Goal: Feedback & Contribution: Contribute content

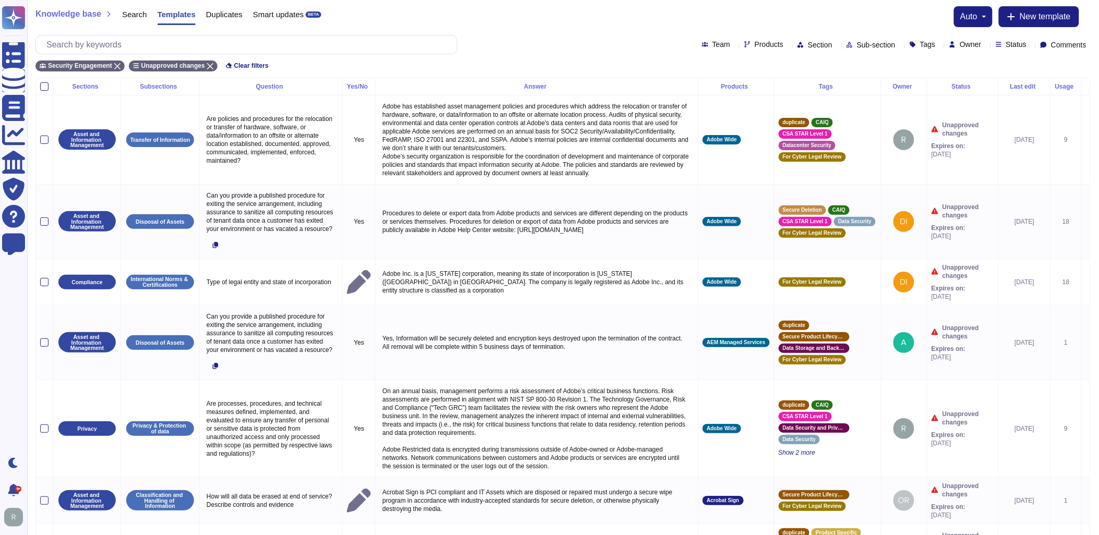
click at [974, 87] on icon at bounding box center [974, 87] width 0 height 0
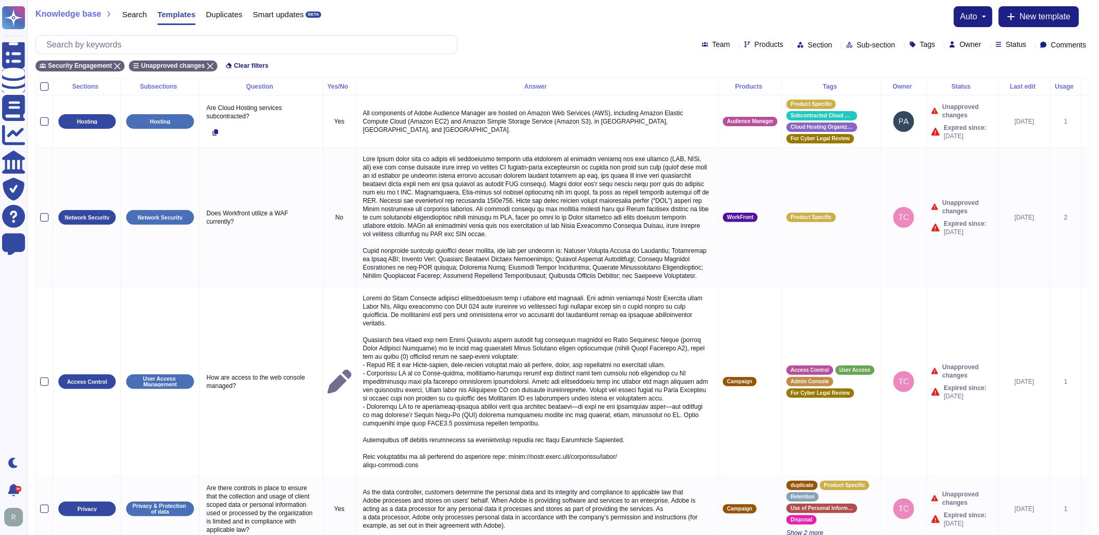
click at [974, 87] on icon at bounding box center [974, 87] width 0 height 0
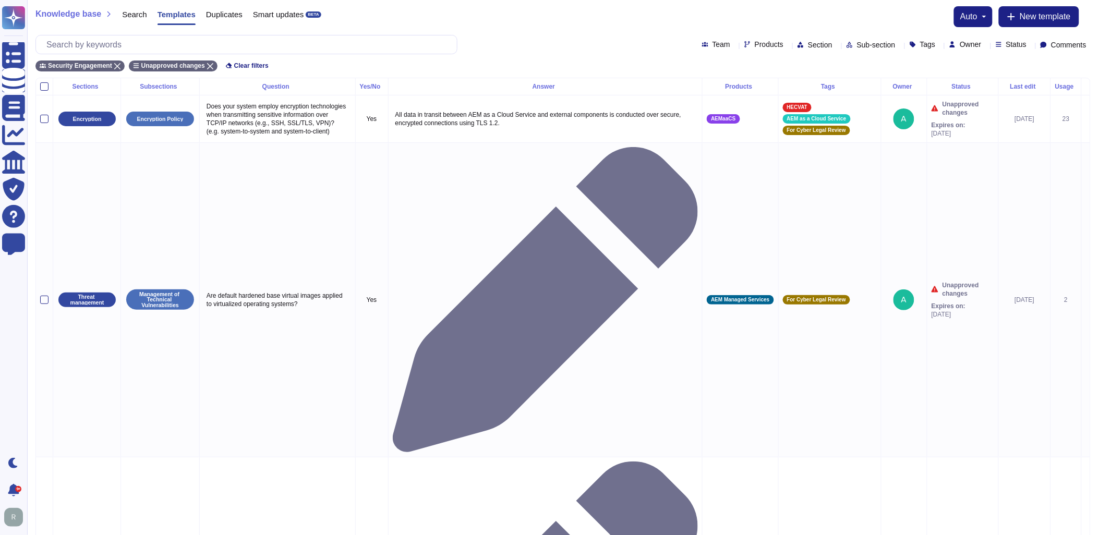
click at [986, 45] on icon at bounding box center [986, 45] width 0 height 0
type input "rick"
click at [968, 96] on span "Rick Brown" at bounding box center [992, 94] width 64 height 9
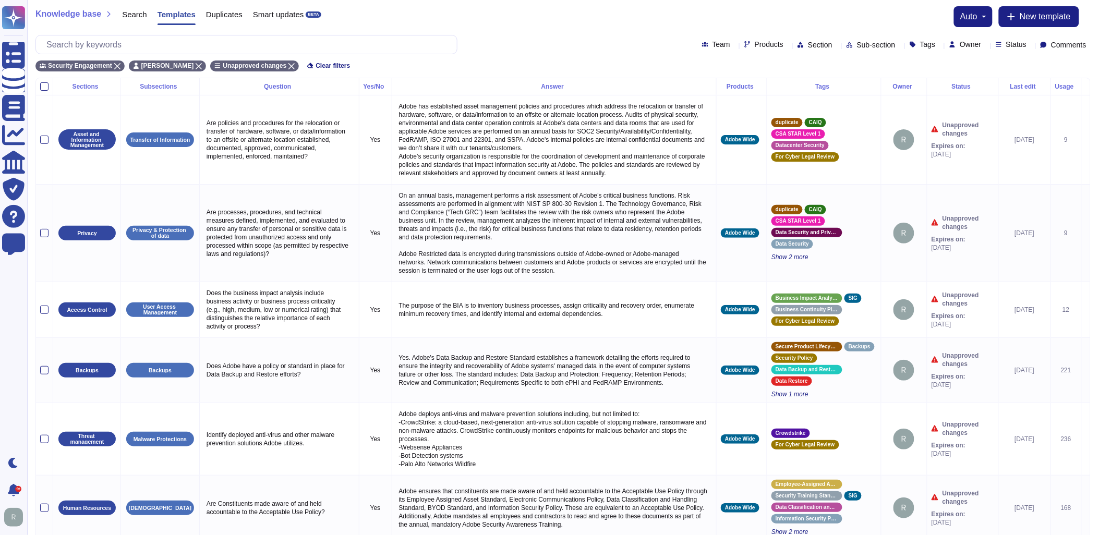
click at [958, 86] on div "Status" at bounding box center [963, 86] width 63 height 6
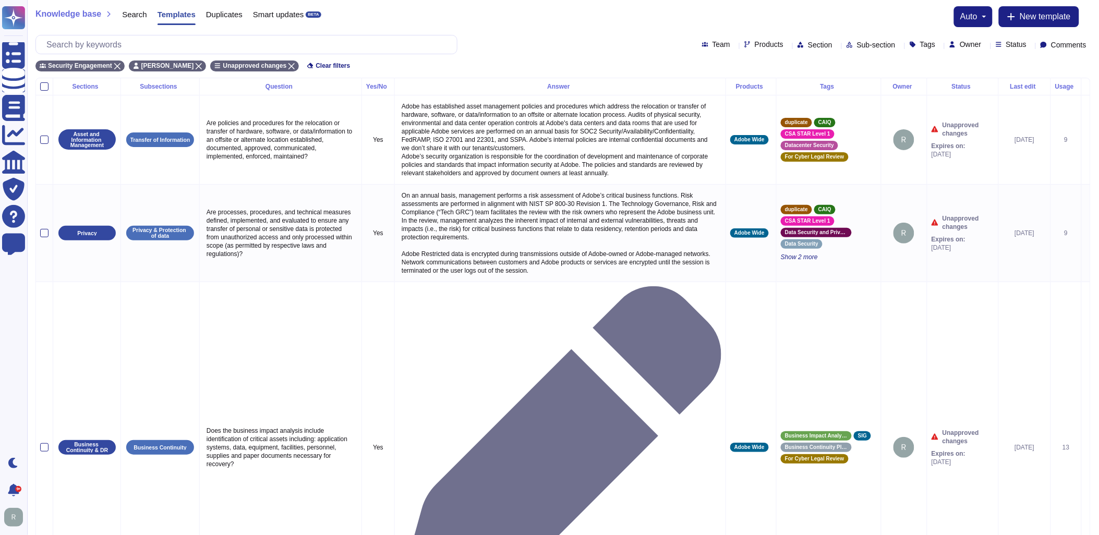
click at [958, 86] on div "Status" at bounding box center [963, 86] width 63 height 6
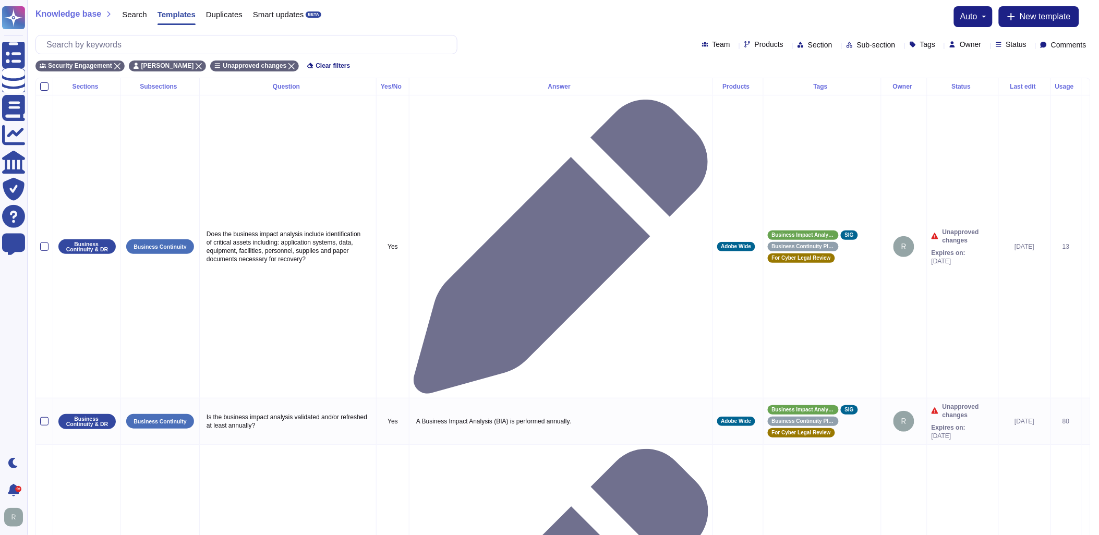
click at [958, 85] on div "Status" at bounding box center [963, 86] width 63 height 6
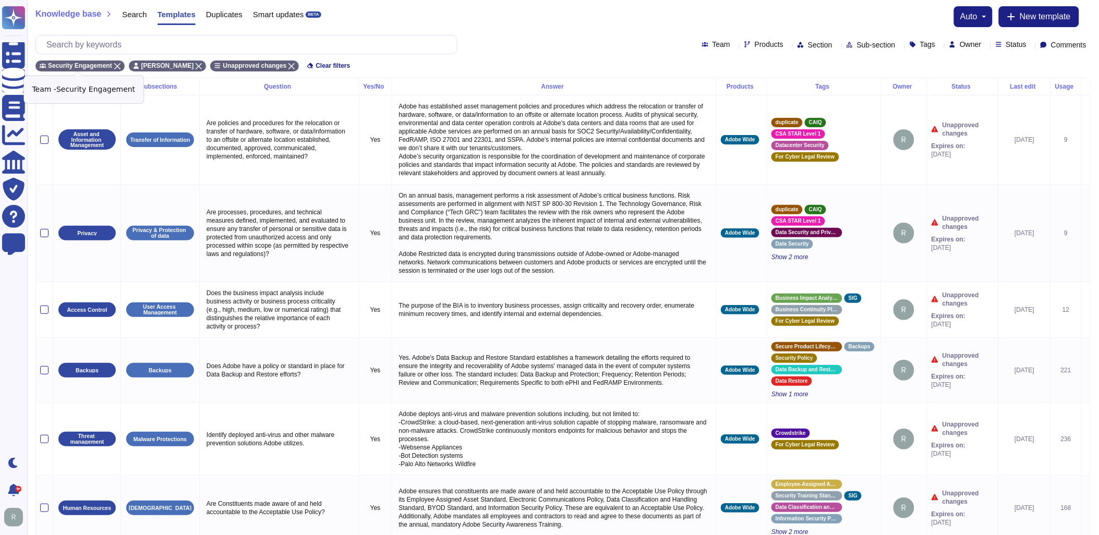
click at [114, 65] on icon at bounding box center [117, 66] width 6 height 6
click at [535, 30] on div "Knowledge base Search Templates Duplicates Smart updates BETA auto New template…" at bounding box center [563, 39] width 1072 height 78
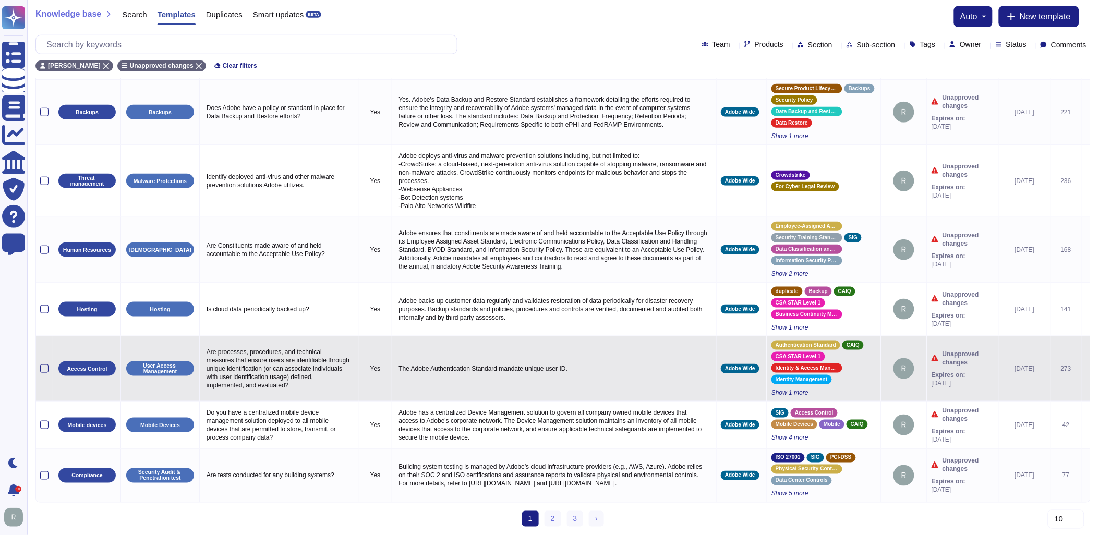
scroll to position [267, 0]
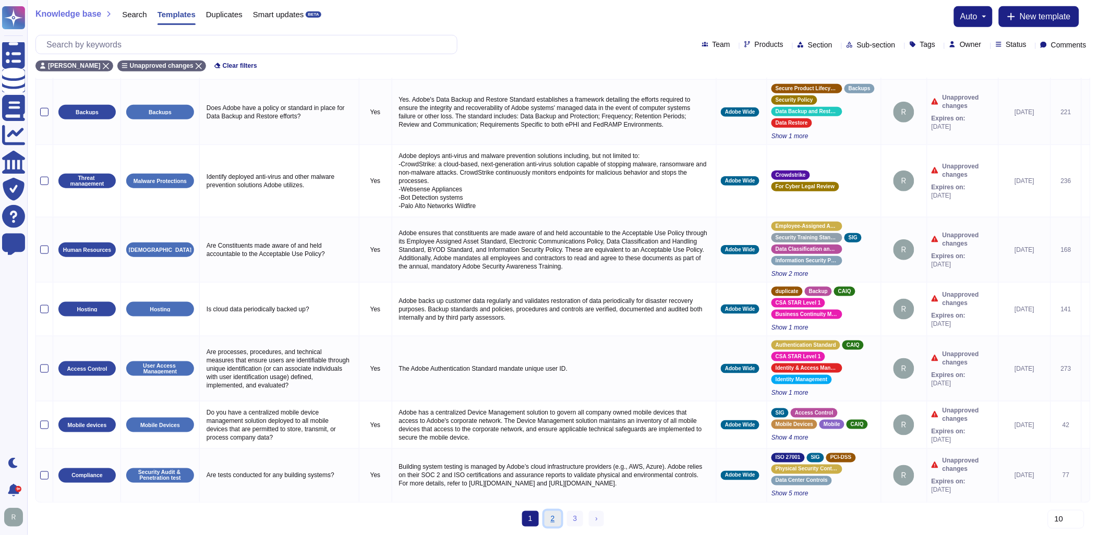
click at [554, 514] on link "2" at bounding box center [553, 519] width 17 height 16
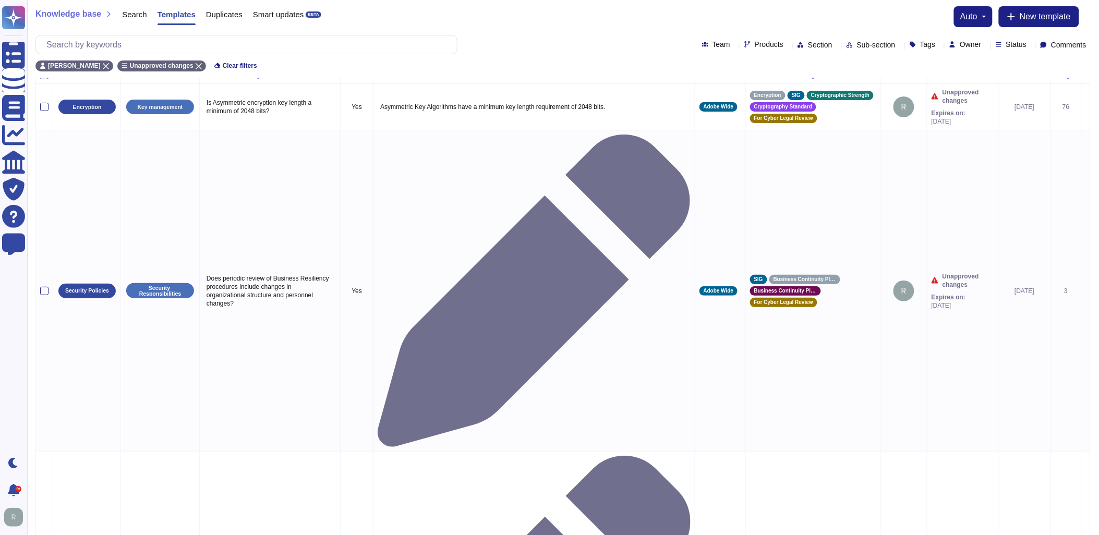
scroll to position [0, 0]
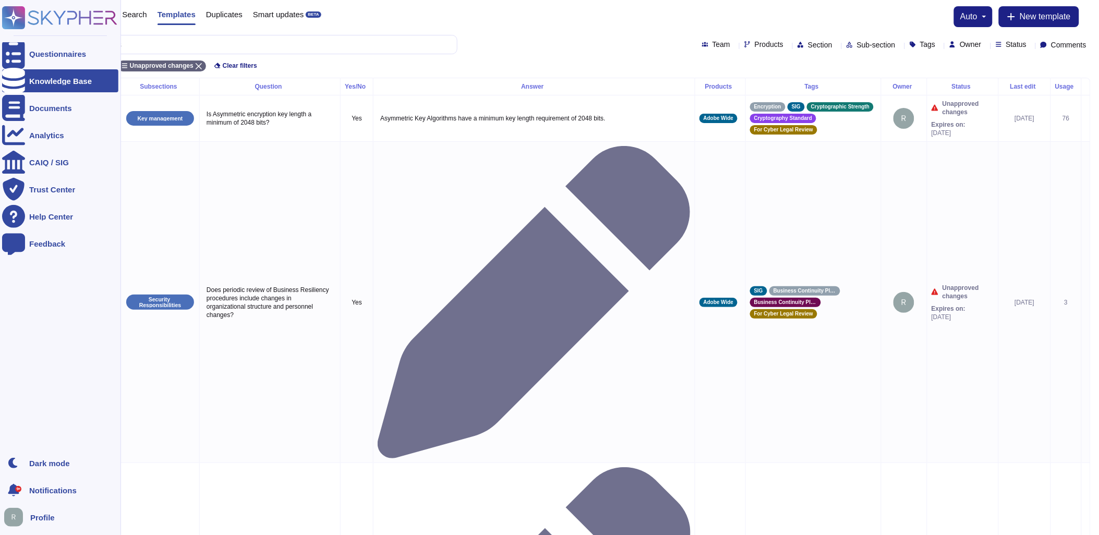
click at [13, 16] on icon at bounding box center [14, 18] width 20 height 20
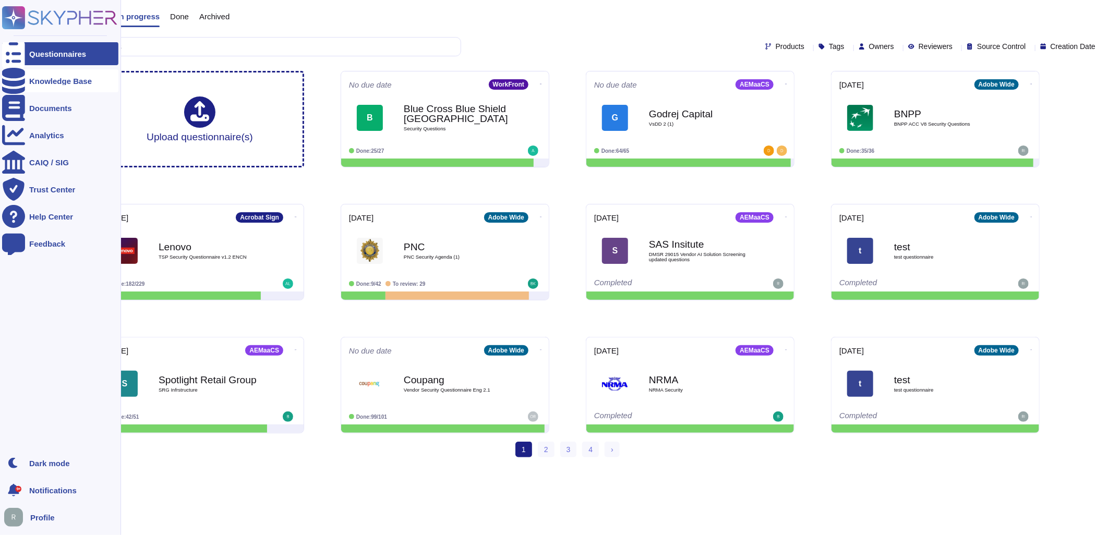
click at [40, 82] on div "Knowledge Base" at bounding box center [60, 81] width 63 height 8
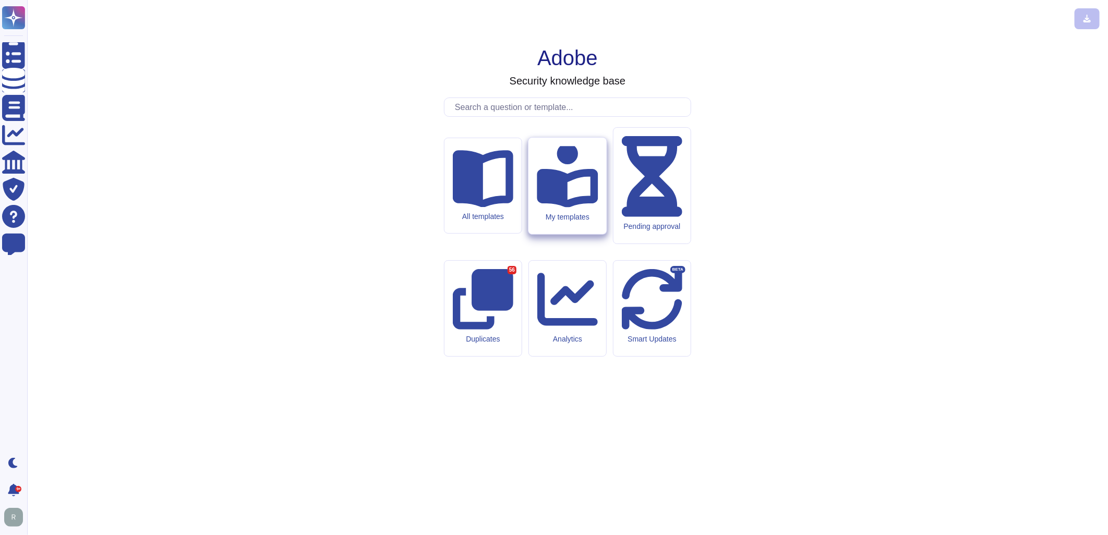
click at [567, 208] on icon at bounding box center [567, 175] width 61 height 65
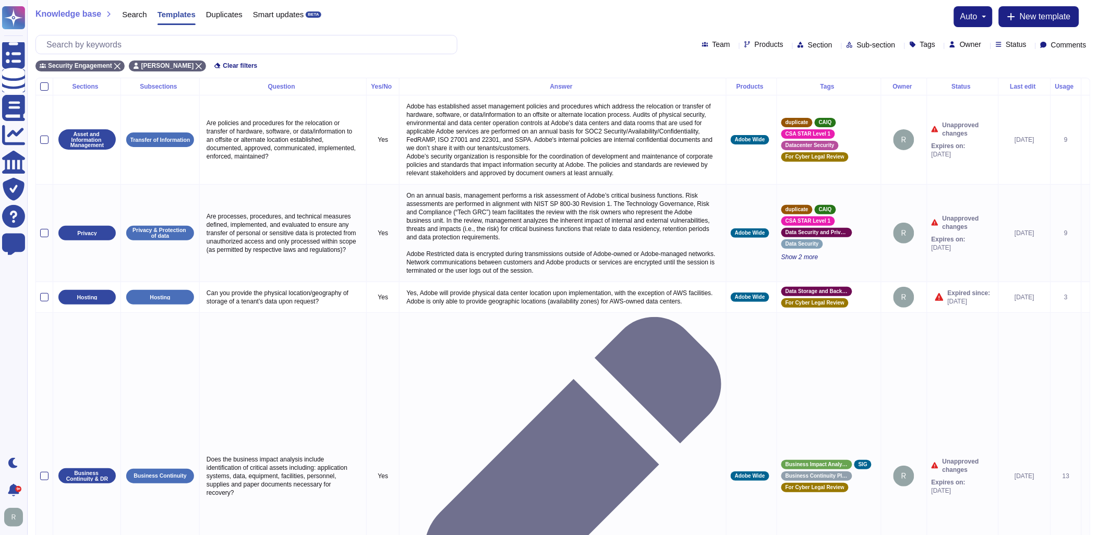
click at [955, 83] on div "Status" at bounding box center [963, 86] width 63 height 6
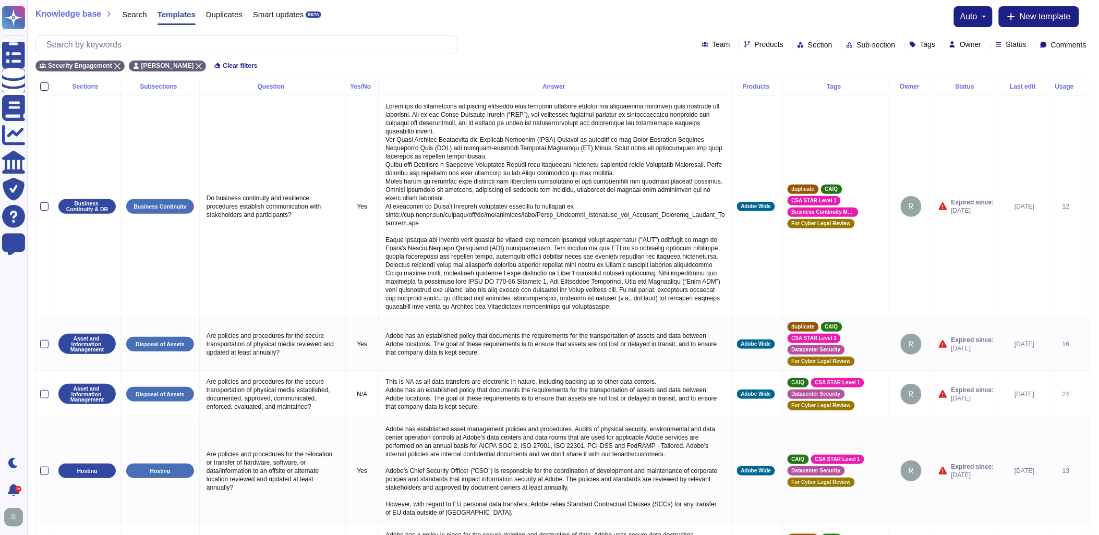
click at [966, 81] on th "Status" at bounding box center [966, 86] width 64 height 17
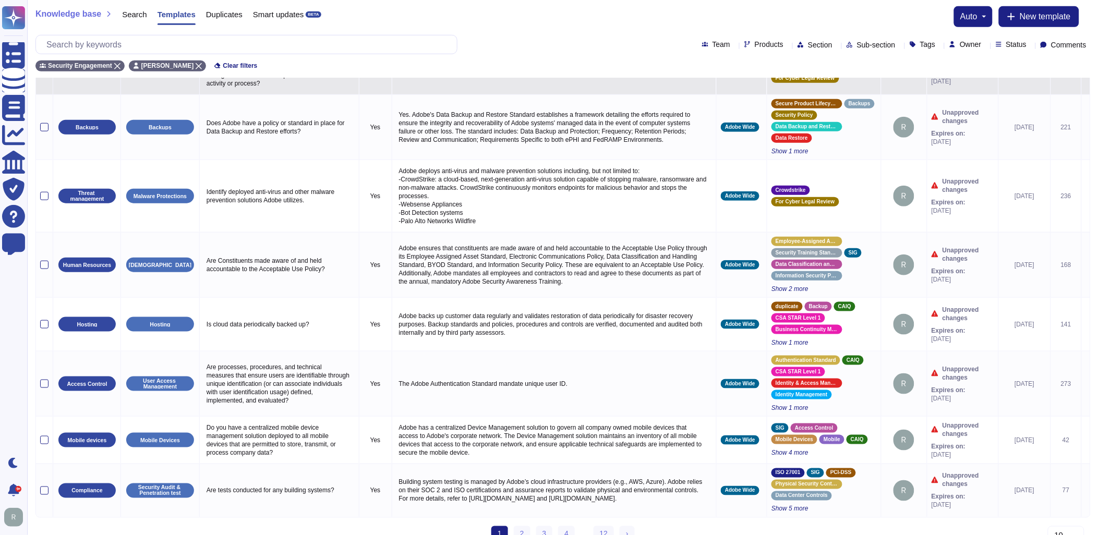
scroll to position [268, 0]
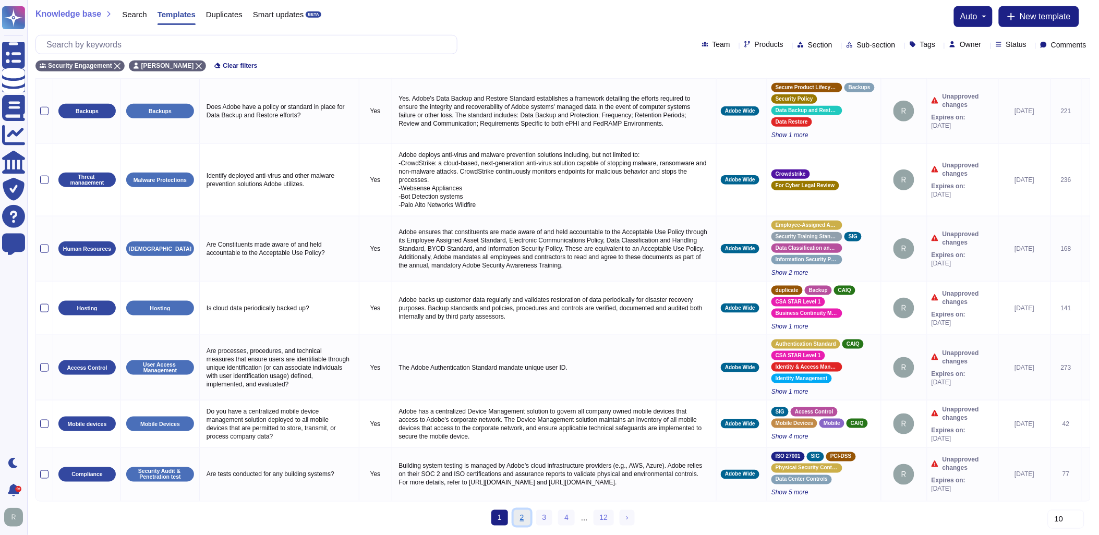
click at [524, 515] on link "2" at bounding box center [522, 518] width 17 height 16
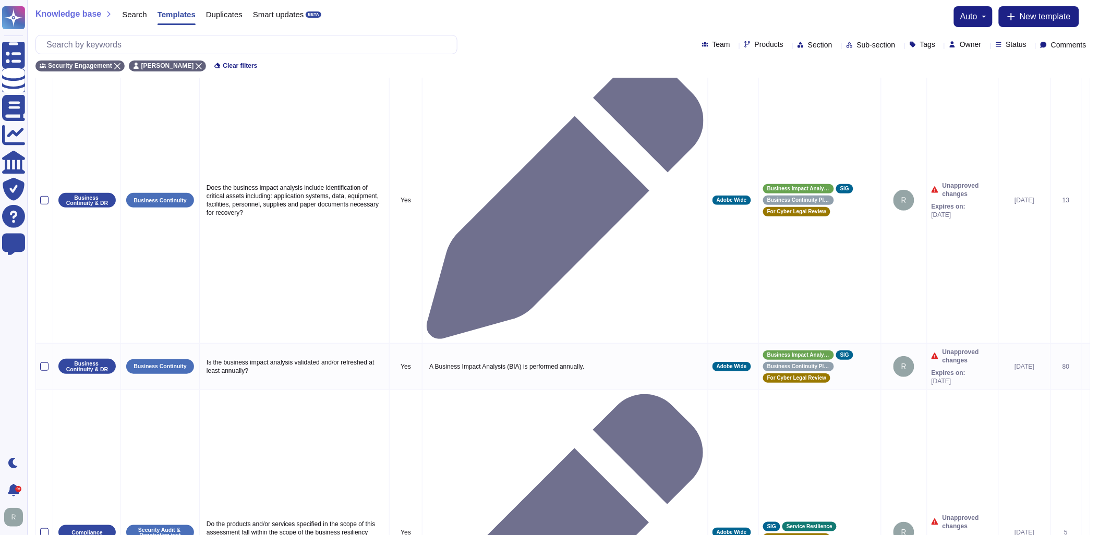
scroll to position [39, 0]
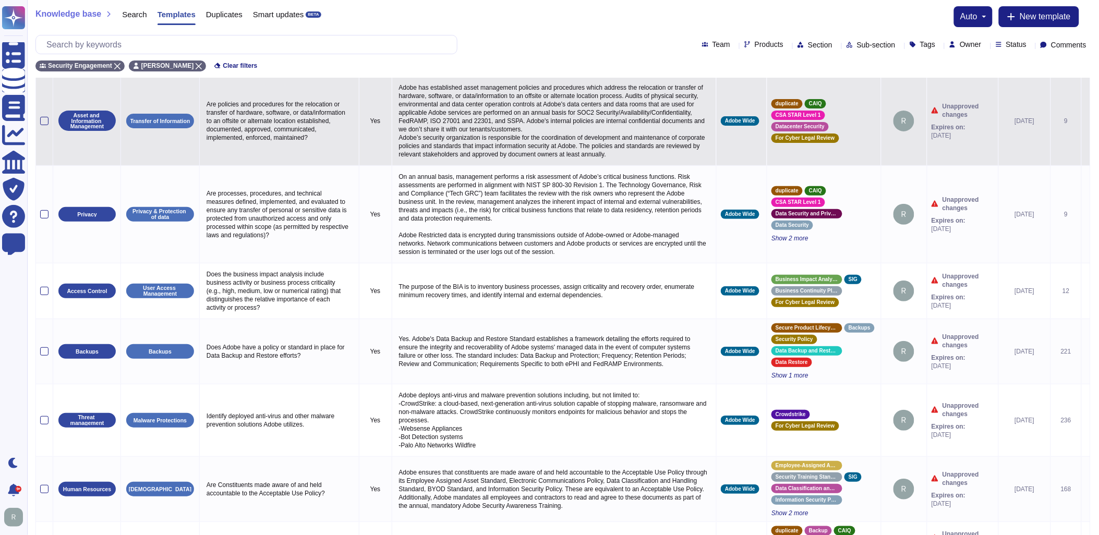
scroll to position [0, 0]
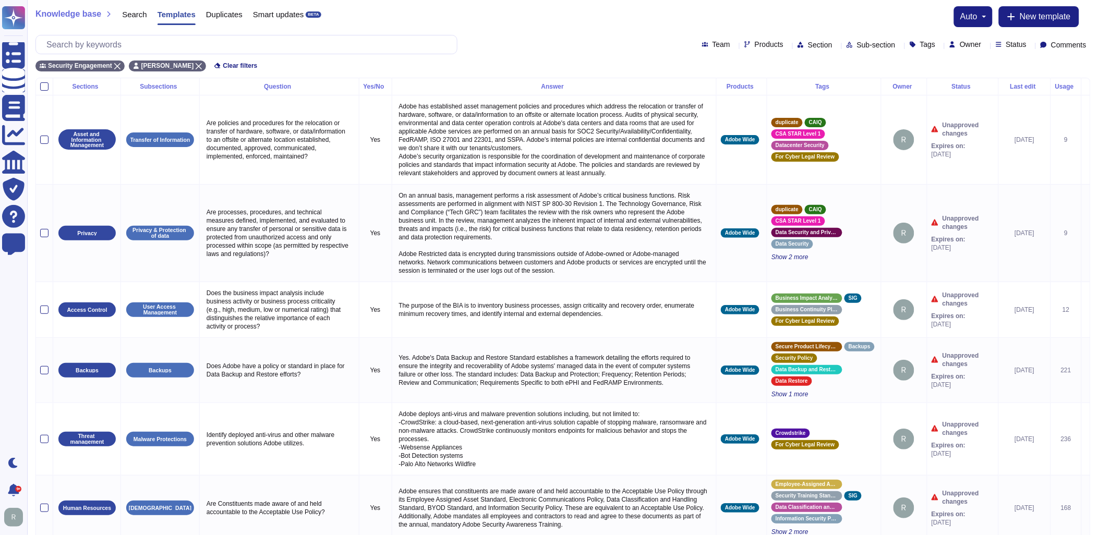
click at [951, 85] on div "Status" at bounding box center [963, 86] width 63 height 6
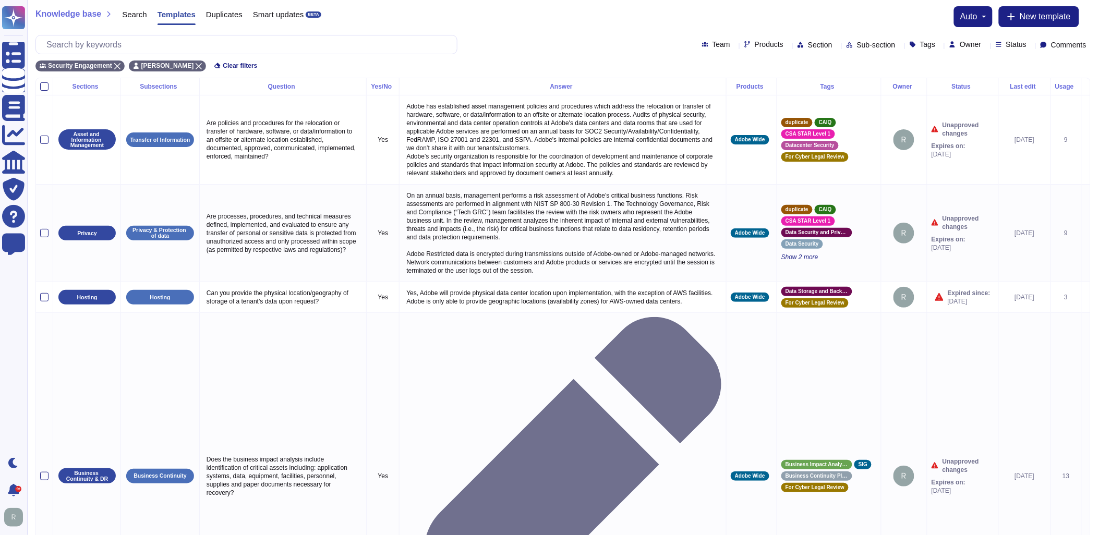
click at [950, 85] on div "Status" at bounding box center [963, 86] width 63 height 6
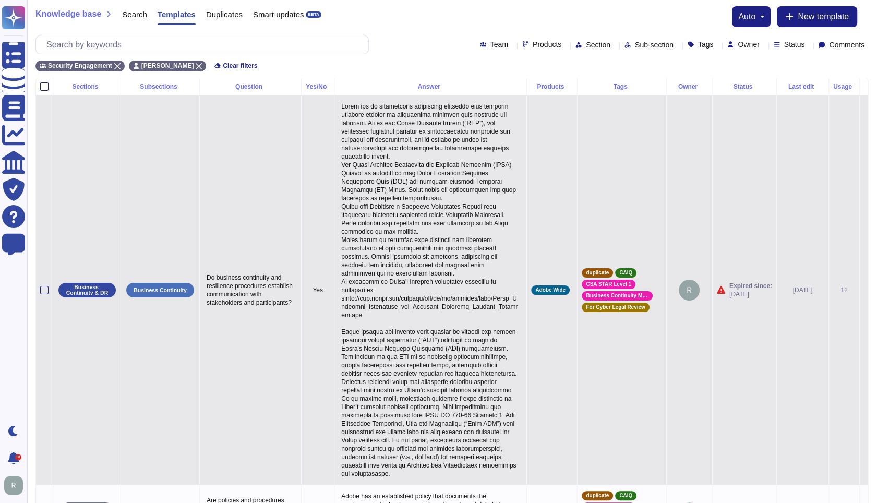
click at [248, 302] on p "Do business continuity and resilience procedures establish communication with s…" at bounding box center [250, 290] width 93 height 39
type textarea "Do business continuity and resilience procedures establish communication with s…"
click at [415, 256] on p at bounding box center [431, 290] width 184 height 381
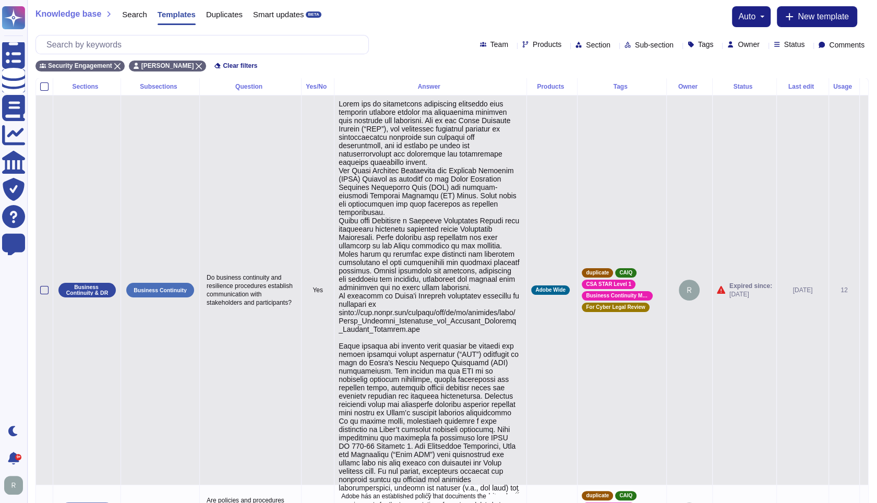
type textarea "Adobe has an established governance framework that supports relevant aspects of…"
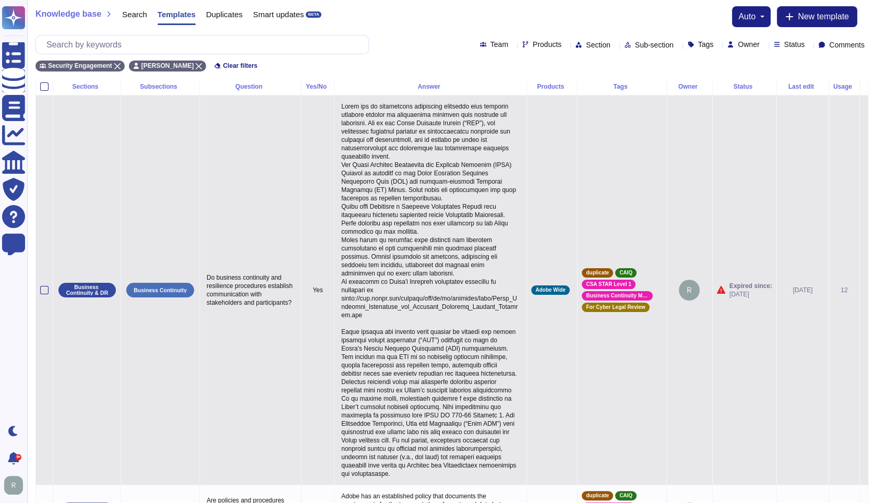
click at [477, 263] on p at bounding box center [431, 290] width 184 height 381
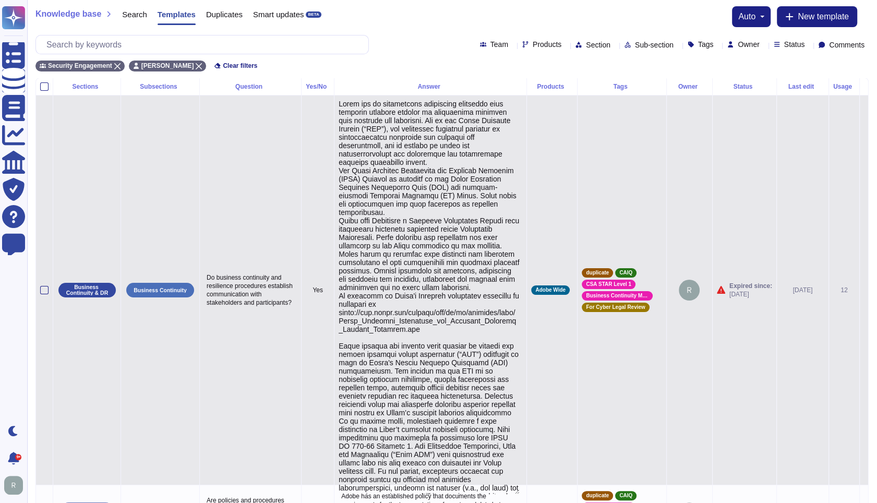
type textarea "Adobe has an established governance framework that supports relevant aspects of…"
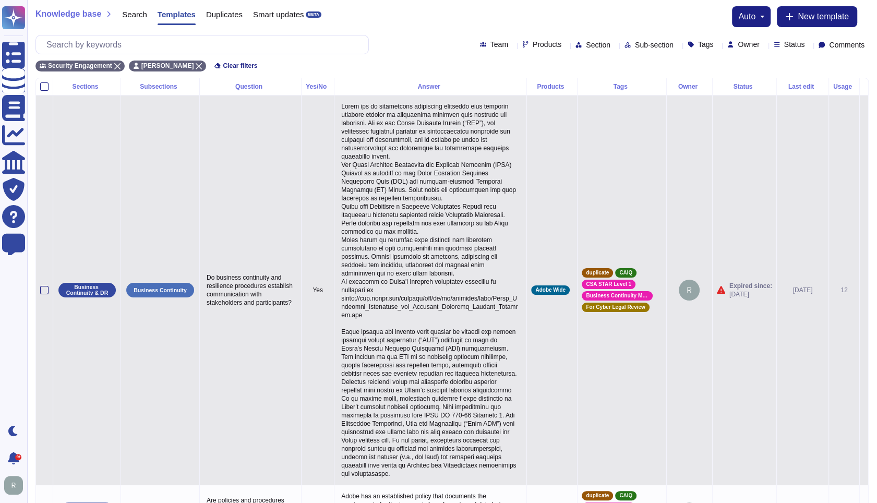
click at [864, 291] on icon at bounding box center [864, 291] width 0 height 0
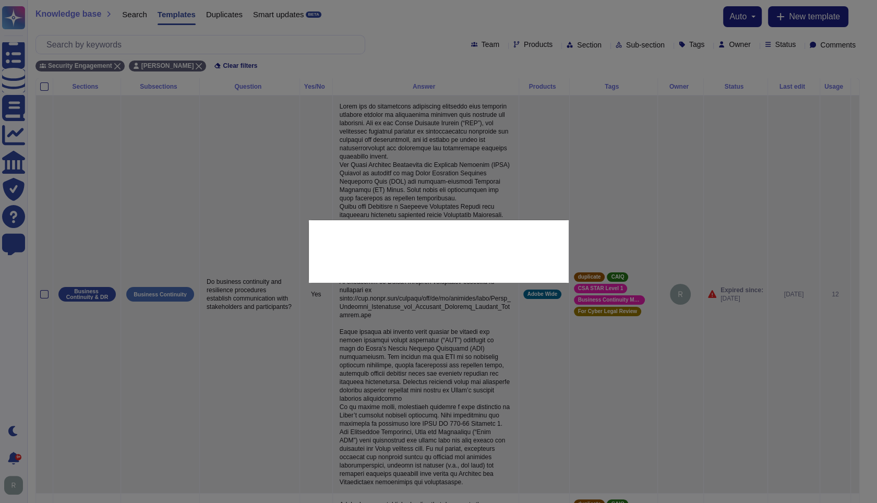
type textarea "Do business continuity and resilience procedures establish communication with s…"
type textarea "Adobe has an established governance framework that supports relevant aspects of…"
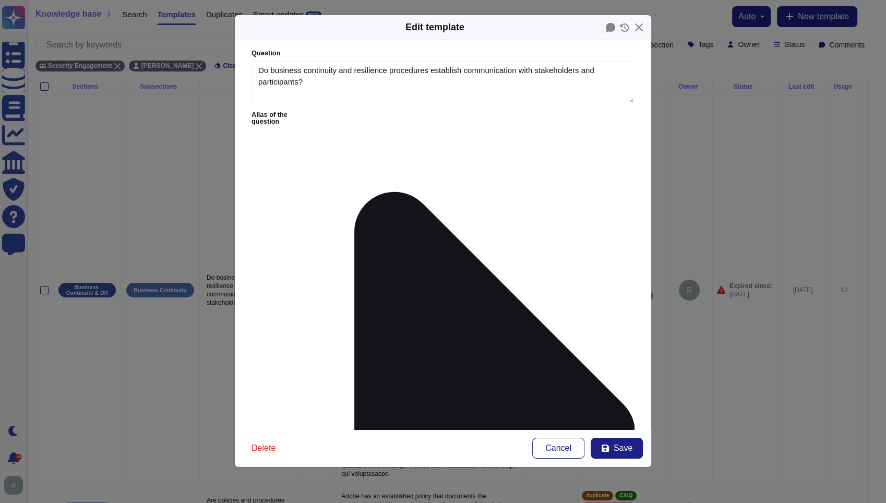
type textarea "Do business continuity and resilience procedures establish communication with s…"
type textarea "Adobe has an established governance framework that supports relevant aspects of…"
click at [334, 118] on form "Question Do business continuity and resilience procedures establish communicati…" at bounding box center [443, 234] width 416 height 389
click at [337, 114] on icon at bounding box center [474, 433] width 321 height 642
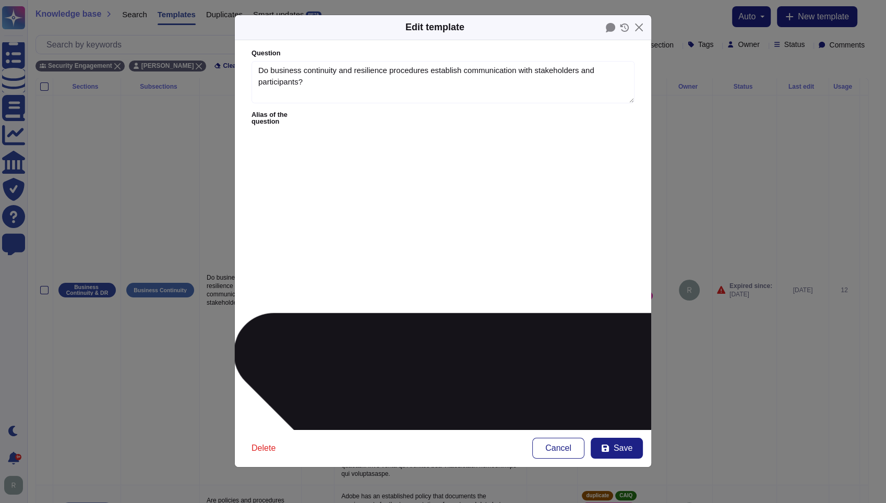
type textarea "Please read the Attachment 7 - Data Protection and Use Policy for Software Vend…"
type textarea "Are recovery activities communicated to internal and external stakeholders and …"
type textarea "Do business continuity and resilience procedures establish communication with s…"
type textarea "Are recovery activities communicated to internal and external stakeholders and …"
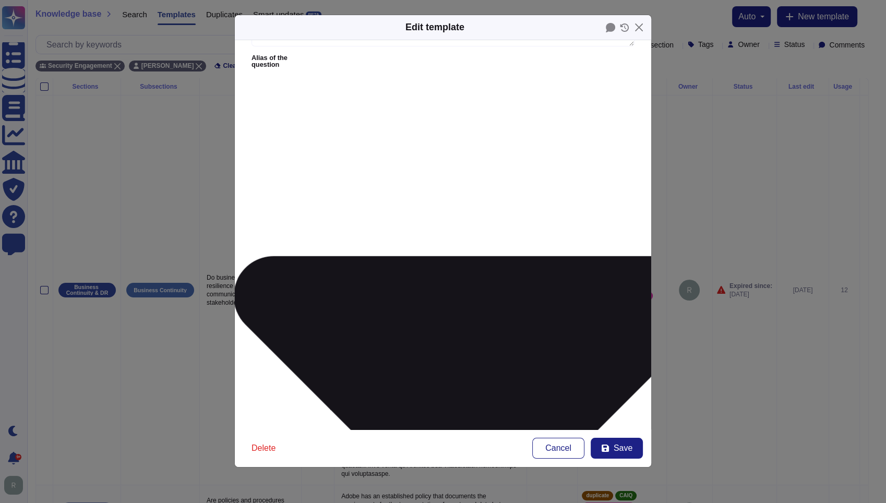
scroll to position [58, 0]
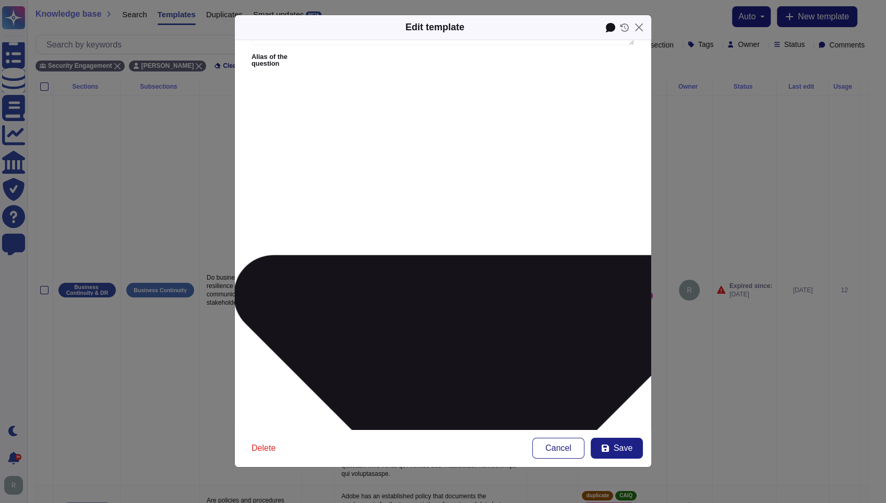
click at [606, 26] on icon at bounding box center [610, 27] width 9 height 9
type textarea "Do business continuity and resilience procedures establish communication with s…"
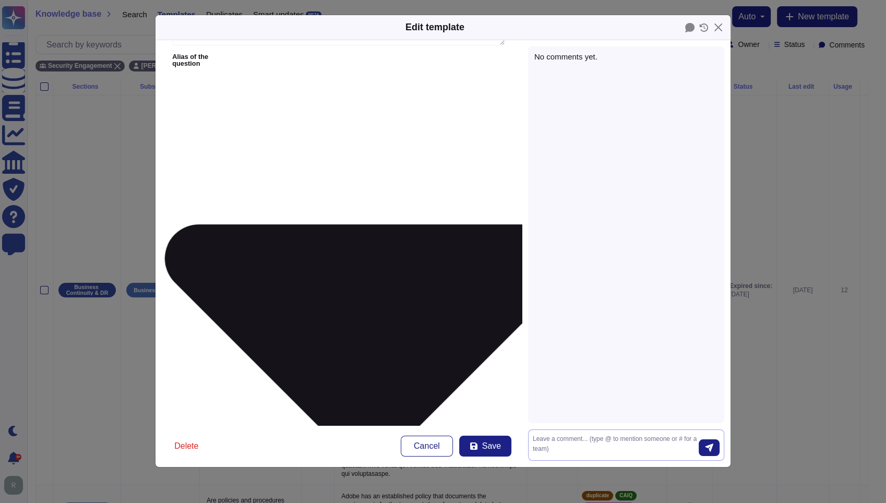
click at [609, 440] on textarea at bounding box center [616, 445] width 166 height 22
drag, startPoint x: 602, startPoint y: 440, endPoint x: 625, endPoint y: 440, distance: 22.4
click at [625, 440] on textarea "While this response encompases" at bounding box center [616, 445] width 166 height 22
drag, startPoint x: 627, startPoint y: 439, endPoint x: 524, endPoint y: 437, distance: 102.8
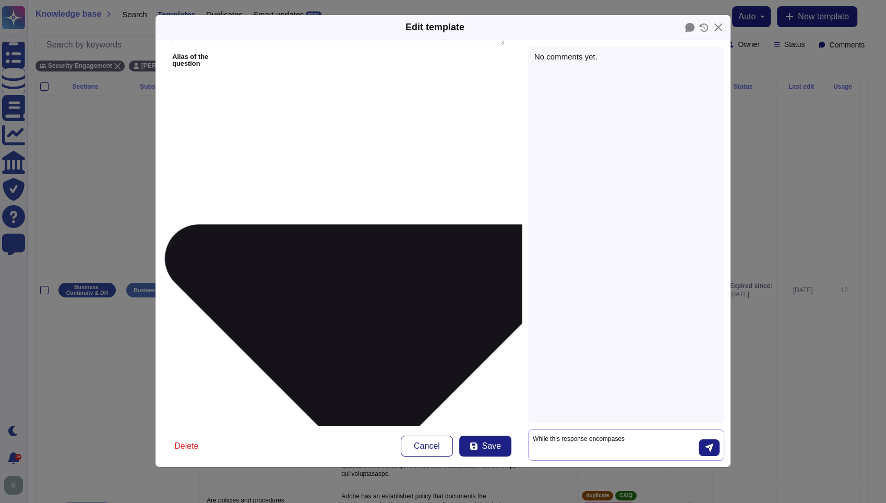
click at [524, 437] on div "No comments yet. While this response encompases While this response encompases" at bounding box center [626, 253] width 209 height 427
paste textarea "Adobe’s Business Continuity and Disaster Recovery (BCDR) framework, led by the …"
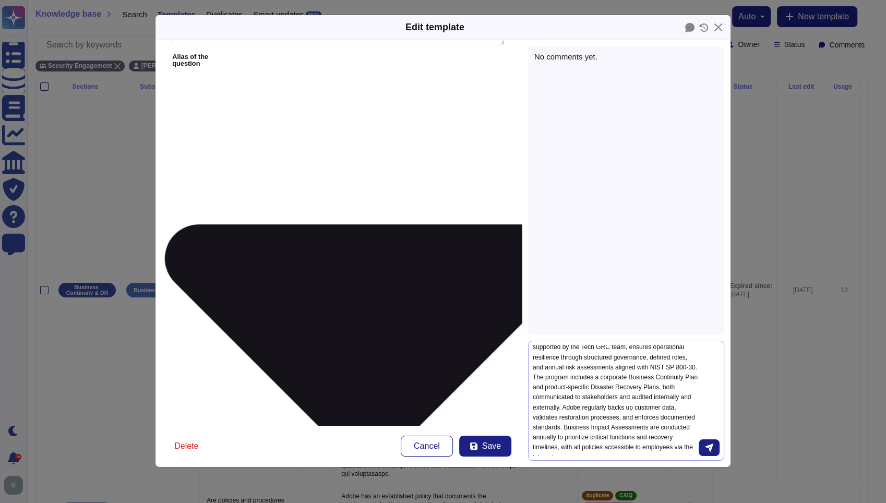
scroll to position [0, 0]
click at [617, 361] on textarea "Do we want to shorten up the current resposne? It is a bit long and so I rewrot…" at bounding box center [616, 400] width 166 height 111
click at [644, 367] on textarea "Do we want to shorten up the current resposne? It is a bit long and so I rewrot…" at bounding box center [616, 400] width 166 height 111
click at [672, 356] on textarea "Do we want to shorten up the current resposne? It is a bit long and so I rewrot…" at bounding box center [616, 402] width 166 height 105
click at [601, 361] on textarea "Do we want to shorten up the current resposne? It is a bit long and so I rewrot…" at bounding box center [616, 400] width 166 height 111
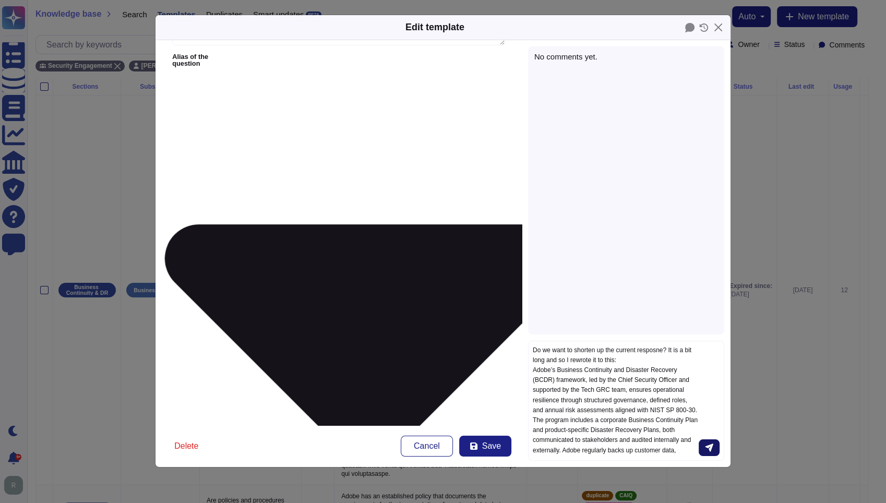
type textarea "Do we want to shorten up the current response? It is a bit long and so I rewrot…"
click at [717, 453] on button "submit" at bounding box center [709, 447] width 21 height 17
type textarea "Do business continuity and resilience procedures establish communication with s…"
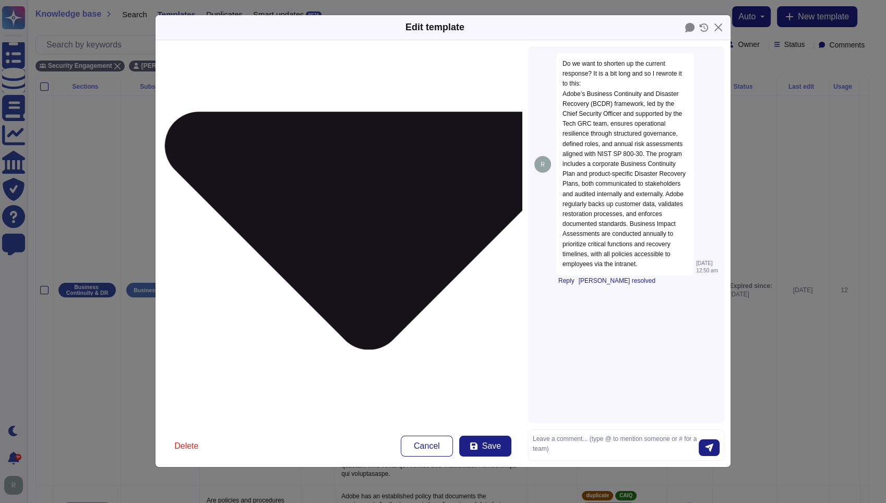
scroll to position [200, 0]
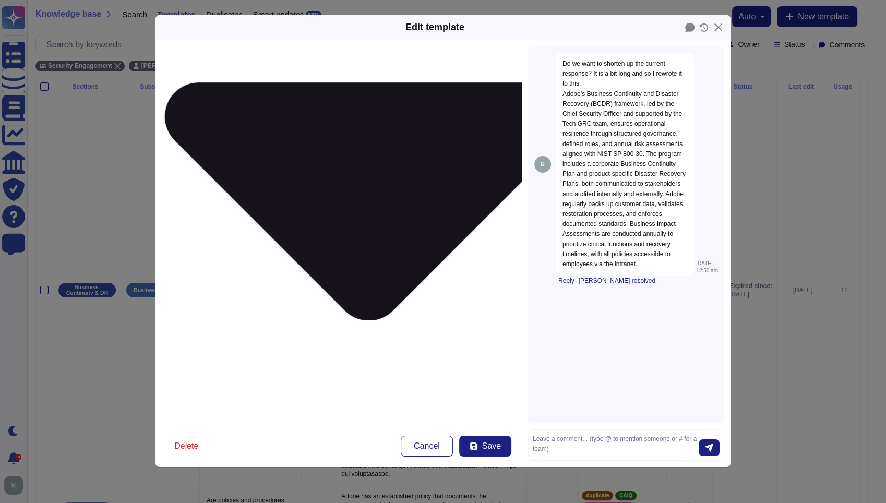
type textarea "Do business continuity and resilience procedures establish communication with s…"
click at [497, 446] on span "Save" at bounding box center [491, 446] width 19 height 8
type input "2023-06-11"
type textarea "Please read the Attachment 7 - Data Protection and Use Policy for Software Vend…"
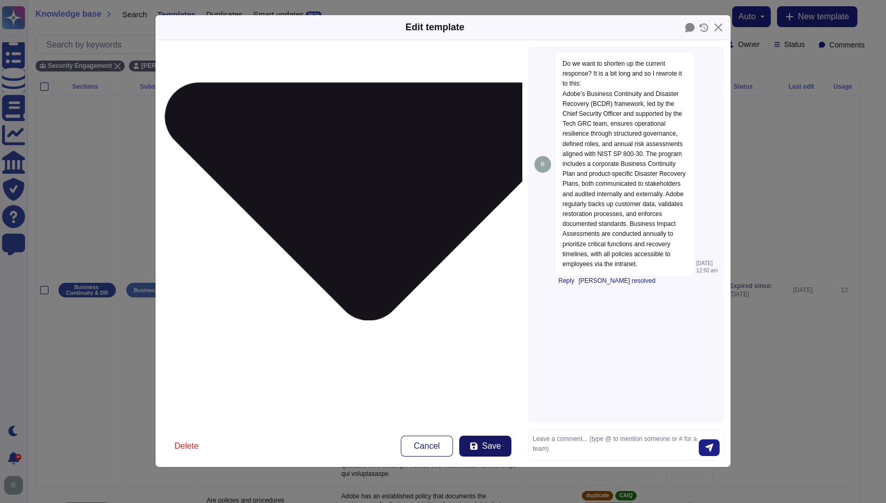
type textarea "Are recovery activities communicated to internal and external stakeholders and …"
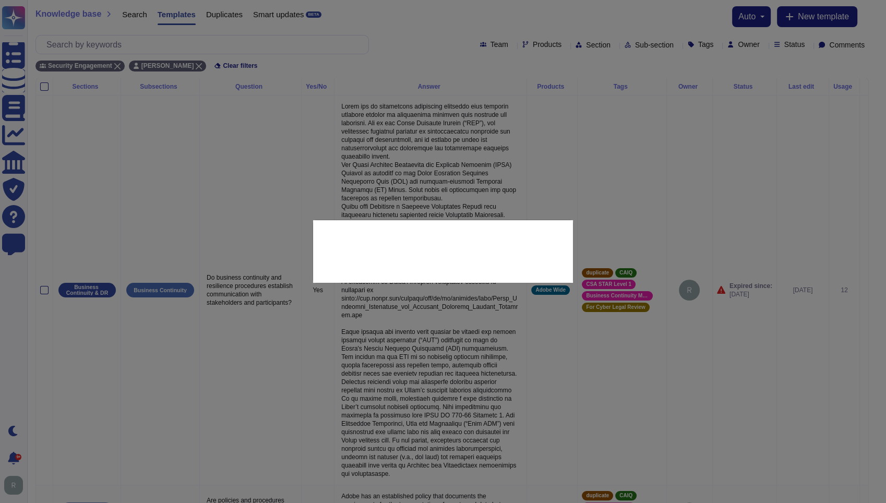
type textarea "Do business continuity and resilience procedures establish communication with s…"
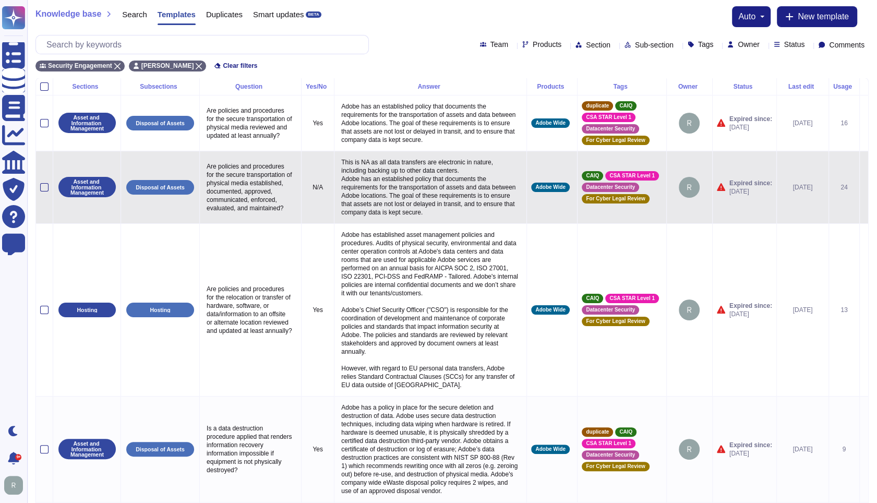
click at [251, 182] on p "Are policies and procedures for the secure transportation of physical media est…" at bounding box center [250, 187] width 93 height 55
type textarea "Are policies and procedures for the secure transportation of physical media est…"
click at [442, 188] on p "This is NA as all data transfers are electronic in nature, including backing up…" at bounding box center [431, 187] width 184 height 64
type textarea "This is NA as all data transfers are electronic in nature, including backing up…"
click at [864, 188] on icon at bounding box center [864, 188] width 0 height 0
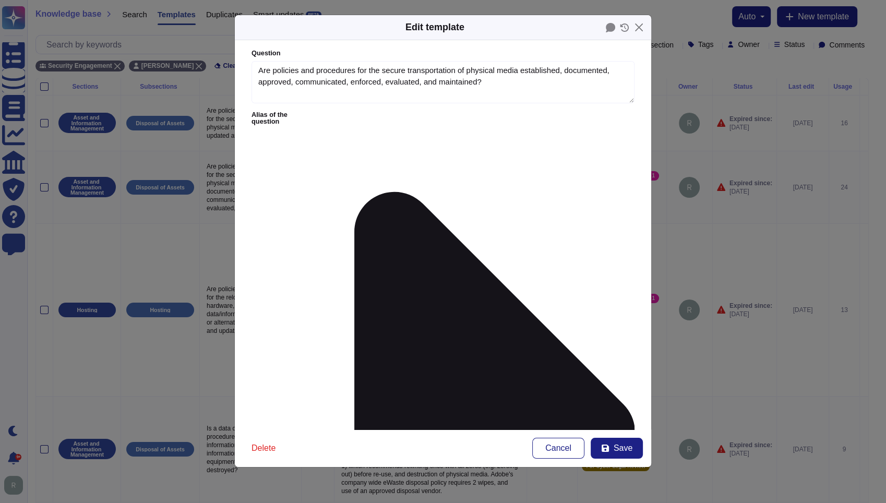
type textarea "Are policies and procedures for the secure transportation of physical media est…"
type textarea "This is NA as all data transfers are electronic in nature, including backing up…"
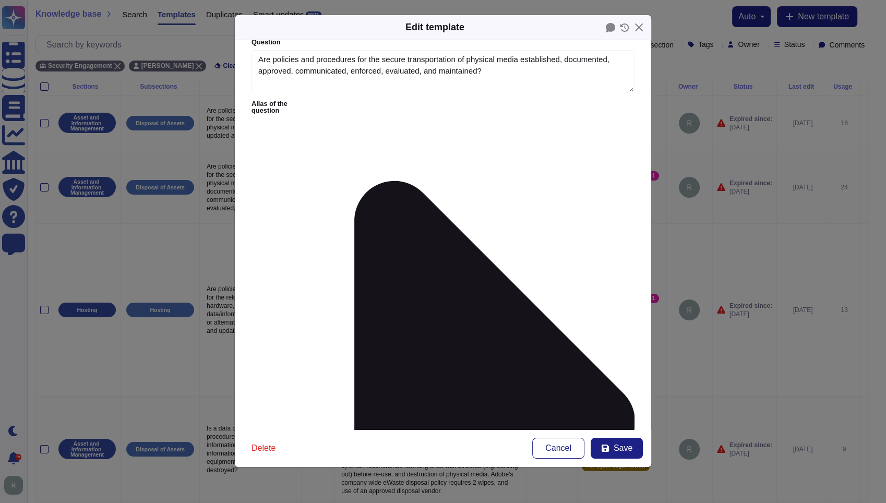
scroll to position [0, 0]
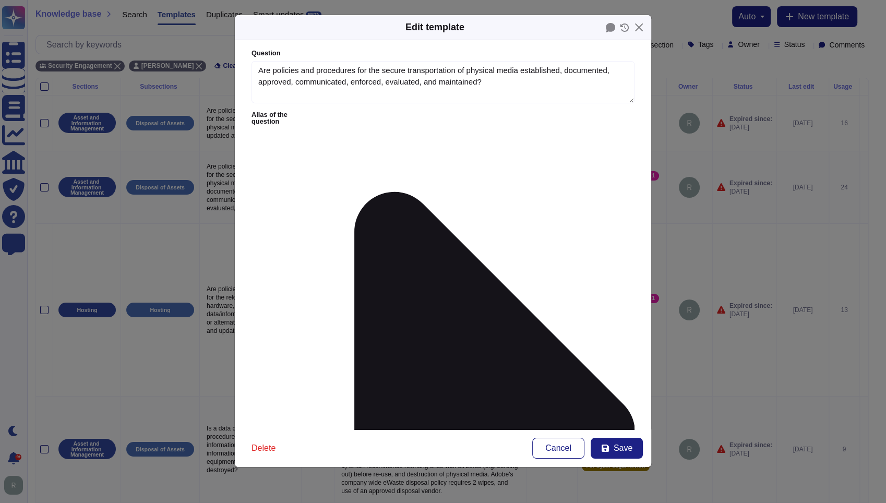
click at [332, 116] on icon at bounding box center [474, 433] width 321 height 642
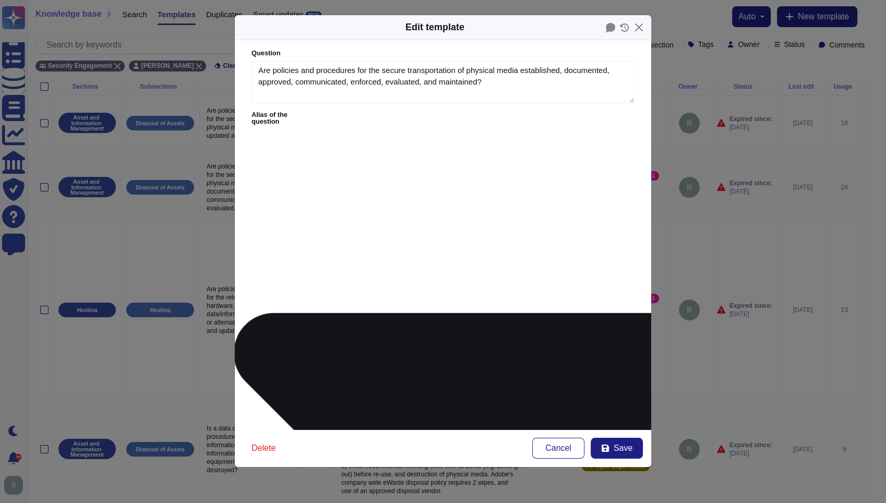
type textarea "Does the service provider have means of protecting the transport of support bet…"
type textarea "The vendor ensures that output from physical media is recorded and that a proce…"
type textarea "What is physical data movement policy?"
type textarea "For systems involved in the processing of Customer data, have you implement con…"
type textarea "Does your company leverage a secure service for transport and retrieval?"
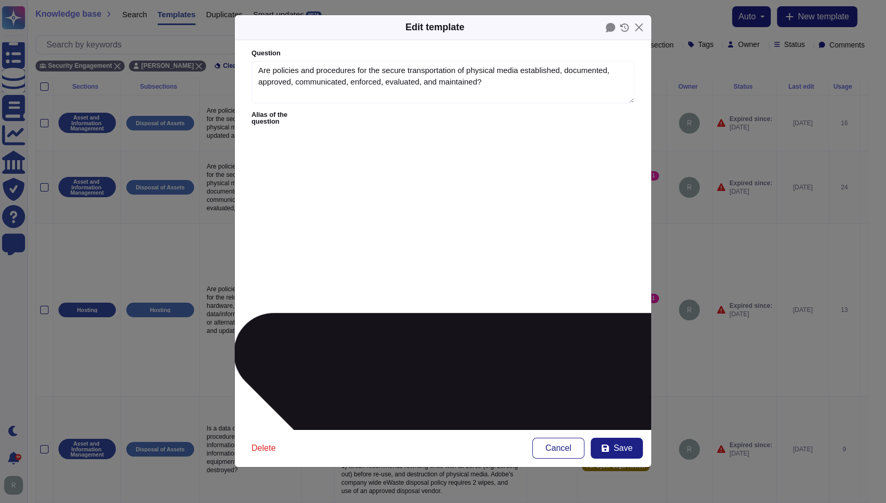
type textarea "E.9 Does your company have security practices and controls to track and secure …"
type textarea "Are policies and procedures for the secure transportation of physical media est…"
type textarea "The supplier ensures that physical media output is recorded and has a procedure…"
type textarea "Do you maintain a formal process to prevent assets, equipment, electronic or ph…"
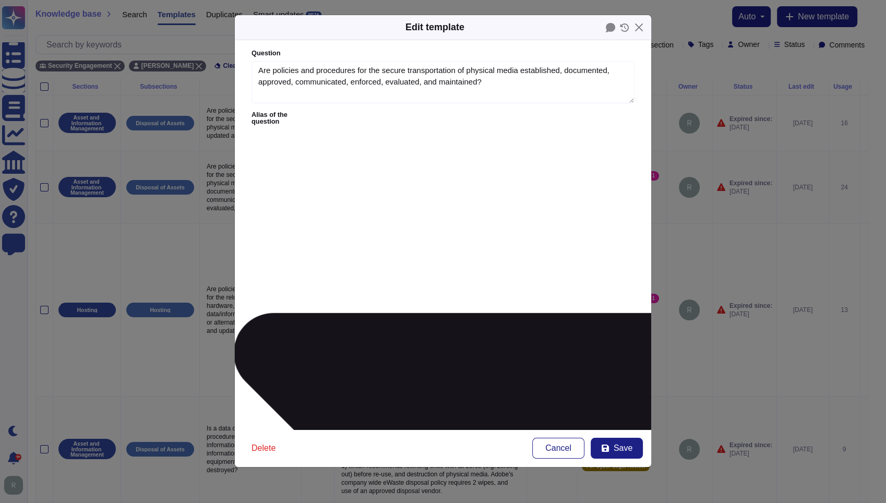
type textarea "Are policies and procedures for the secure transportation of physical media est…"
type textarea "E.9Does your company have security practices and controls to track and secure p…"
type textarea "Are policies and procedures for the secure transportation of physical media est…"
type textarea "E.Does your company have security practices and controls to track and secure ph…"
type textarea "Are policies and procedures for the secure transportation of physical media est…"
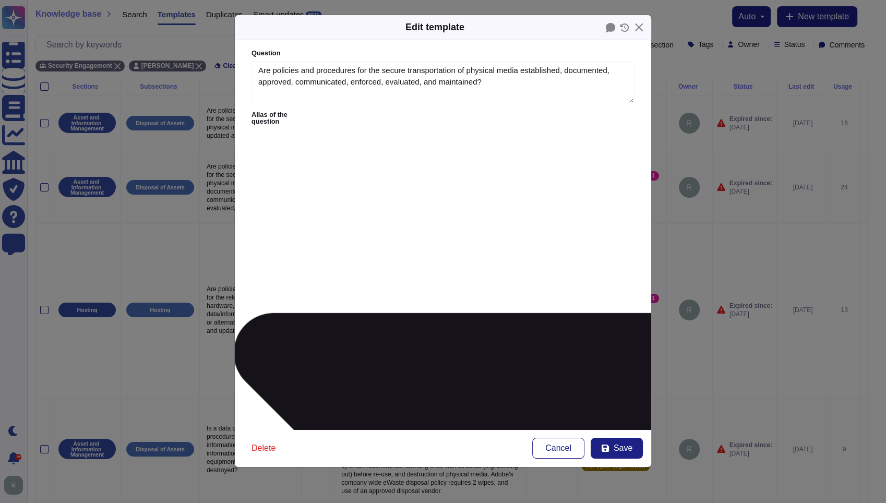
type textarea "EDoes your company have security practices and controls to track and secure phy…"
type textarea "Are policies and procedures for the secure transportation of physical media est…"
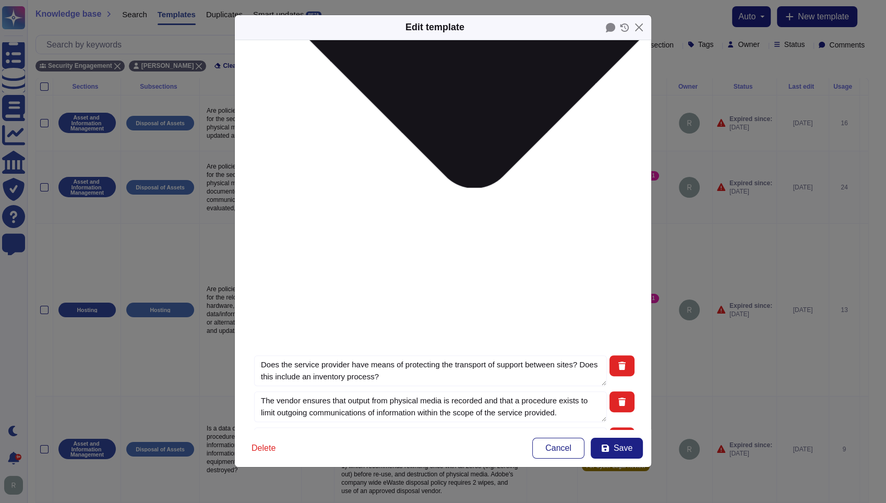
scroll to position [416, 0]
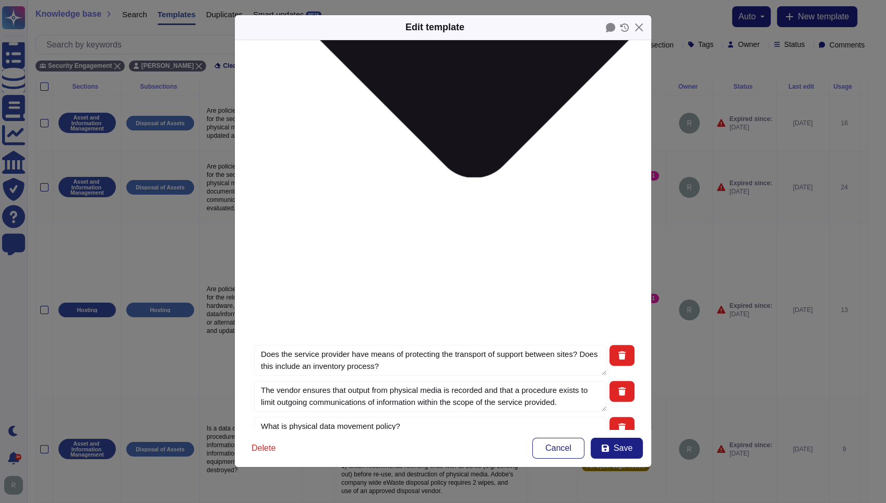
type textarea "Does your company have security practices and controls to track and secure phys…"
type textarea "Are policies and procedures for the secure transportation of physical media est…"
click at [613, 446] on button "Save" at bounding box center [617, 448] width 52 height 21
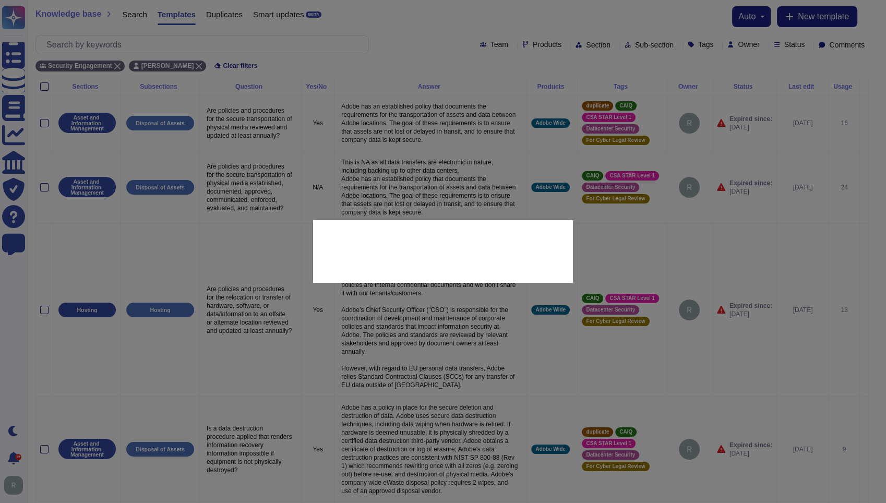
type input "2023-06-11"
type textarea "E.9 Does your company have security practices and controls to track and secure …"
type textarea "Are policies and procedures for the secure transportation of physical media est…"
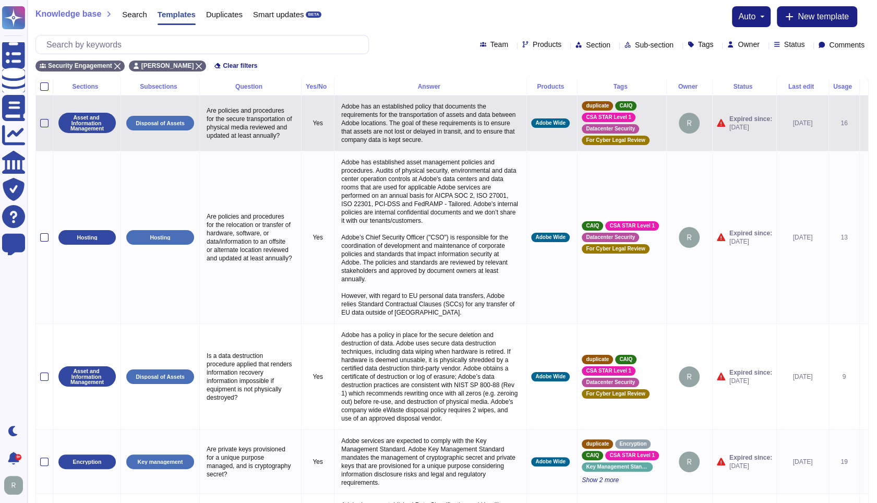
click at [238, 123] on p "Are policies and procedures for the secure transportation of physical media rev…" at bounding box center [250, 123] width 93 height 39
type textarea "Are policies and procedures for the secure transportation of physical media rev…"
click at [447, 109] on p "Adobe has an established policy that documents the requirements for the transpo…" at bounding box center [431, 123] width 184 height 47
type textarea "Adobe has an established policy that documents the requirements for the transpo…"
click at [864, 124] on icon at bounding box center [864, 124] width 0 height 0
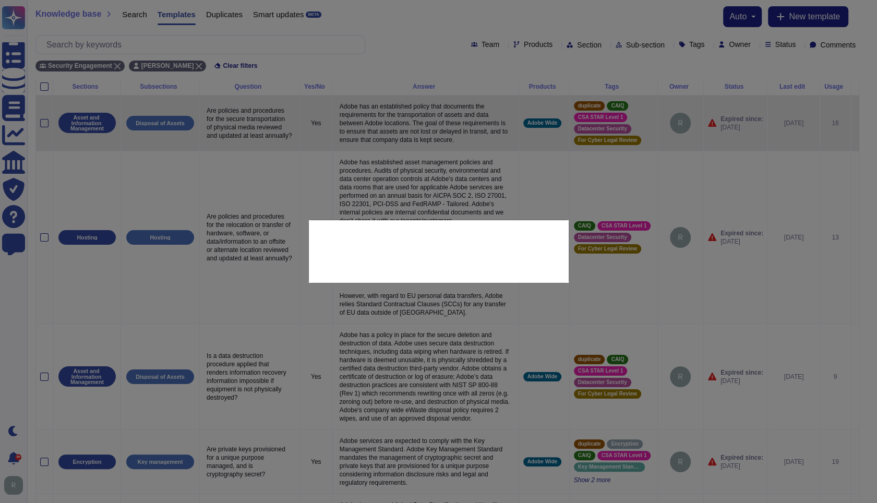
type textarea "Are policies and procedures for the secure transportation of physical media rev…"
type textarea "Adobe has an established policy that documents the requirements for the transpo…"
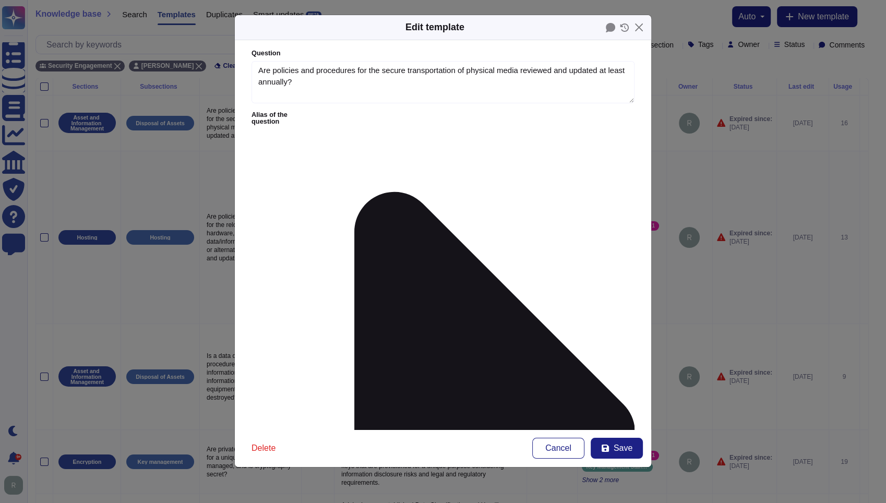
type textarea "Are policies and procedures for the secure transportation of physical media rev…"
type textarea "Adobe has an established policy that documents the requirements for the transpo…"
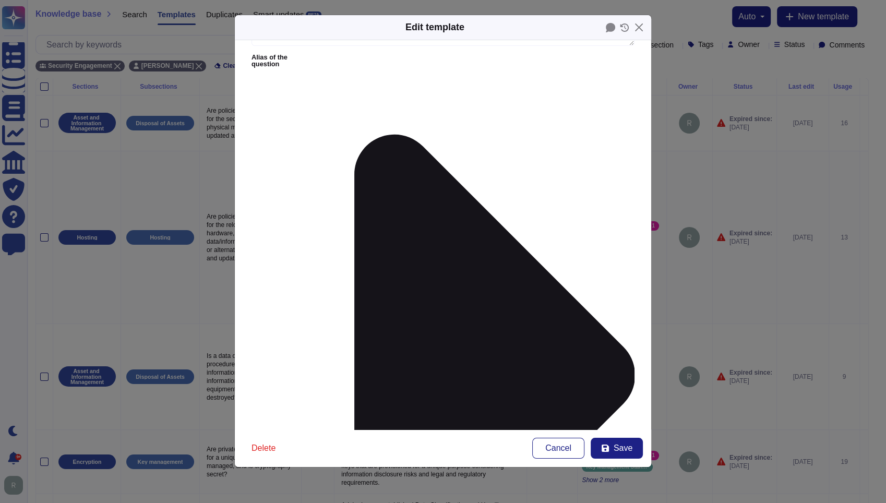
scroll to position [69, 0]
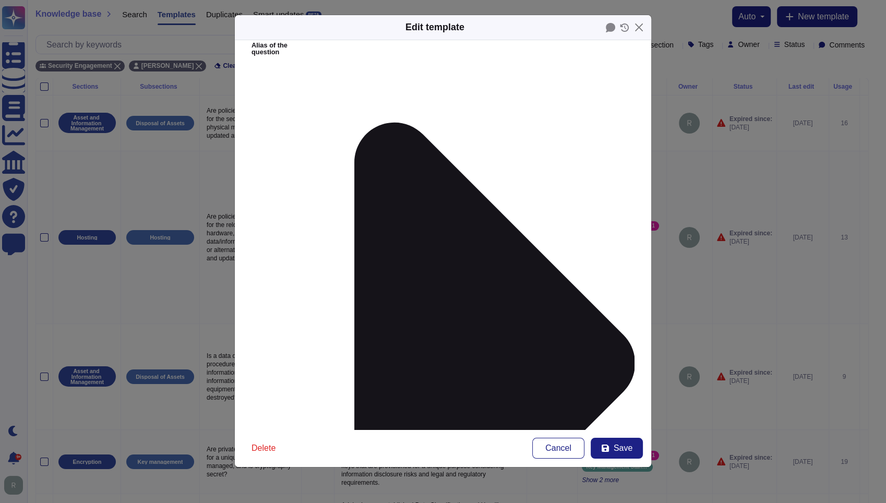
click at [625, 441] on button "Save" at bounding box center [617, 448] width 52 height 21
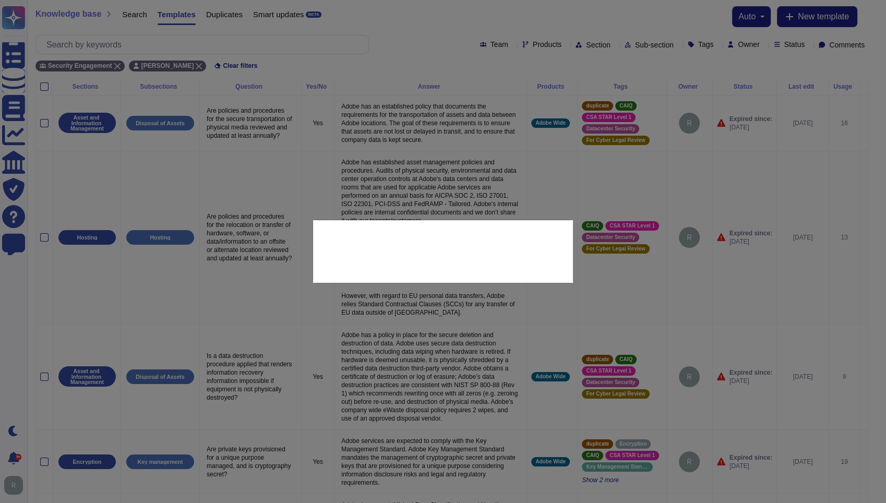
type input "2023-06-11"
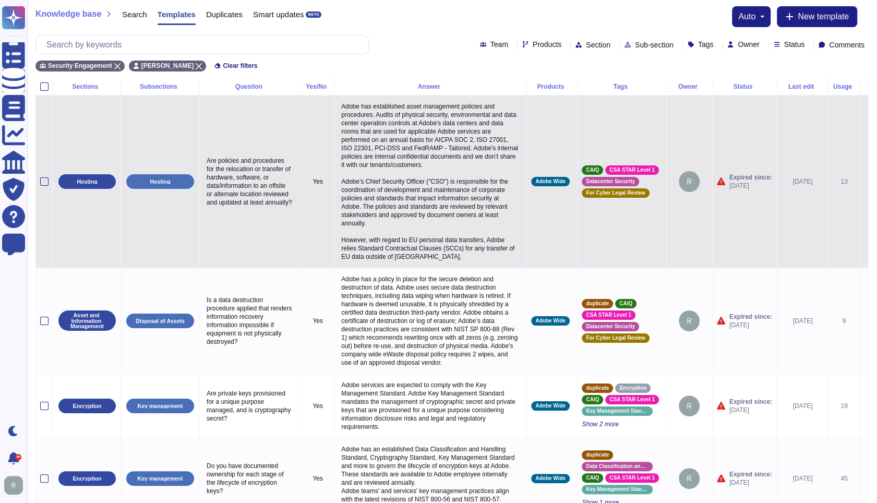
click at [247, 188] on p "Are policies and procedures for the relocation or transfer of hardware, softwar…" at bounding box center [250, 181] width 93 height 55
type textarea "Are policies and procedures for the relocation or transfer of hardware, softwar…"
click at [472, 167] on p "Adobe has established asset management policies and procedures. Audits of physi…" at bounding box center [431, 182] width 184 height 164
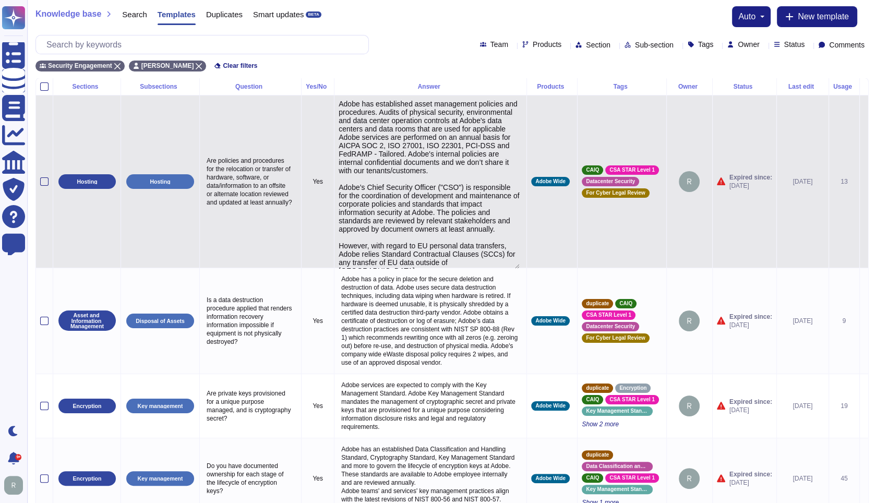
type textarea "Adobe has established asset management policies and procedures. Audits of physi…"
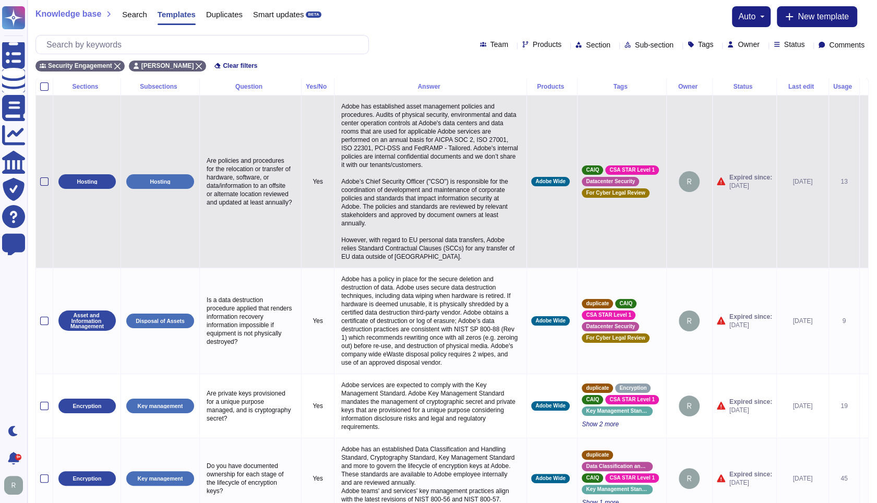
click at [864, 182] on icon at bounding box center [864, 182] width 0 height 0
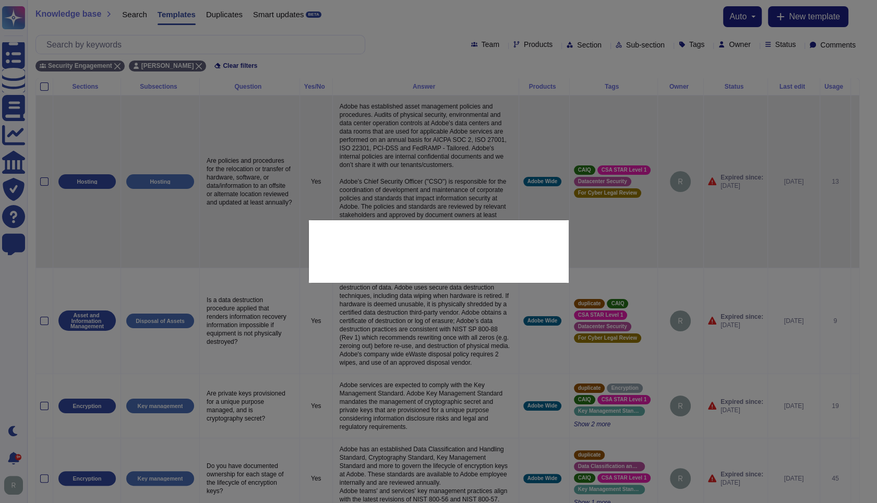
type textarea "Are policies and procedures for the relocation or transfer of hardware, softwar…"
type textarea "Adobe has established asset management policies and procedures. Audits of physi…"
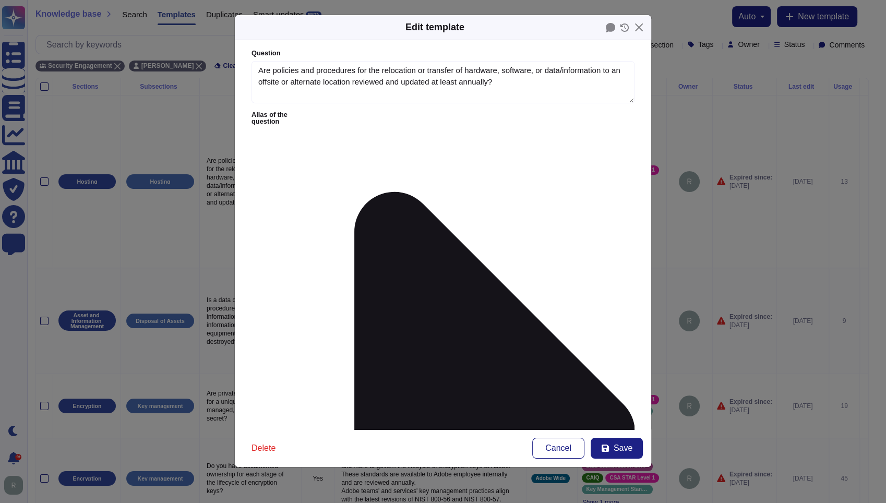
type textarea "Are policies and procedures for the relocation or transfer of hardware, softwar…"
type textarea "Adobe has established asset management policies and procedures. Audits of physi…"
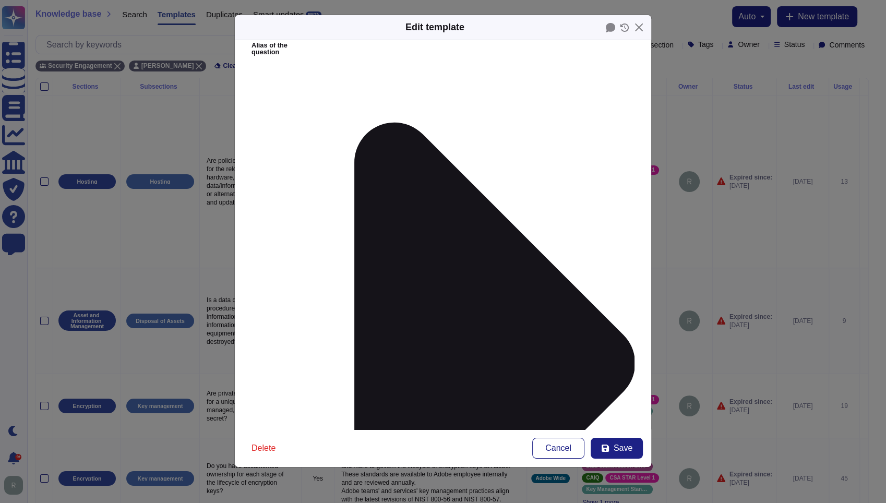
click at [617, 452] on span "Save" at bounding box center [623, 448] width 19 height 8
type input "2023-06-11"
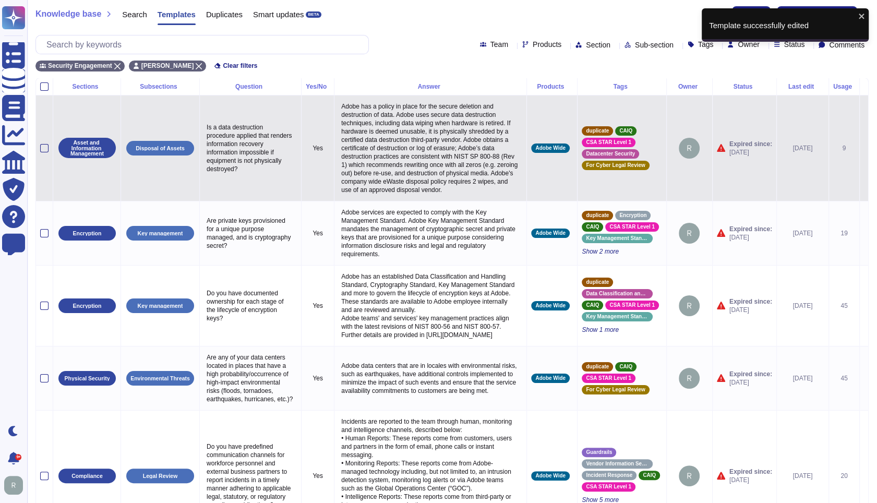
click at [233, 146] on p "Is a data destruction procedure applied that renders information recovery infor…" at bounding box center [250, 148] width 93 height 55
type textarea "Is a data destruction procedure applied that renders information recovery infor…"
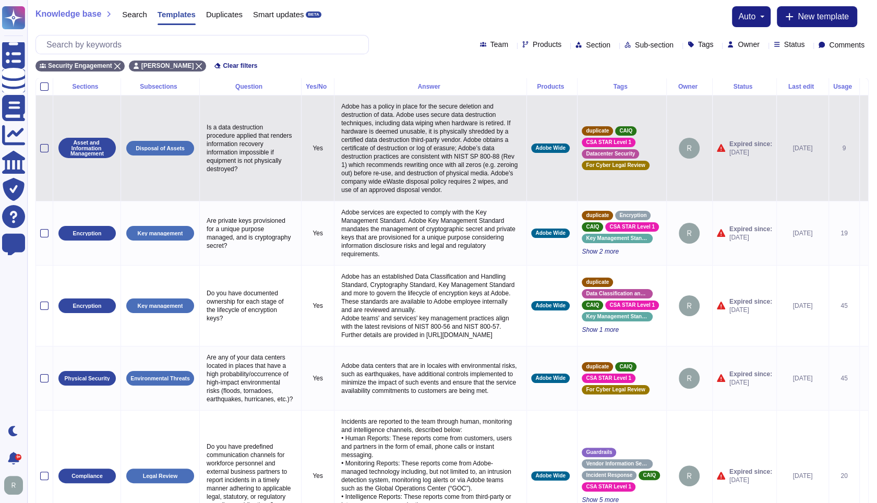
click at [411, 178] on p "Adobe has a policy in place for the secure deletion and destruction of data. Ad…" at bounding box center [431, 148] width 184 height 97
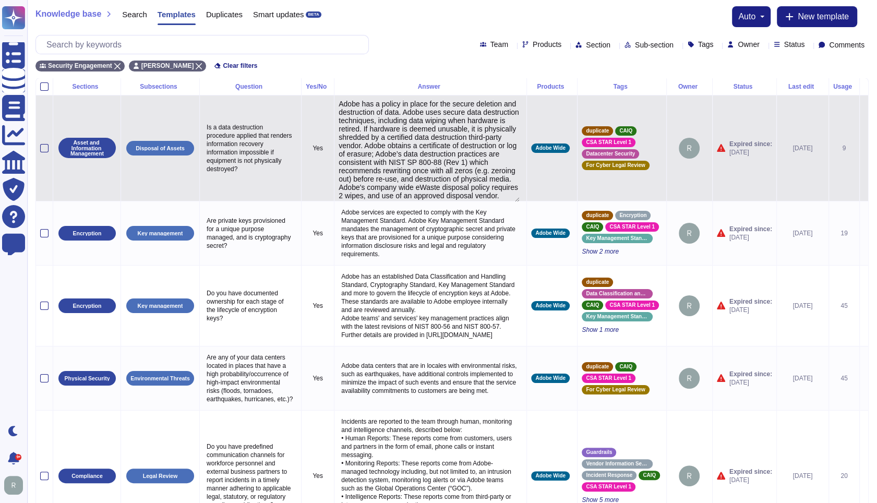
type textarea "Adobe has a policy in place for the secure deletion and destruction of data. Ad…"
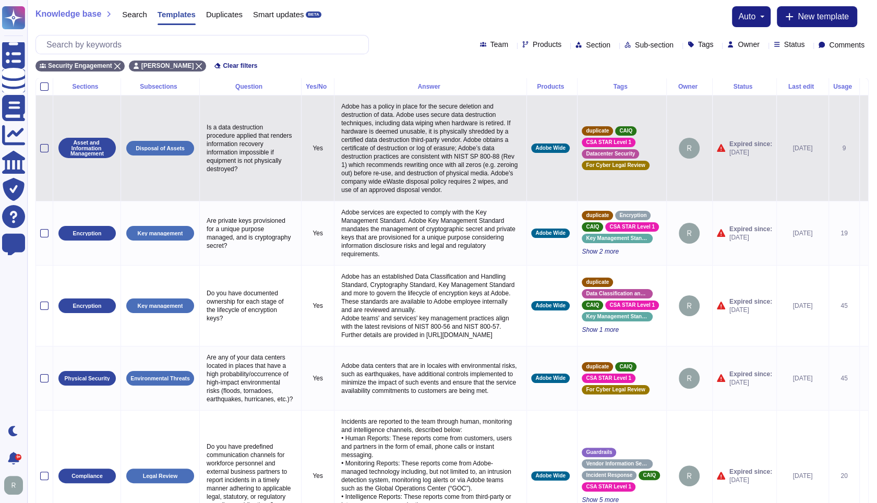
click at [864, 149] on icon at bounding box center [864, 149] width 0 height 0
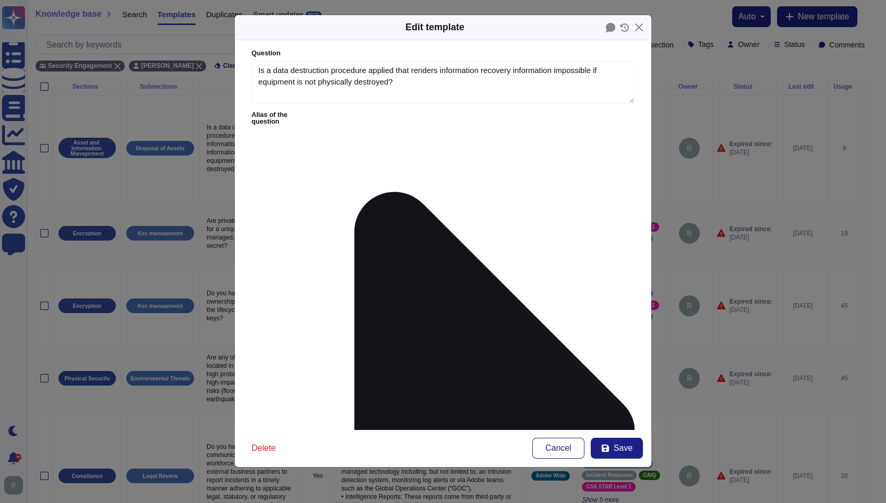
type textarea "Is a data destruction procedure applied that renders information recovery infor…"
type textarea "Adobe has a policy in place for the secure deletion and destruction of data. Ad…"
click at [335, 112] on icon at bounding box center [474, 433] width 321 height 642
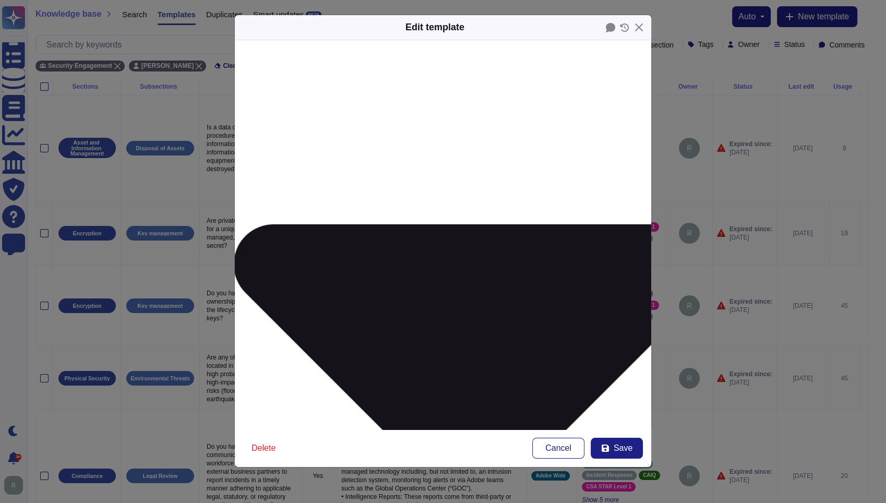
scroll to position [94, 0]
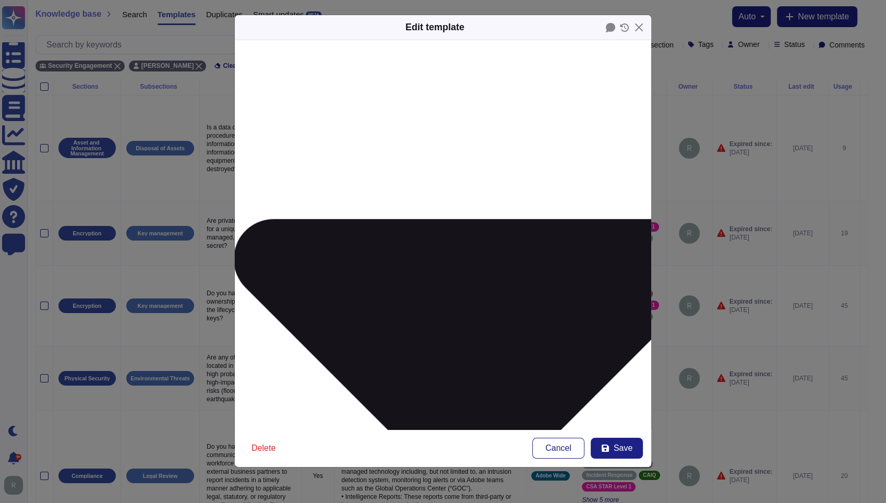
click at [602, 445] on icon at bounding box center [605, 448] width 8 height 8
type input "2023-06-11"
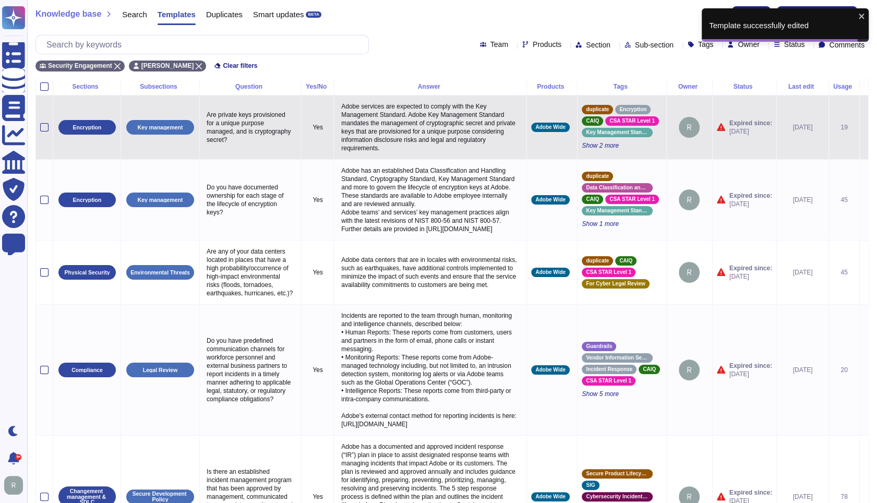
click at [259, 119] on p "Are private keys provisioned for a unique purpose managed, and is cryptography …" at bounding box center [250, 127] width 93 height 39
type textarea "Are private keys provisioned for a unique purpose managed, and is cryptography …"
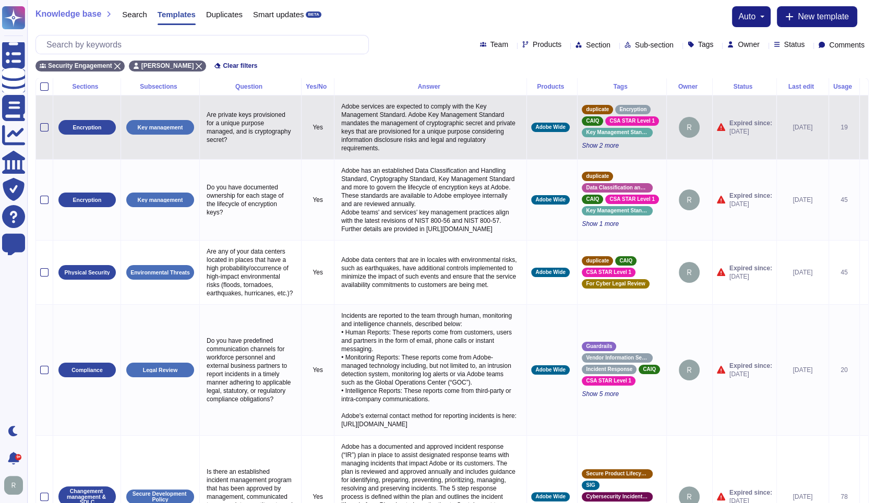
click at [425, 113] on p "Adobe services are expected to comply with the Key Management Standard. Adobe K…" at bounding box center [431, 127] width 184 height 55
type textarea "Adobe services are expected to comply with the Key Management Standard. Adobe K…"
click at [864, 128] on icon at bounding box center [864, 128] width 0 height 0
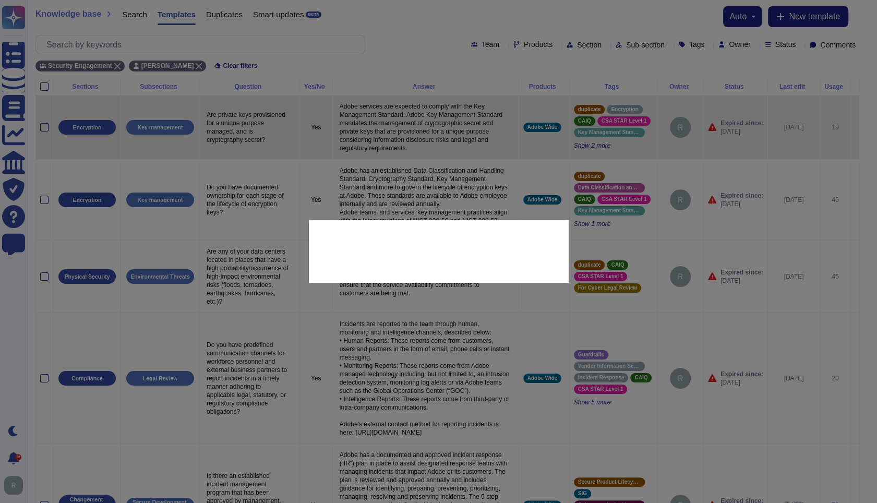
type textarea "Are private keys provisioned for a unique purpose managed, and is cryptography …"
type textarea "Adobe services are expected to comply with the Key Management Standard. Adobe K…"
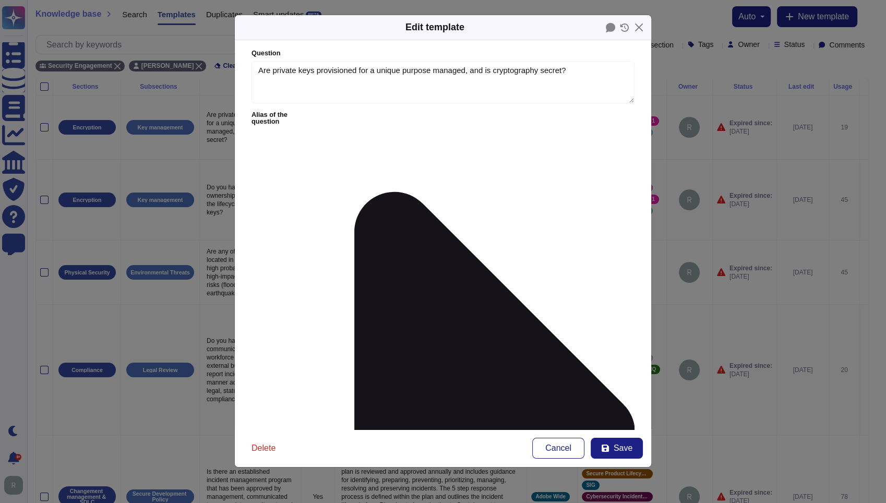
type textarea "Are private keys provisioned for a unique purpose managed, and is cryptography …"
type textarea "Adobe services are expected to comply with the Key Management Standard. Adobe K…"
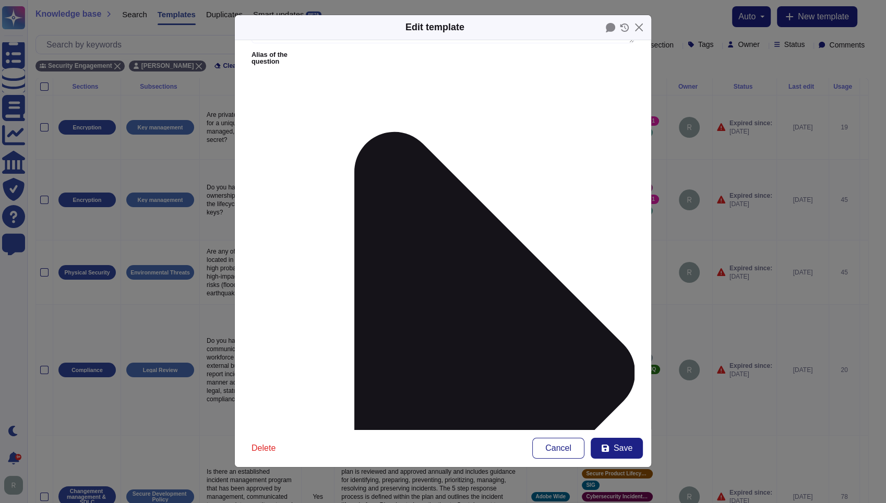
scroll to position [69, 0]
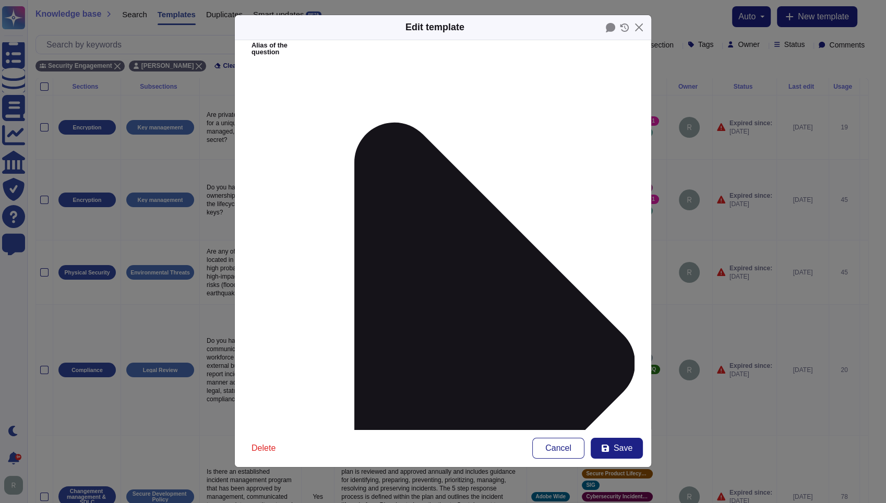
click at [606, 445] on icon at bounding box center [605, 448] width 7 height 7
type input "2023-06-11"
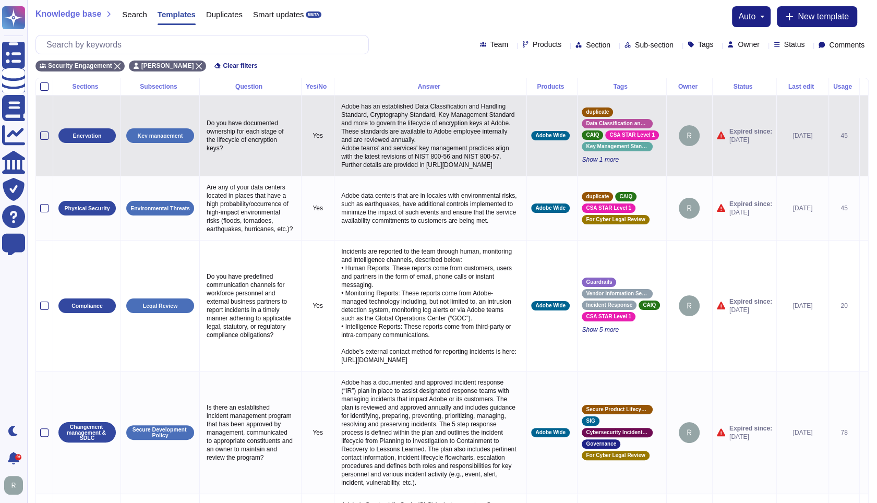
click at [265, 153] on p "Do you have documented ownership for each stage of the lifecycle of encryption …" at bounding box center [250, 135] width 93 height 39
type textarea "Do you have documented ownership for each stage of the lifecycle of encryption …"
click at [428, 152] on p "Adobe has an established Data Classification and Handling Standard, Cryptograph…" at bounding box center [431, 136] width 184 height 72
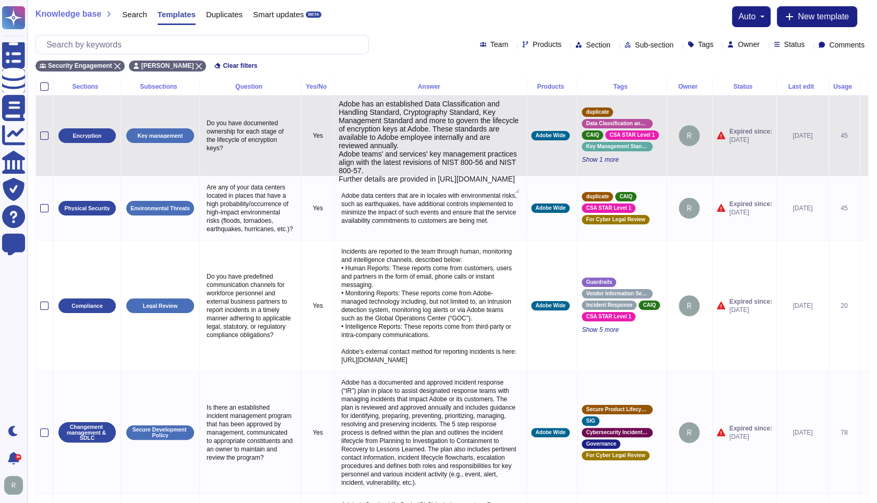
type textarea "Adobe has an established Data Classification and Handling Standard, Cryptograph…"
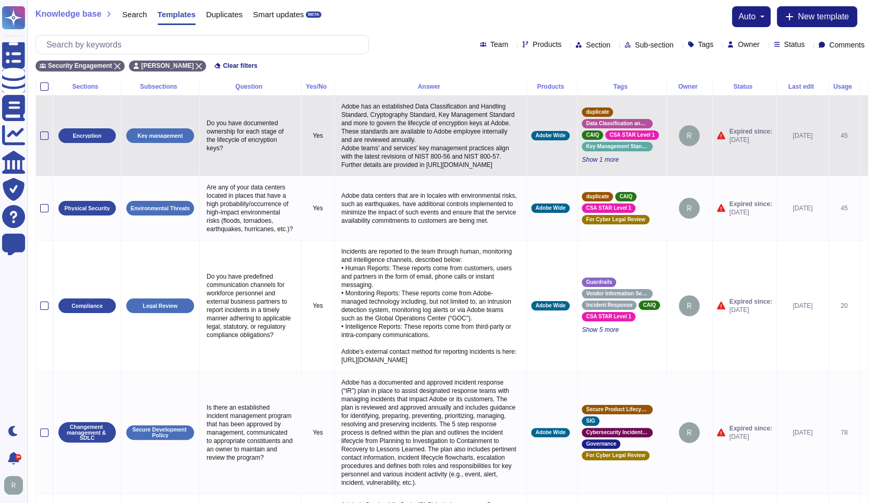
click at [246, 148] on p "Do you have documented ownership for each stage of the lifecycle of encryption …" at bounding box center [250, 135] width 93 height 39
type textarea "Do you have documented ownership for each stage of the lifecycle of encryption …"
click at [859, 139] on td at bounding box center [863, 135] width 9 height 81
click at [864, 136] on icon at bounding box center [864, 136] width 0 height 0
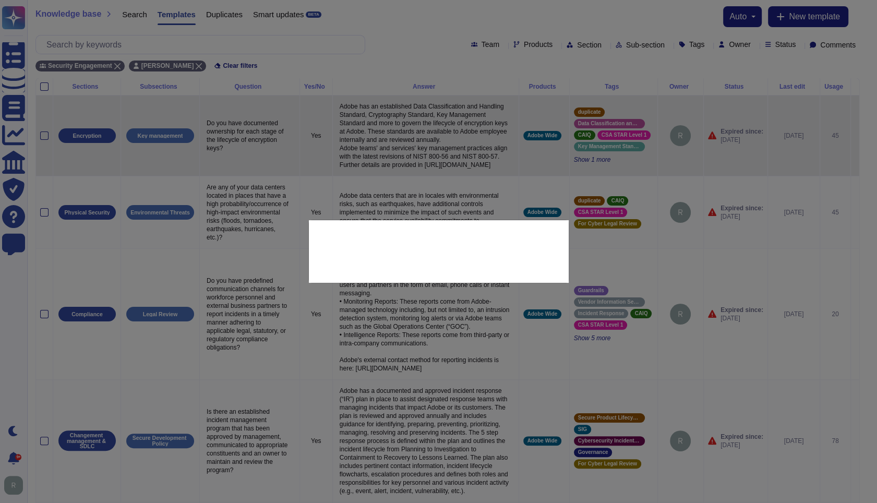
type textarea "Do you have documented ownership for each stage of the lifecycle of encryption …"
type textarea "Adobe has an established Data Classification and Handling Standard, Cryptograph…"
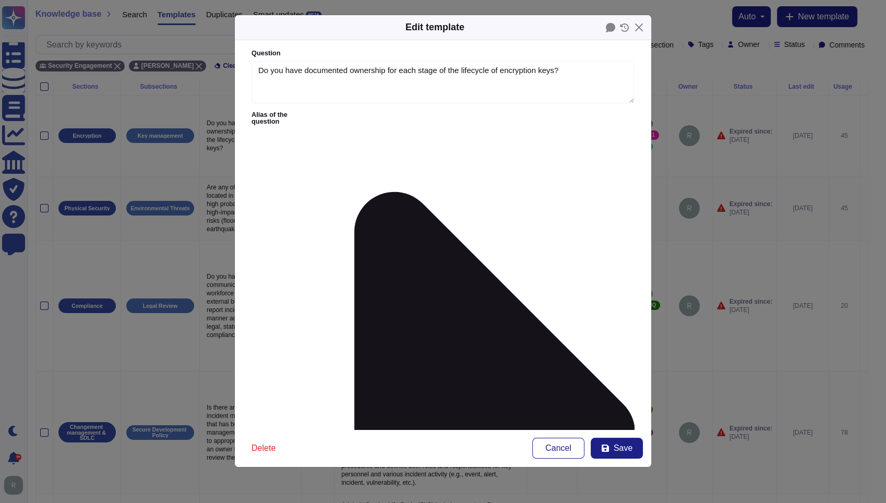
type textarea "Do you have documented ownership for each stage of the lifecycle of encryption …"
type textarea "Adobe has an established Data Classification and Handling Standard, Cryptograph…"
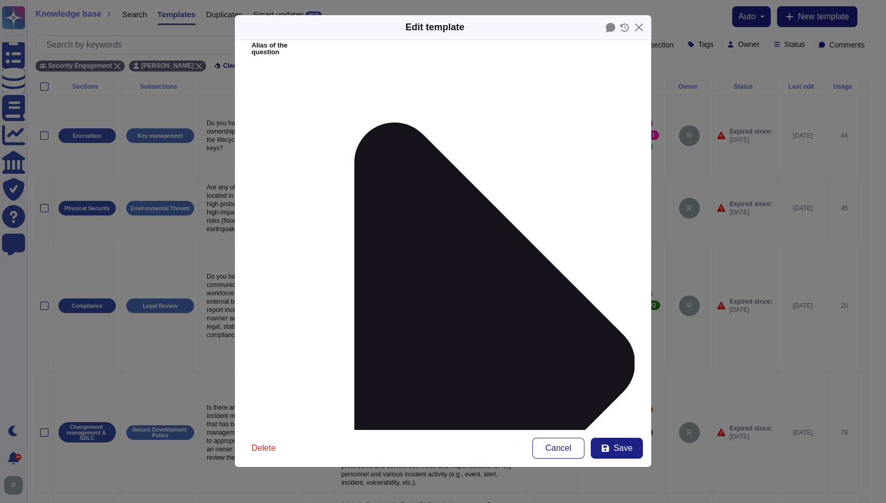
click at [629, 453] on button "Save" at bounding box center [617, 448] width 52 height 21
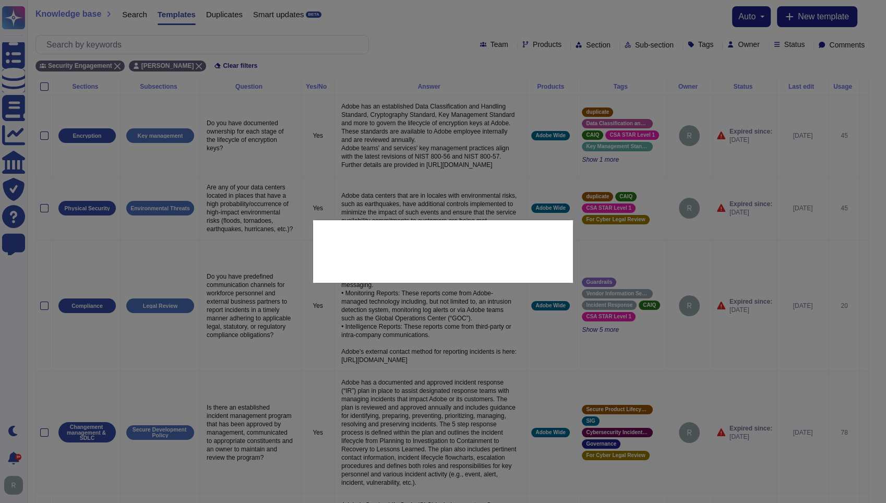
type input "2023-07-14"
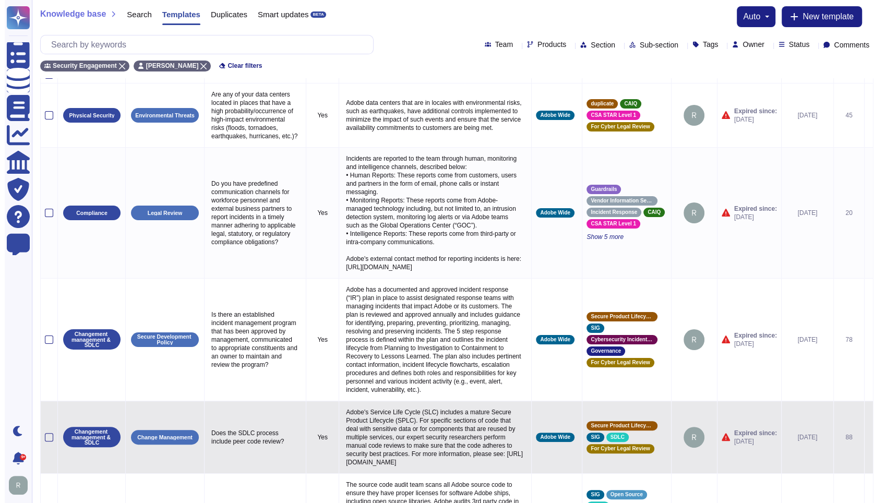
scroll to position [0, 0]
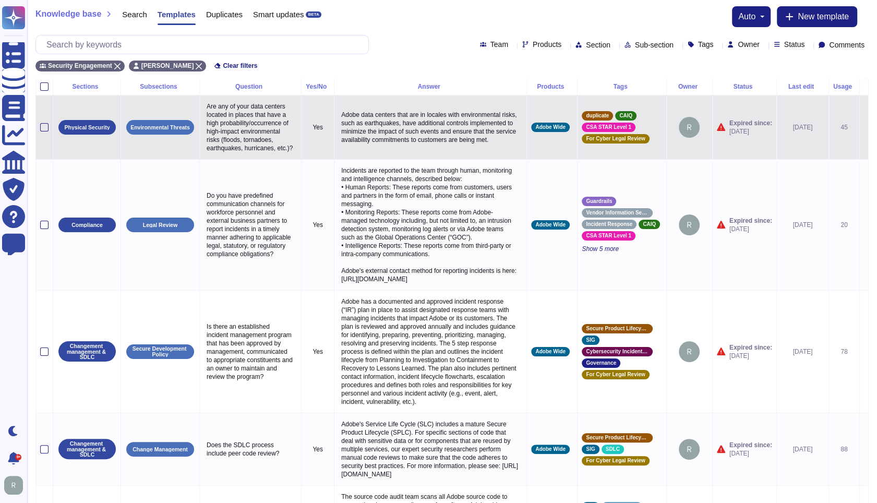
click at [255, 129] on p "Are any of your data centers located in places that have a high probability/occ…" at bounding box center [250, 127] width 93 height 55
type textarea "Are any of your data centers located in places that have a high probability/occ…"
click at [441, 116] on p "Adobe data centers that are in locales with environmental risks, such as earthq…" at bounding box center [431, 127] width 184 height 39
type textarea "Adobe data centers that are in locales with environmental risks, such as earthq…"
click at [864, 128] on icon at bounding box center [864, 128] width 0 height 0
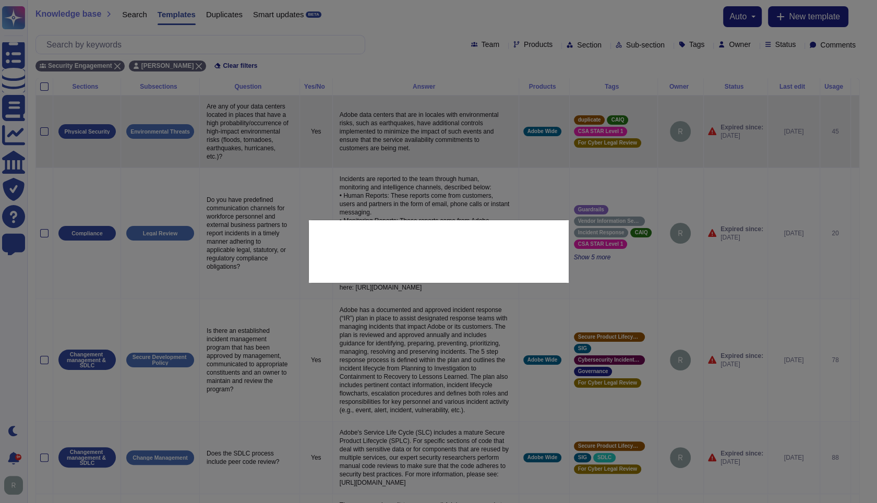
type textarea "Are any of your data centers located in places that have a high probability/occ…"
type textarea "Adobe data centers that are in locales with environmental risks, such as earthq…"
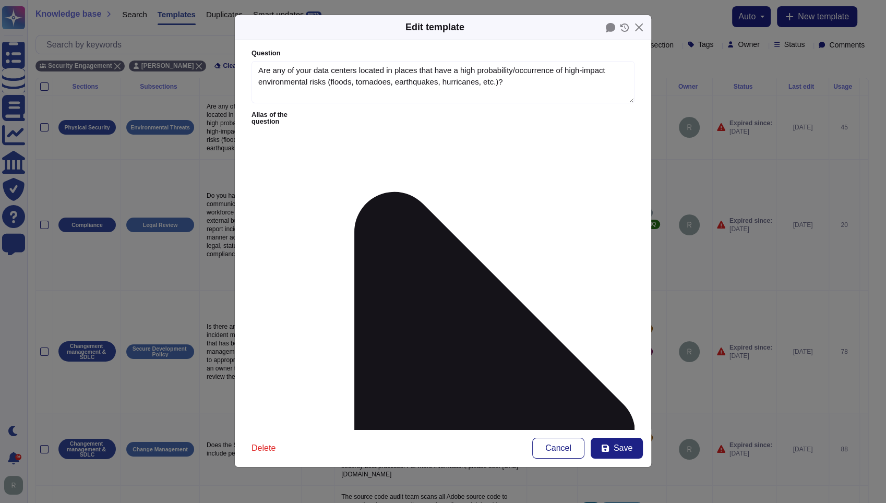
type textarea "Are any of your data centers located in places that have a high probability/occ…"
type textarea "Adobe data centers that are in locales with environmental risks, such as earthq…"
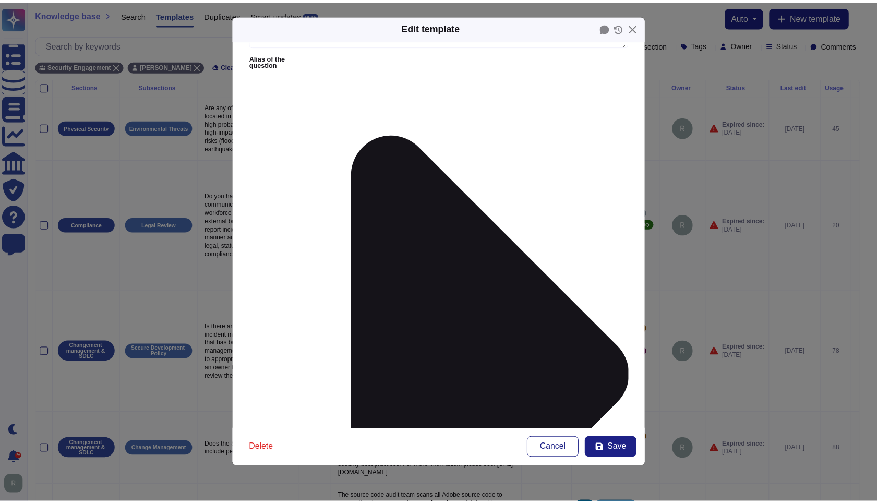
scroll to position [69, 0]
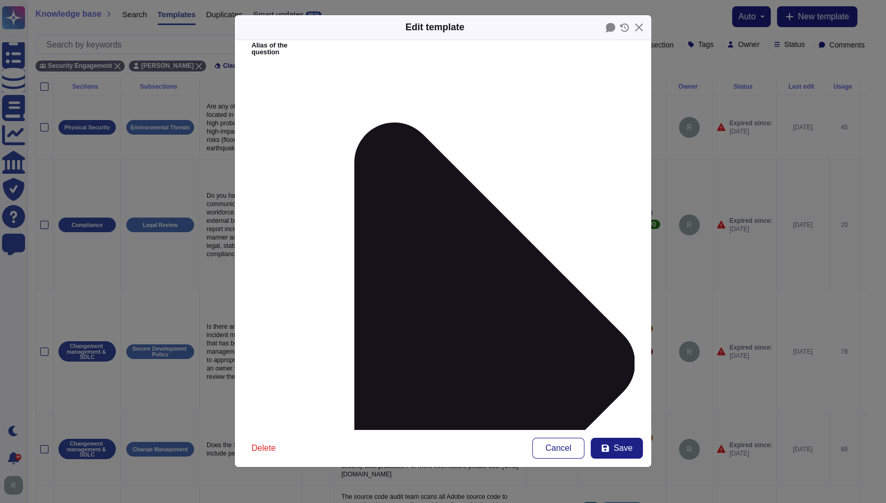
click at [614, 447] on button "Save" at bounding box center [617, 448] width 52 height 21
type input "2023-07-14"
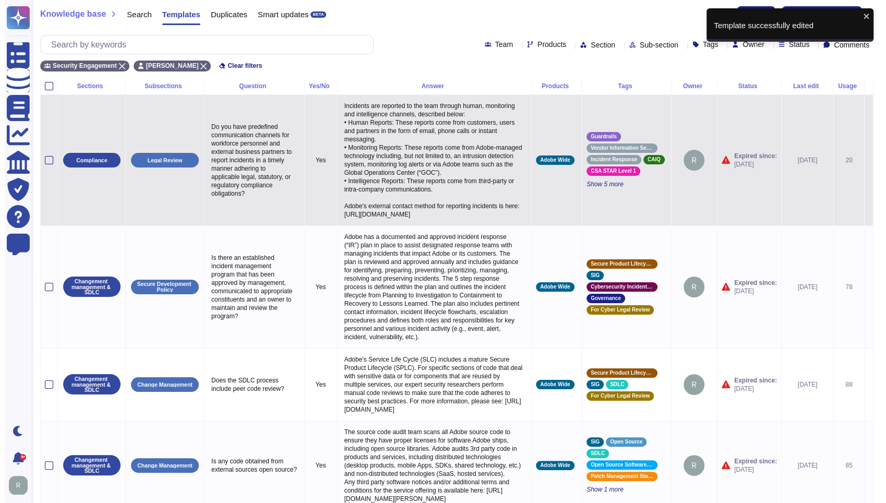
scroll to position [0, 0]
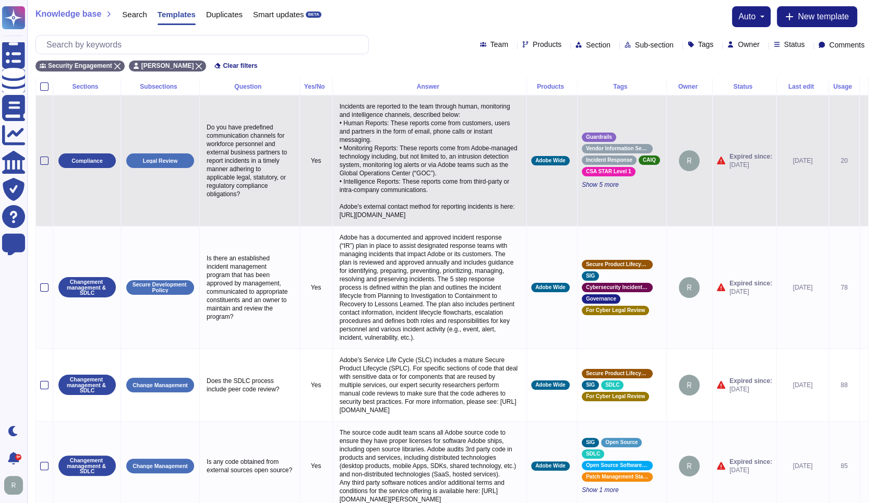
click at [238, 159] on p "Do you have predefined communication channels for workforce personnel and exter…" at bounding box center [249, 161] width 91 height 80
type textarea "Do you have predefined communication channels for workforce personnel and exter…"
click at [390, 174] on p "Incidents are reported to the team through human, monitoring and intelligence c…" at bounding box center [429, 161] width 185 height 122
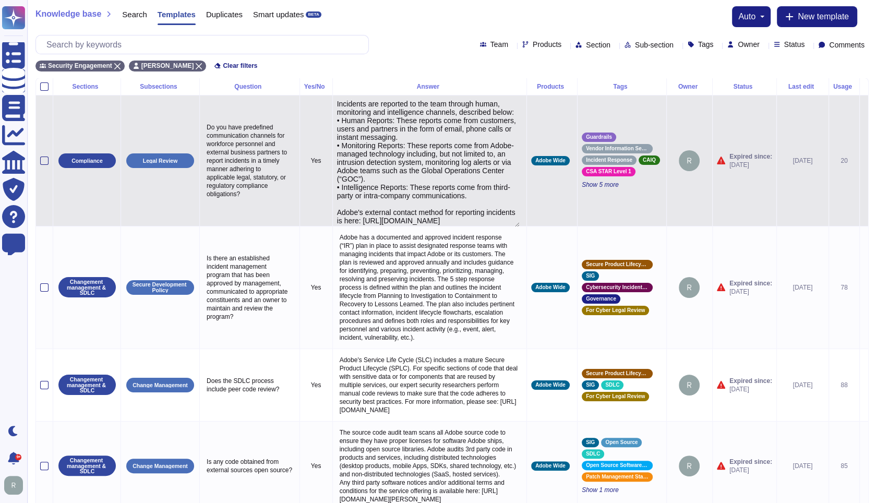
type textarea "Incidents are reported to the team through human, monitoring and intelligence c…"
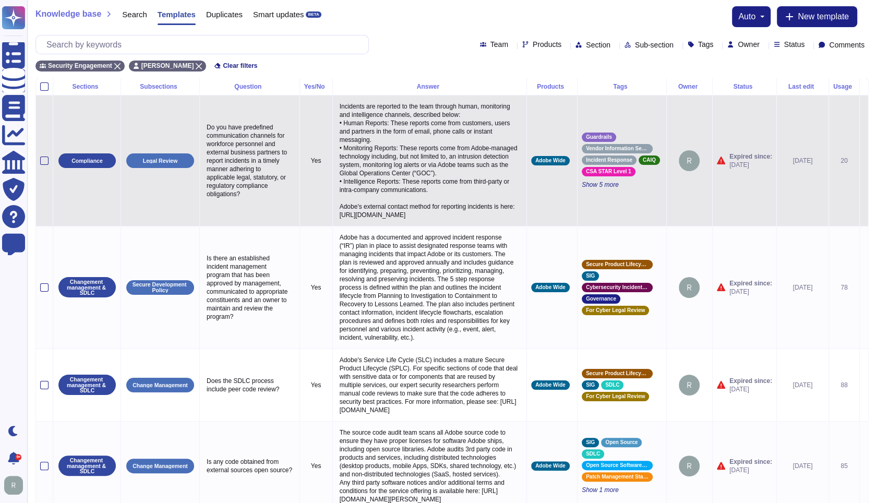
click at [864, 161] on icon at bounding box center [864, 161] width 0 height 0
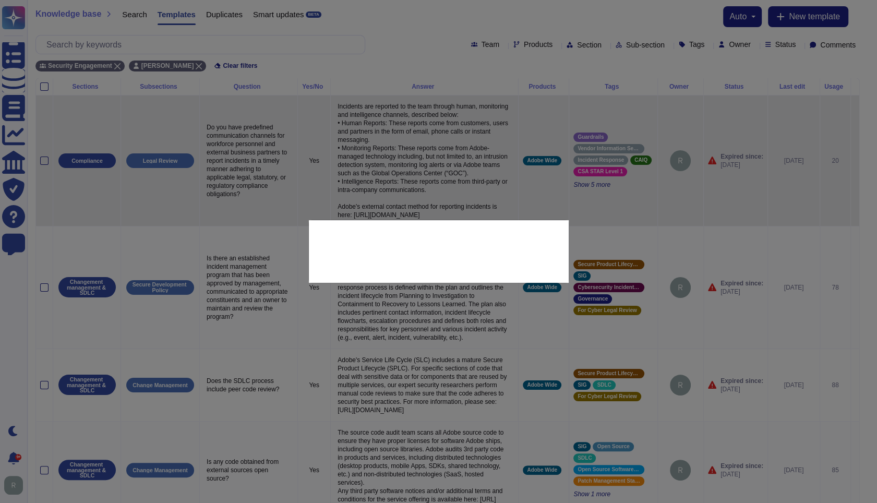
type textarea "Do you have predefined communication channels for workforce personnel and exter…"
type textarea "Incidents are reported to the team through human, monitoring and intelligence c…"
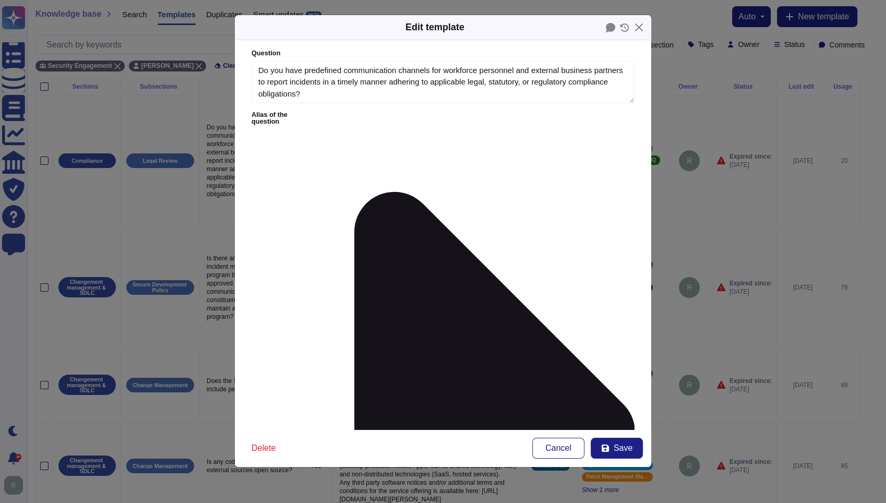
type textarea "Do you have predefined communication channels for workforce personnel and exter…"
type textarea "Incidents are reported to the team through human, monitoring and intelligence c…"
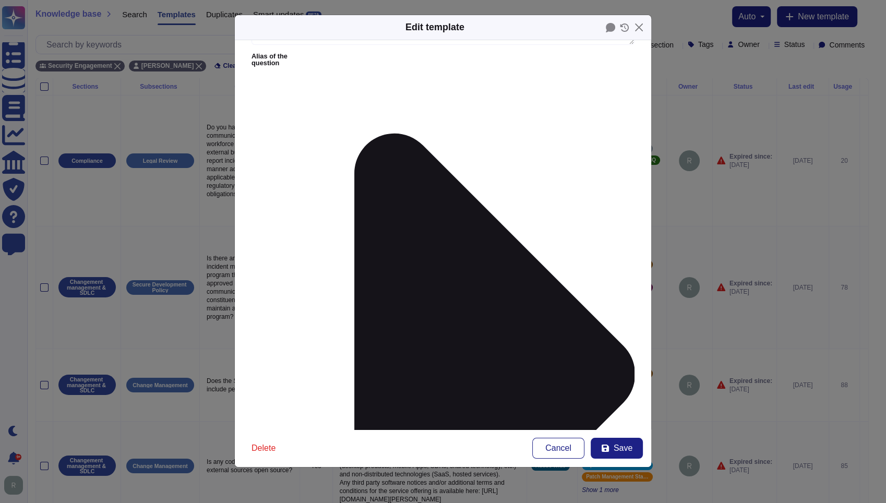
scroll to position [69, 0]
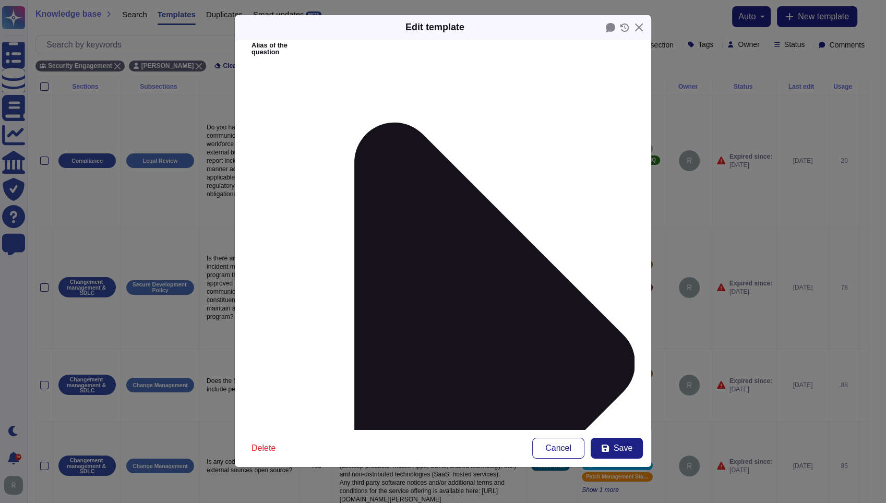
click at [629, 449] on span "Save" at bounding box center [623, 448] width 19 height 8
type input "2023-07-14"
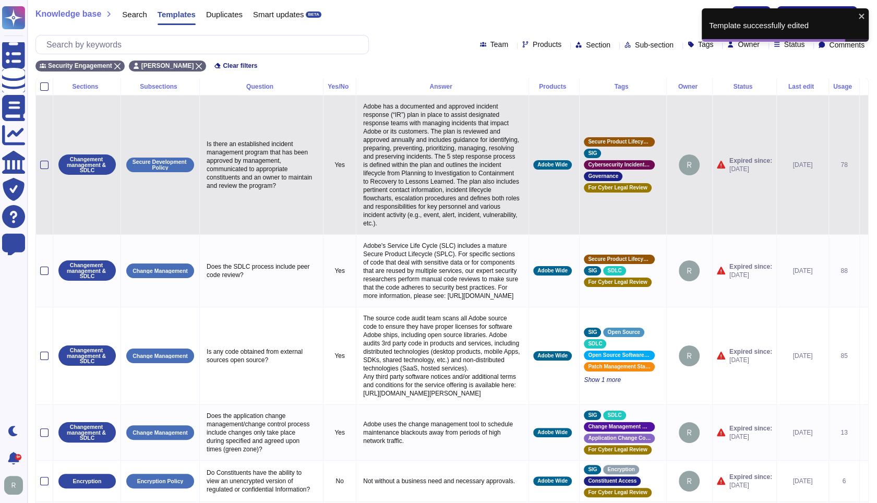
click at [260, 168] on p "Is there an established incident management program that has been approved by m…" at bounding box center [261, 164] width 115 height 55
type textarea "Is there an established incident management program that has been approved by m…"
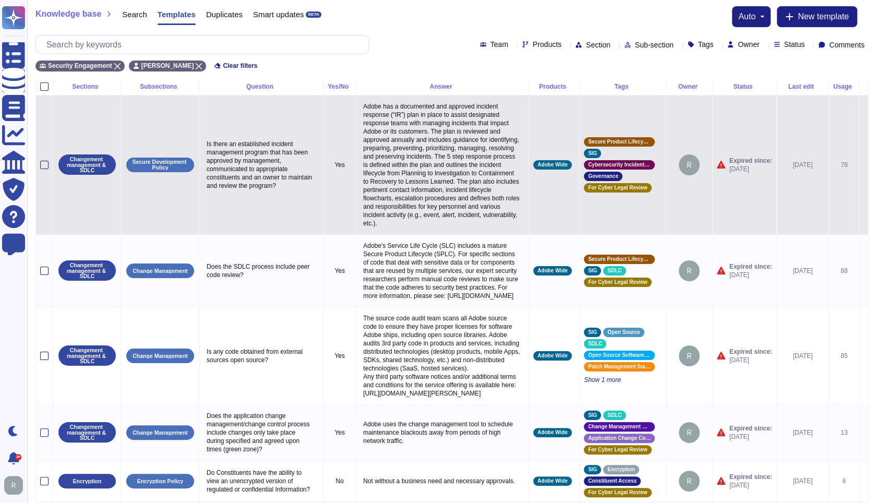
click at [399, 200] on p "Adobe has a documented and approved incident response (“IR”) plan in place to a…" at bounding box center [443, 165] width 164 height 130
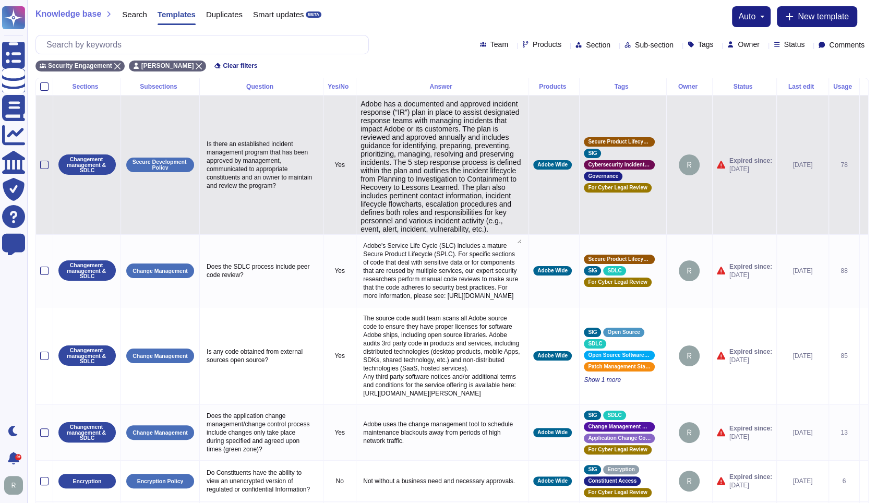
type textarea "Adobe has a documented and approved incident response (“IR”) plan in place to a…"
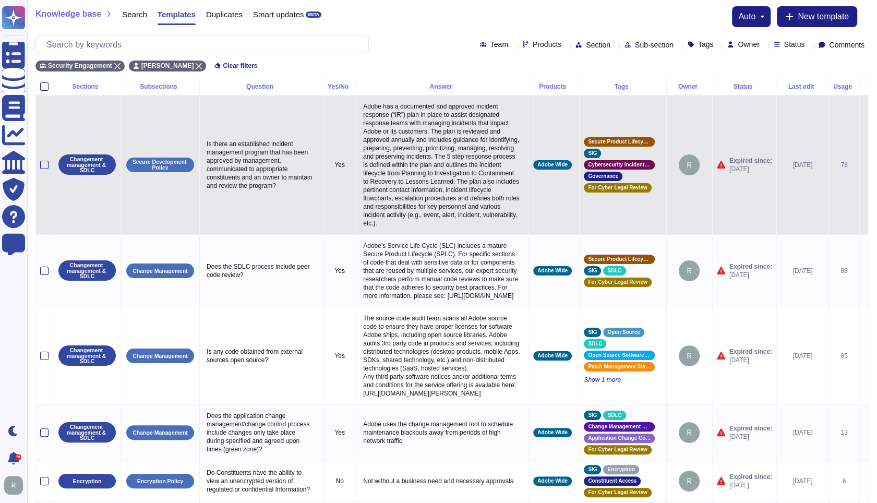
click at [385, 192] on p "Adobe has a documented and approved incident response (“IR”) plan in place to a…" at bounding box center [443, 165] width 164 height 130
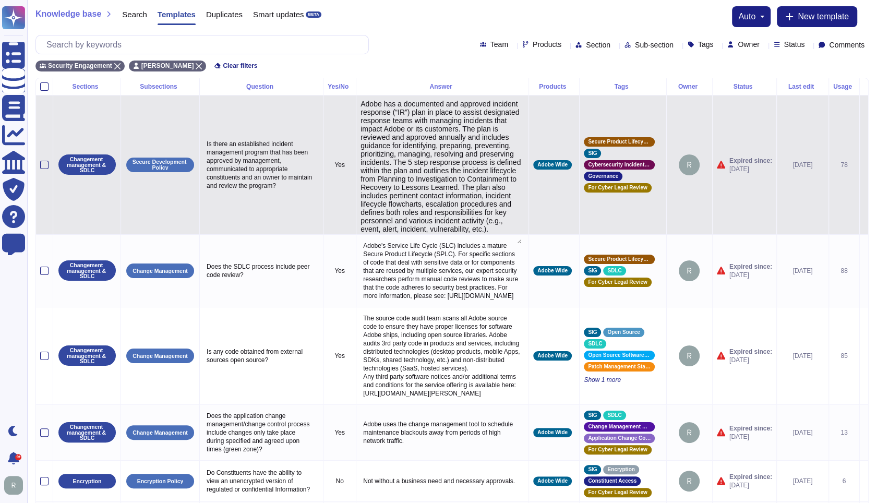
type textarea "Adobe has a documented and approved incident response (“IR”) plan in place to a…"
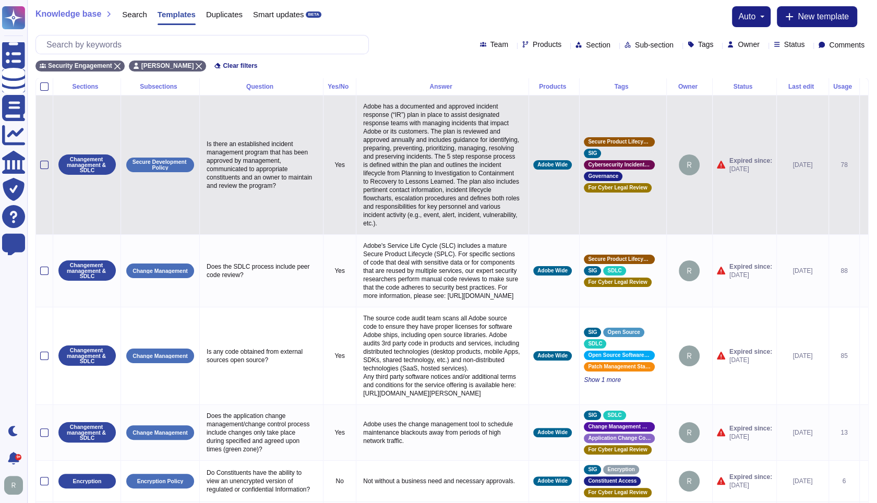
click at [864, 165] on icon at bounding box center [864, 165] width 0 height 0
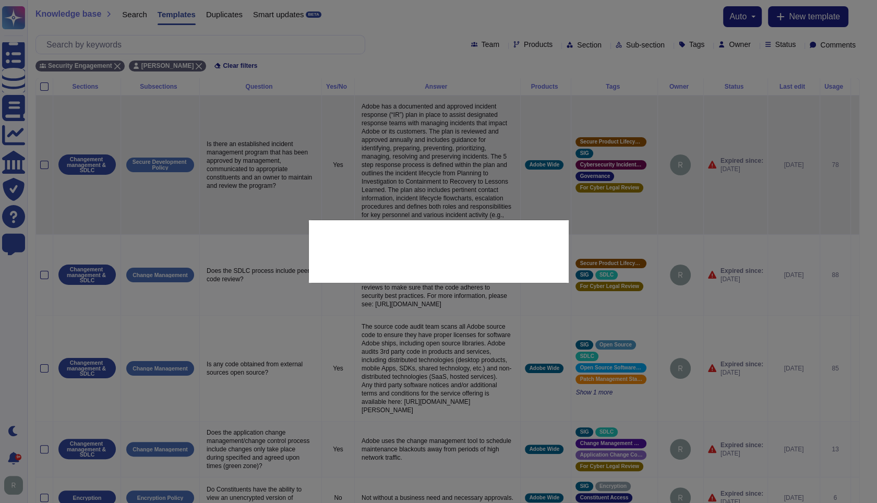
type textarea "Is there an established incident management program that has been approved by m…"
type textarea "Adobe has a documented and approved incident response (“IR”) plan in place to a…"
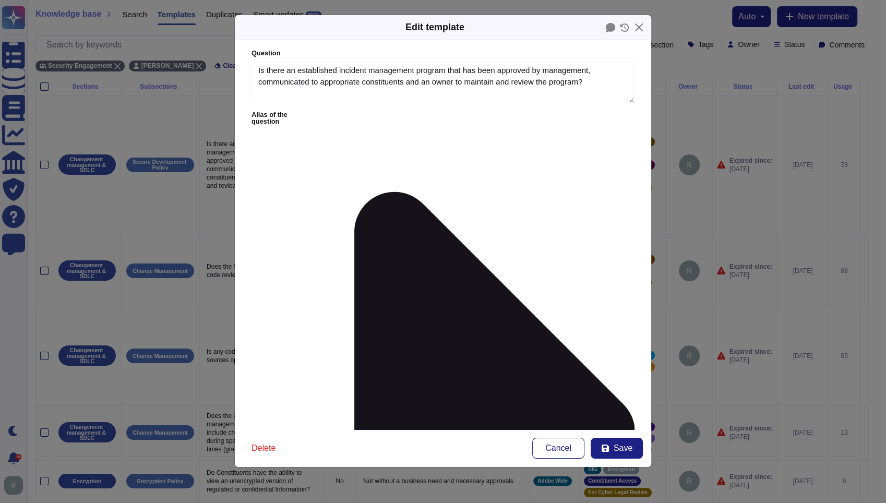
type textarea "Is there an established incident management program that has been approved by m…"
type textarea "Adobe has a documented and approved incident response (“IR”) plan in place to a…"
click at [336, 112] on icon at bounding box center [474, 433] width 321 height 642
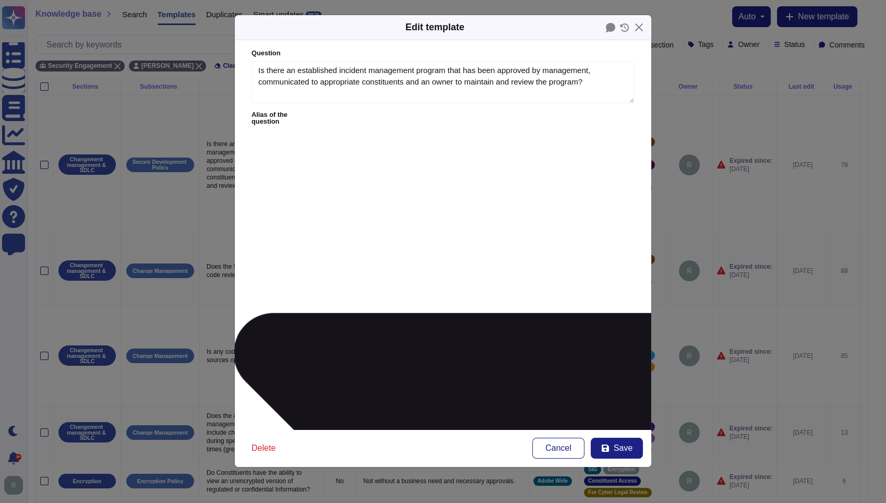
type textarea "Does your company have a documented information security incident management pr…"
type textarea "Are API logs regularly monitored for suspicious activities or anomalies? How do…"
type textarea "Is there an established Cybersecurity Incident Management Program that has been…"
type textarea "12.2 Describe the procedures in place for responding to security incidents. *"
type textarea "Information security events are evaluated and classified."
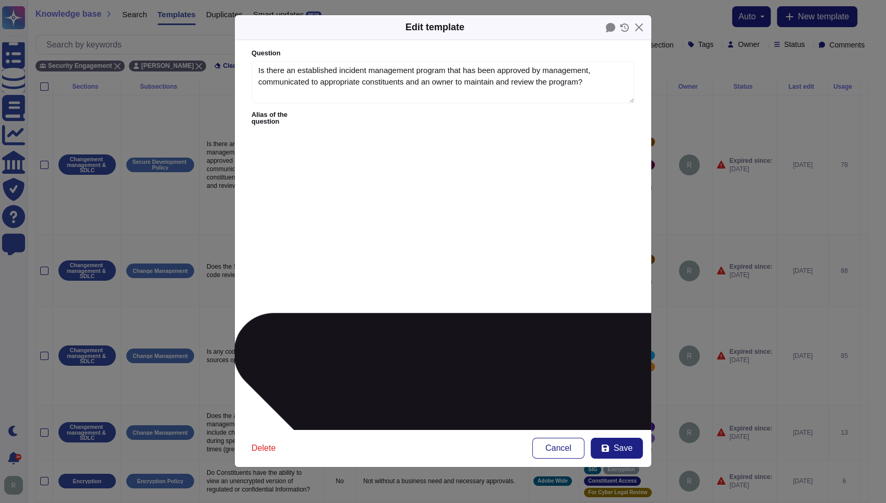
type textarea "Describe the incident management program or policy procedures."
type textarea "6.1 Is there an established Incident Management Program that has been approved …"
type textarea "Is there a cybersecurity incident management program that has been approved by …"
type textarea "Is there a formal Incident Response Plan, including a process for reporting inc…"
type textarea "J.1 - Is there an established Cybersecurity Incident Management Program that ha…"
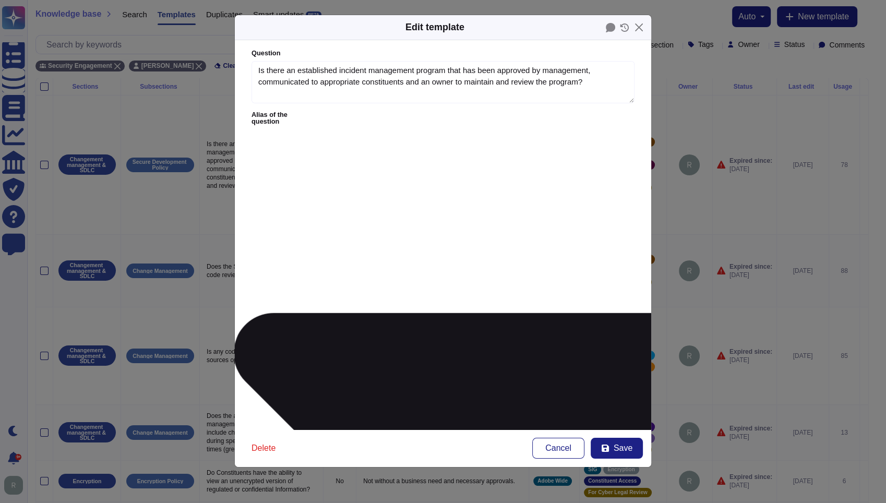
type textarea "Fidelity will need immediate notification of unauthorized disclosure/access of …"
type textarea "Outline the incident response plan for addressing service disruptions."
type textarea "Describe your incident management procedure?"
type textarea "Has management approved and communicated a Cybersecurity Incident Management Pr…"
type textarea "Can you describe your incident management process?"
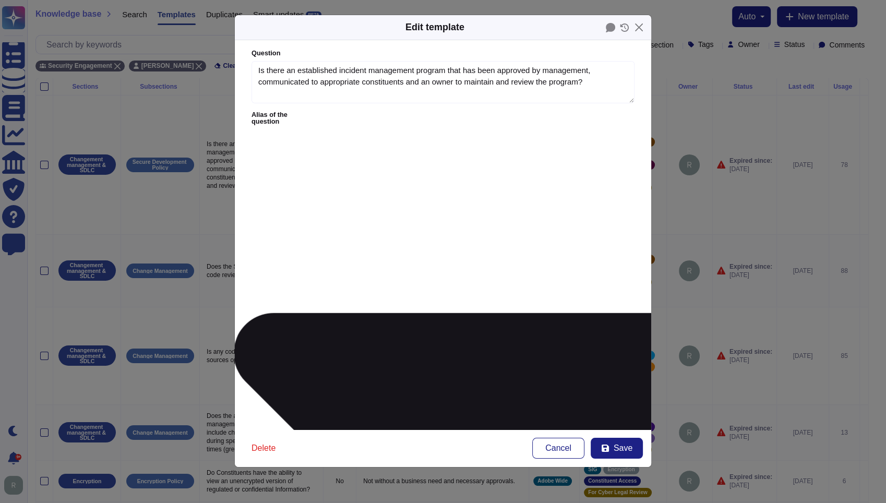
type textarea "J.1 - Is there an established Cybersecurity Incident Management Program that ha…"
type textarea "12.2Describe the procedures in place for responding to security incidents. *"
type textarea "J.1 - Is there an established Cybersecurity Incident Management Program that ha…"
type textarea "12.Describe the procedures in place for responding to security incidents. *"
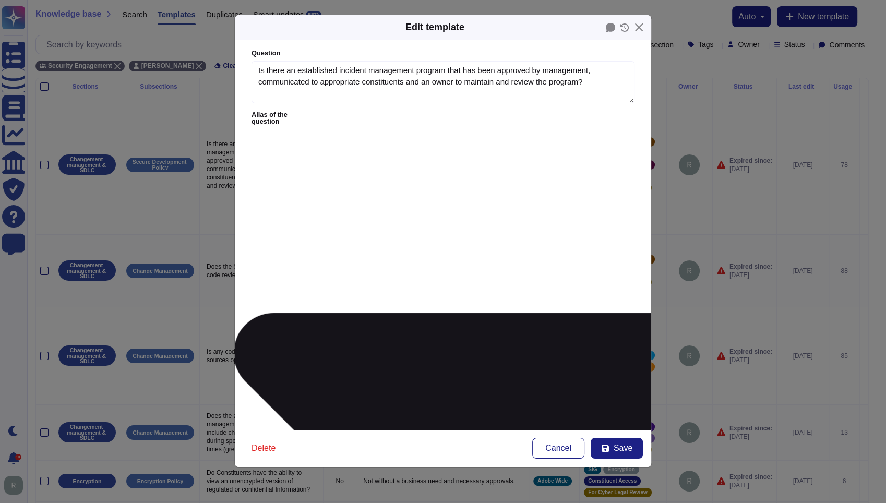
type textarea "J.1 - Is there an established Cybersecurity Incident Management Program that ha…"
type textarea "12Describe the procedures in place for responding to security incidents. *"
type textarea "J.1 - Is there an established Cybersecurity Incident Management Program that ha…"
type textarea "1Describe the procedures in place for responding to security incidents. *"
type textarea "J.1 - Is there an established Cybersecurity Incident Management Program that ha…"
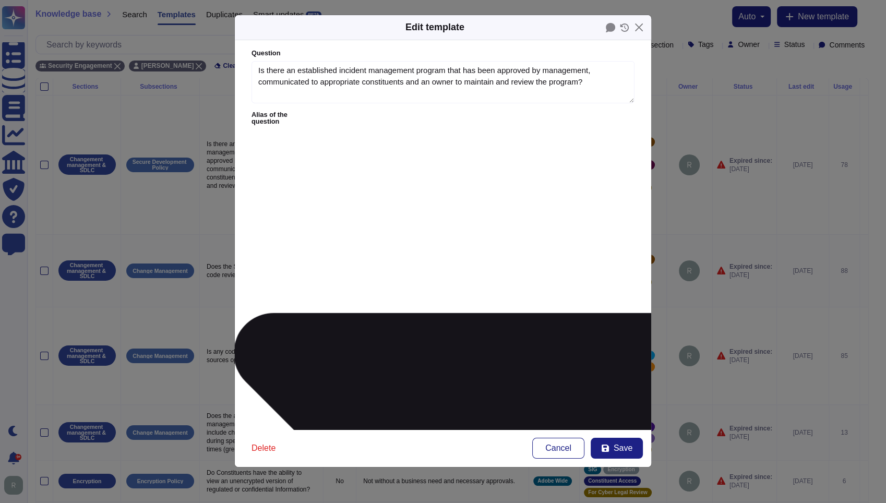
type textarea "Describe the procedures in place for responding to security incidents. *"
type textarea "J.1 - Is there an established Cybersecurity Incident Management Program that ha…"
type textarea "6.1Is there an established Incident Management Program that has been approved b…"
type textarea "J.1 - Is there an established Cybersecurity Incident Management Program that ha…"
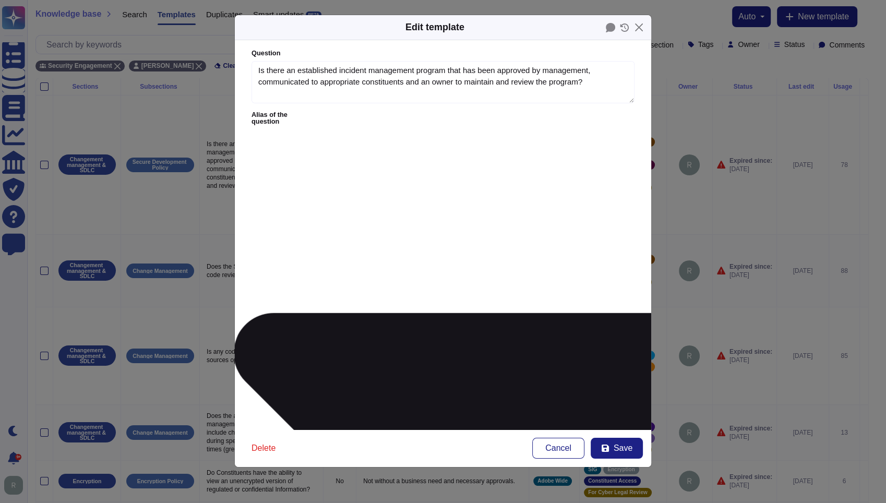
type textarea "6.Is there an established Incident Management Program that has been approved by…"
type textarea "J.1 - Is there an established Cybersecurity Incident Management Program that ha…"
type textarea "6Is there an established Incident Management Program that has been approved by …"
type textarea "J.1 - Is there an established Cybersecurity Incident Management Program that ha…"
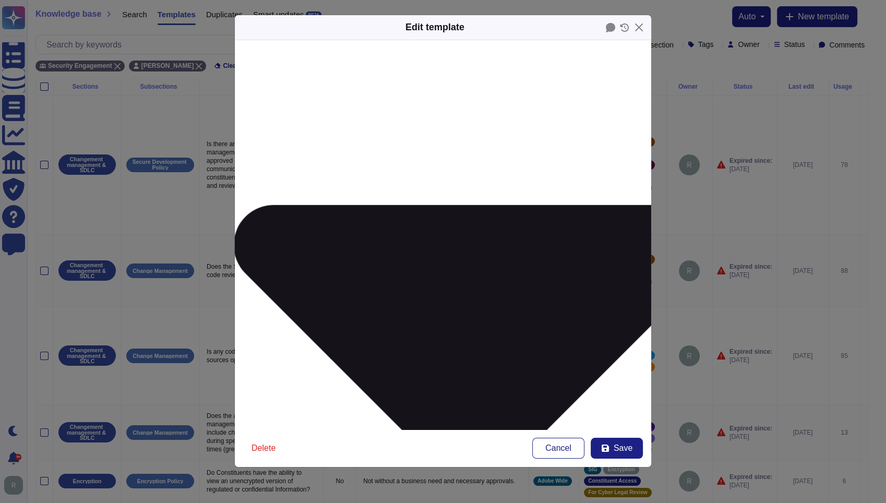
scroll to position [116, 0]
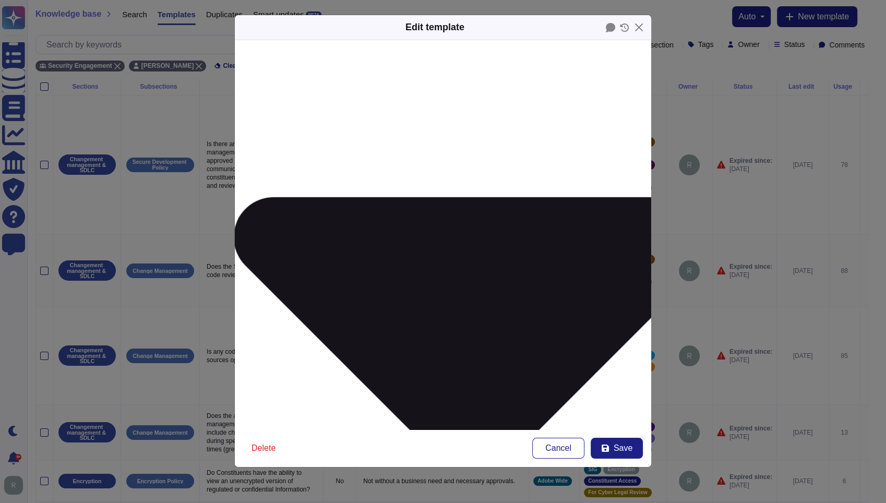
type textarea "Is there an established Incident Management Program that has been approved by m…"
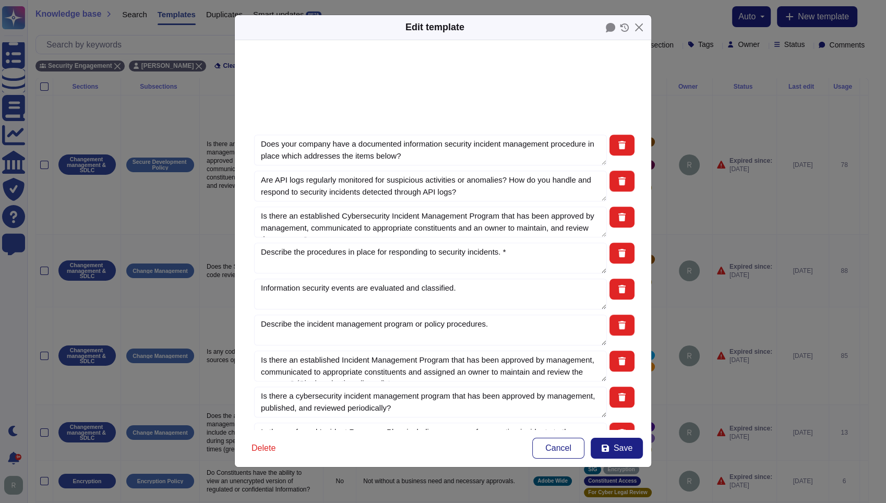
scroll to position [630, 0]
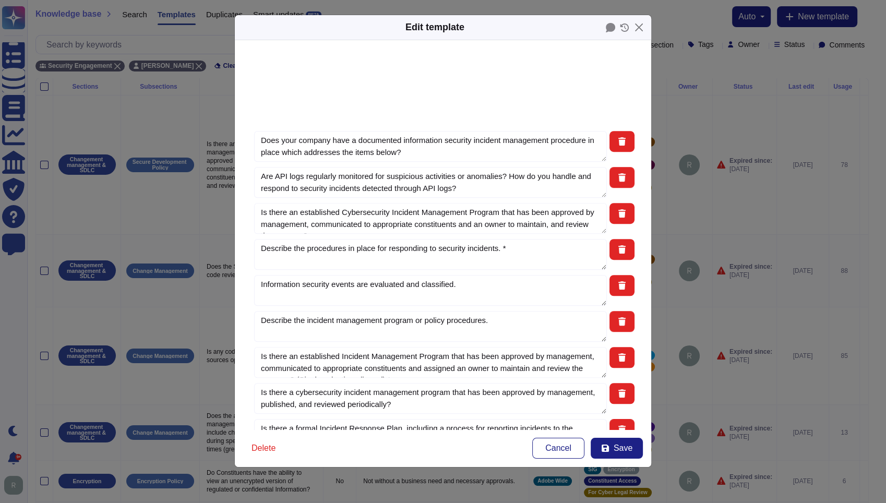
type textarea "Is there an established Cybersecurity Incident Management Program that has been…"
click at [614, 444] on button "Save" at bounding box center [617, 448] width 52 height 21
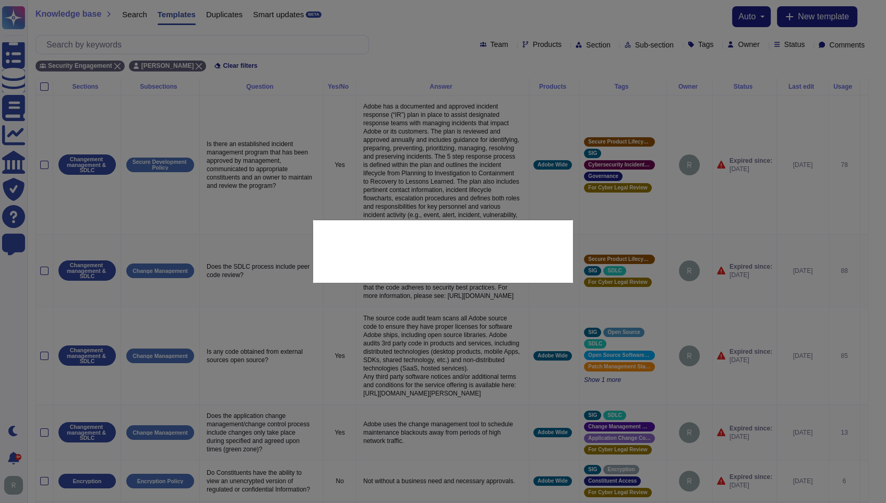
type input "2023-07-14"
type textarea "12.2 Describe the procedures in place for responding to security incidents. *"
type textarea "6.1 Is there an established Incident Management Program that has been approved …"
type textarea "J.1 - Is there an established Cybersecurity Incident Management Program that ha…"
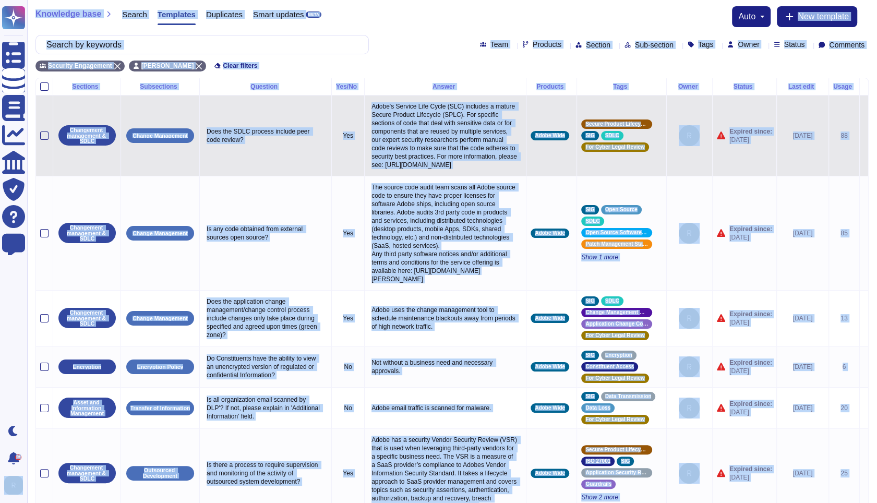
click at [293, 145] on p "Does the SDLC process include peer code review?" at bounding box center [265, 136] width 123 height 22
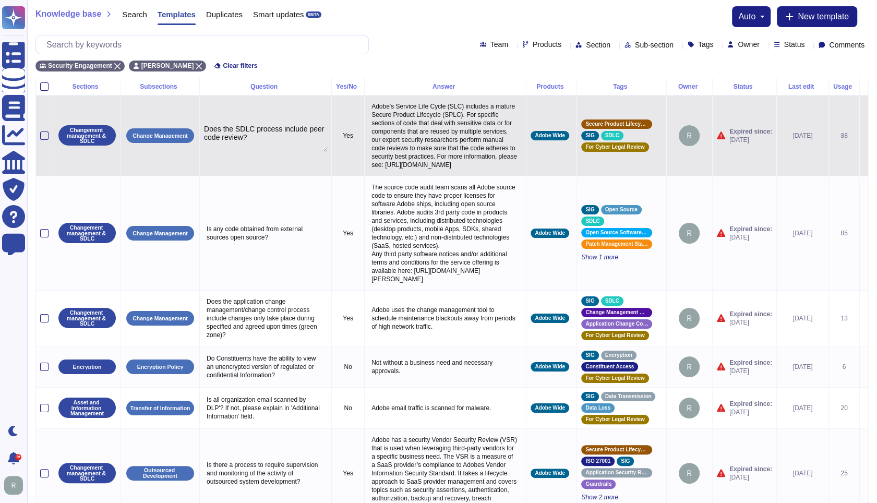
type textarea "Does the SDLC process include peer code review?"
click at [297, 145] on textarea "Does the SDLC process include peer code review?" at bounding box center [266, 138] width 124 height 27
click at [864, 136] on icon at bounding box center [864, 136] width 0 height 0
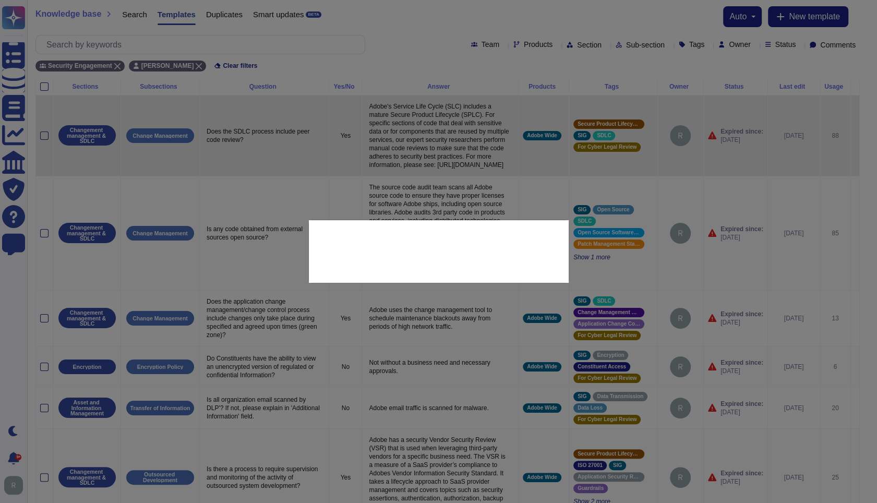
type textarea "Does the SDLC process include peer code review?"
type textarea "Adobe's Service Life Cycle (SLC) includes a mature Secure Product Lifecycle (SP…"
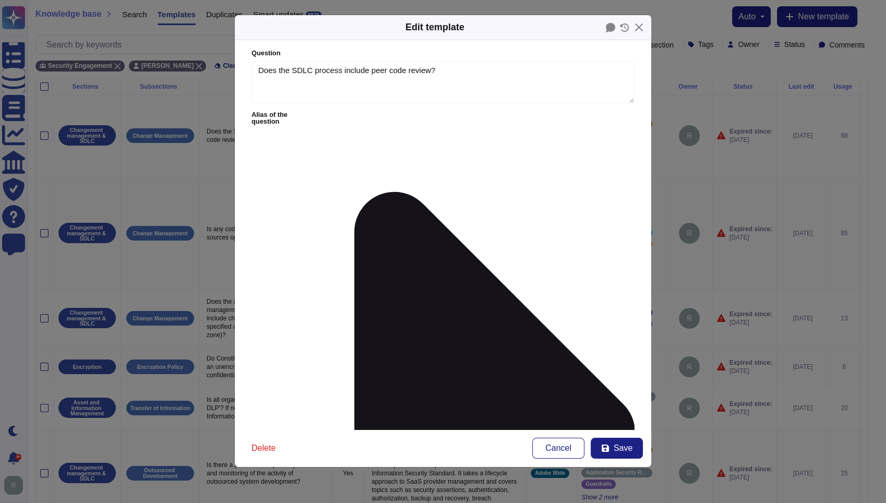
type textarea "Does the SDLC process include peer code review?"
type textarea "Adobe's Service Life Cycle (SLC) includes a mature Secure Product Lifecycle (SP…"
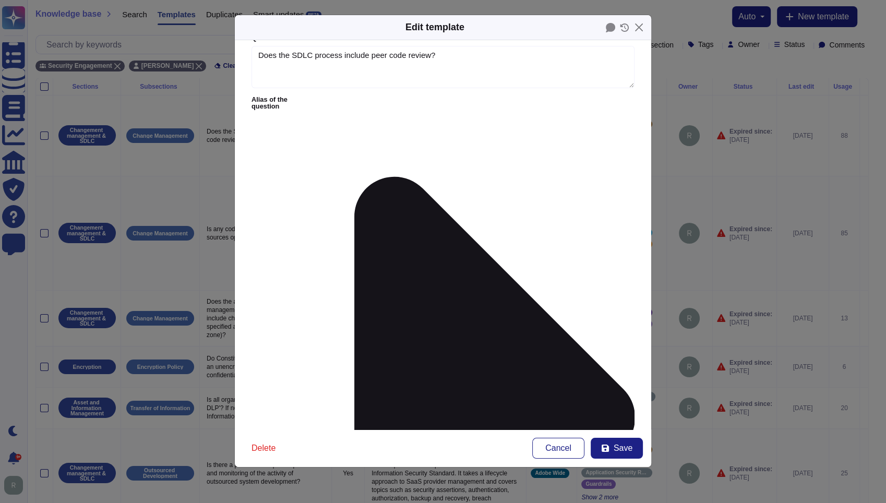
scroll to position [0, 0]
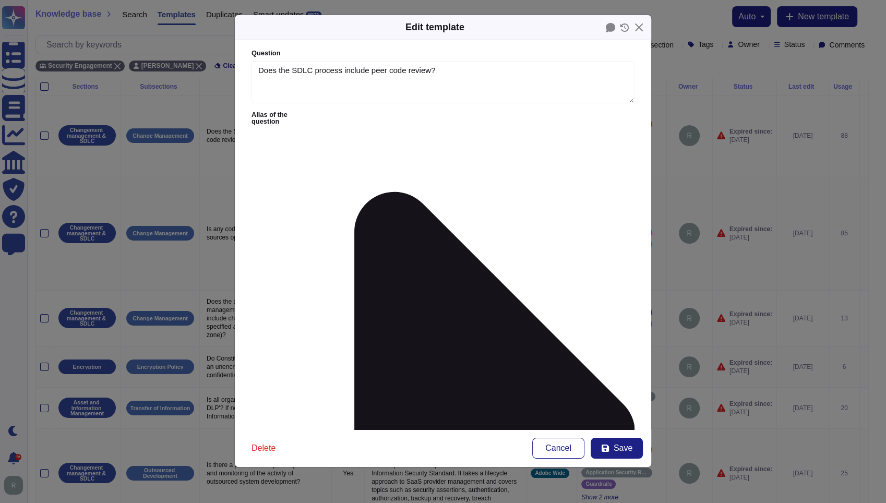
click at [335, 115] on icon at bounding box center [474, 433] width 321 height 642
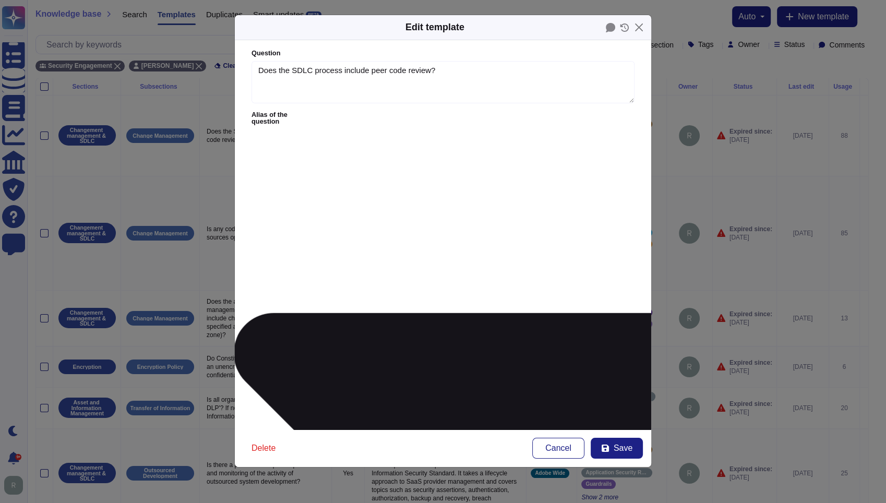
type textarea "A Secure Development Methodology is available that establishes the security req…"
type textarea "The service provider must comment and document the source code in reference to …"
type textarea "Are there formally adopted and regularly updated a Secure Development Life Cycl…"
type textarea "Describe your secure code review process and its frequency."
type textarea "Does the project cater for secure application development and management? Is th…"
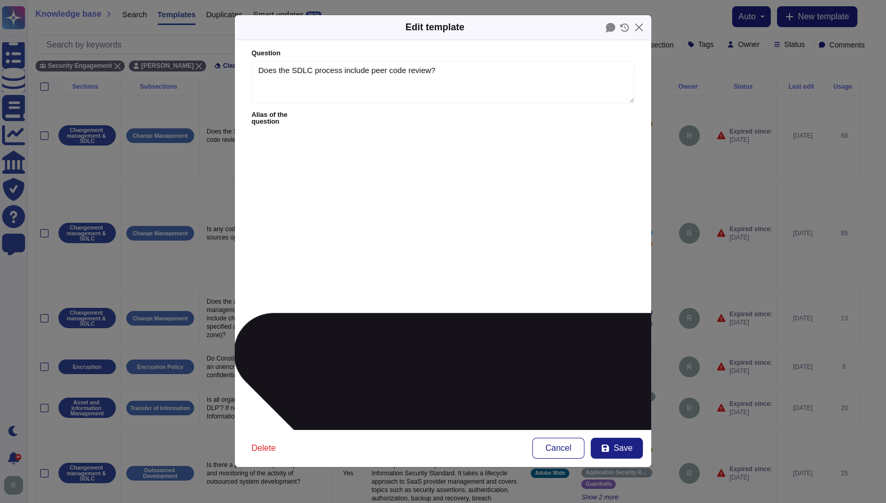
type textarea "What is the process for testing of outsourced applications and packaged code?"
type textarea "The Supplier has to integrate processes and tools for the Secure Software Devel…"
type textarea "Does the SDLC process include integration testing, and acceptance testing?"
type textarea "Do you use a secure Software Development Life-Cycle Methodology while developin…"
type textarea "Does the SDLC process include integration testing and acceptance testing?"
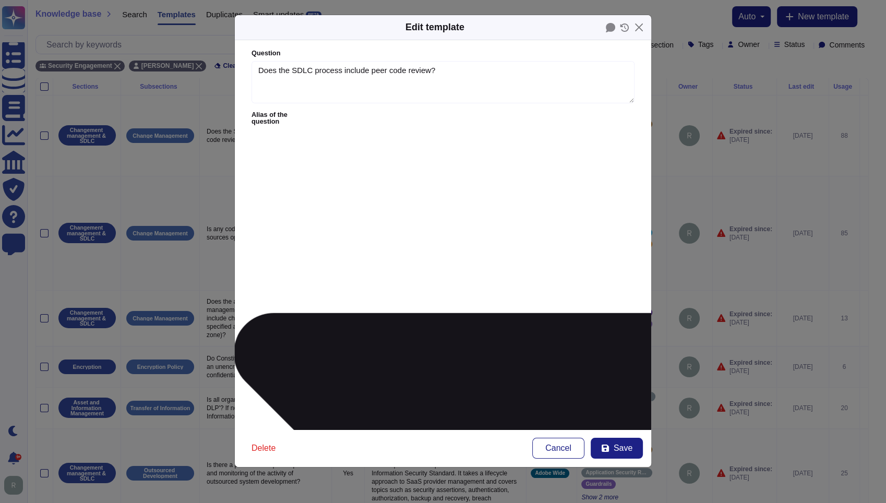
type textarea "Does the SDLC process include peer code review?"
type textarea "14.7 Does the SDLC include appropriate testing, including but not limited to co…"
type textarea "I.2.2.4 - Does the SDLC process include integration testing and acceptance test…"
type textarea "Is there a formal Software Development Life Cycle (SDLC) process?"
type textarea "Do you have an established SDLC?"
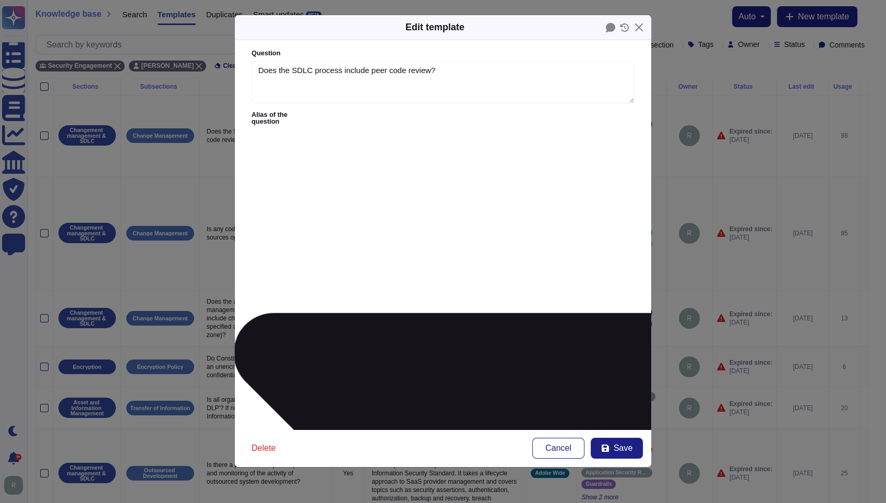
type textarea "Do you have a Secure SDLC process in place?"
type textarea "The third-party must demonstrate a policy that outlines each step of the develo…"
type textarea "Is there a formal Software Development Life Cycle (SDLC) process where system b…"
type textarea "Please explain your security code review process, including the main steps and …"
type textarea "Do you have a secure software development process in place?"
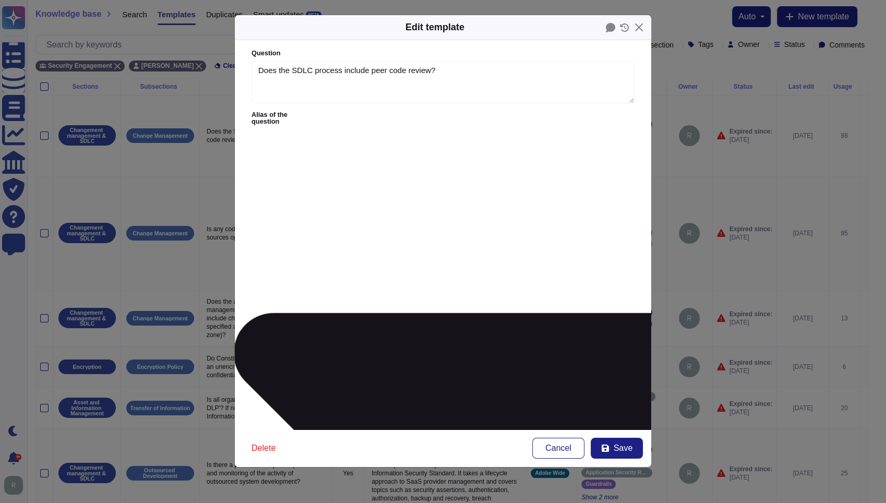
type textarea "Do you implement defined Secure Software Development Lifecycle (S-SDLC) practic…"
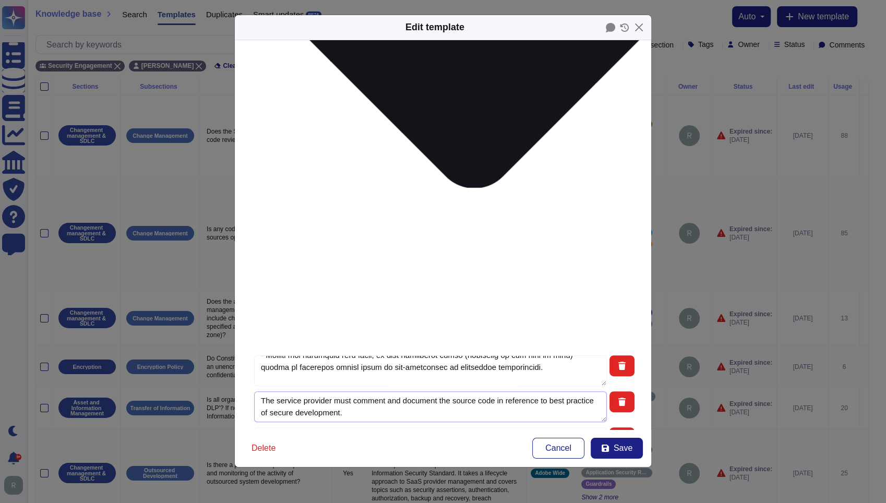
scroll to position [347, 0]
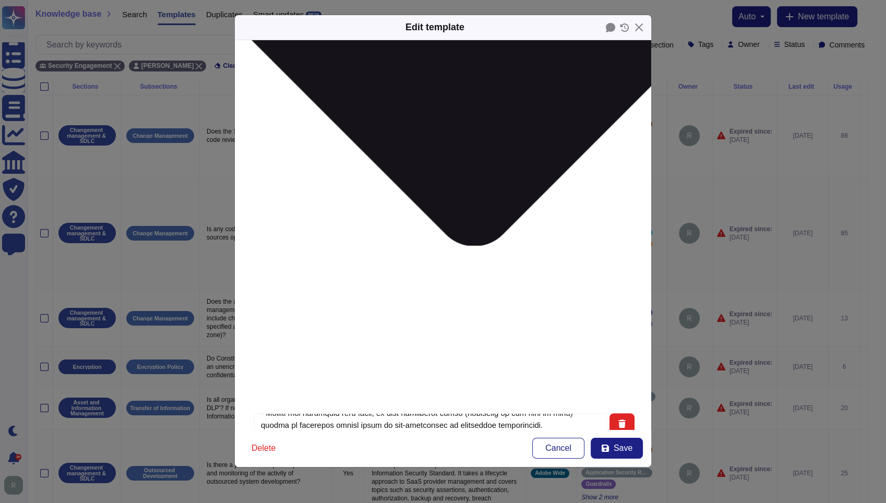
type textarea "I.2.2.4 - Does the SDLC process include integration testing and acceptance test…"
type textarea "14.7Does the SDLC include appropriate testing, including but not limited to cod…"
type textarea "I.2.2.4 - Does the SDLC process include integration testing and acceptance test…"
type textarea "14.Does the SDLC include appropriate testing, including but not limited to code…"
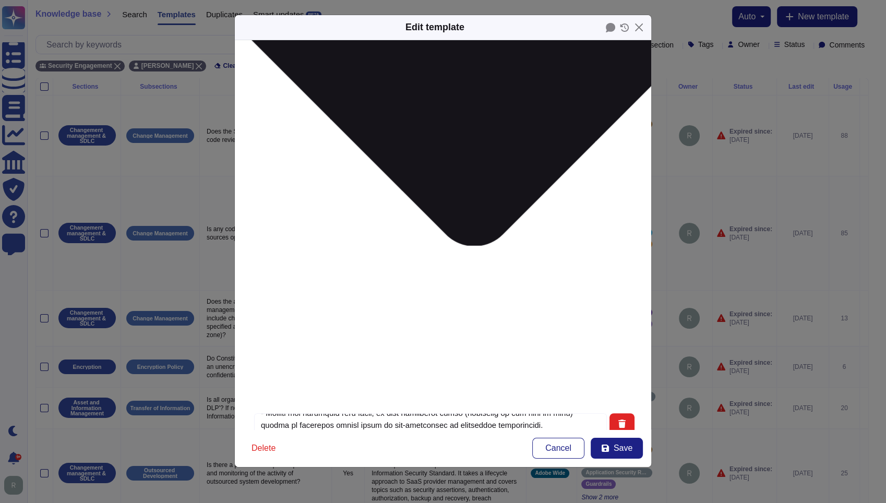
type textarea "I.2.2.4 - Does the SDLC process include integration testing and acceptance test…"
type textarea "14Does the SDLC include appropriate testing, including but not limited to code …"
type textarea "I.2.2.4 - Does the SDLC process include integration testing and acceptance test…"
type textarea "1Does the SDLC include appropriate testing, including but not limited to code r…"
type textarea "I.2.2.4 - Does the SDLC process include integration testing and acceptance test…"
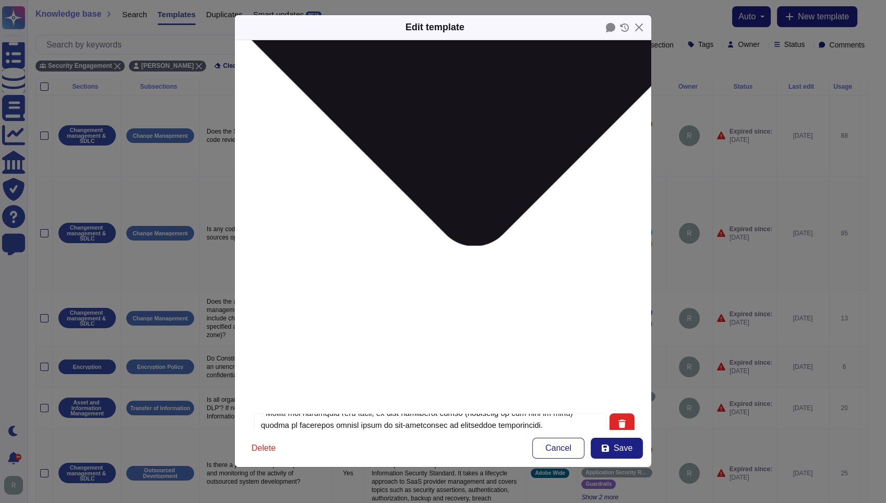
type textarea "Does the SDLC include appropriate testing, including but not limited to code re…"
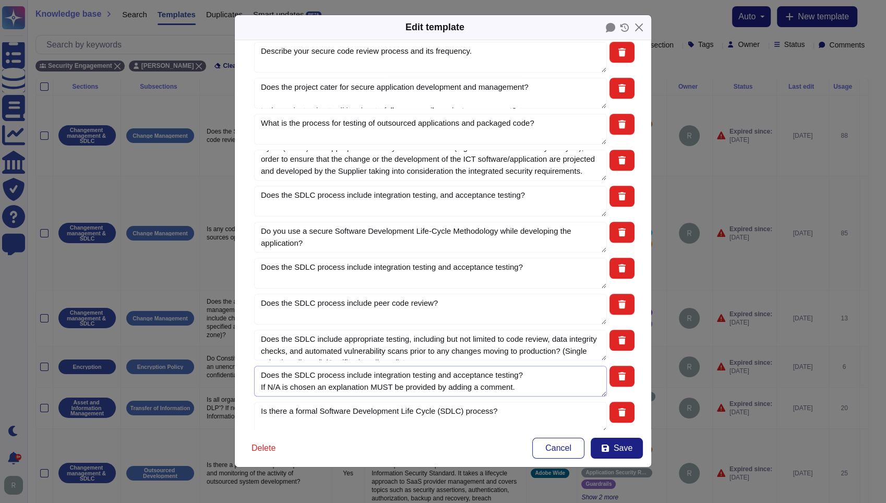
scroll to position [844, 0]
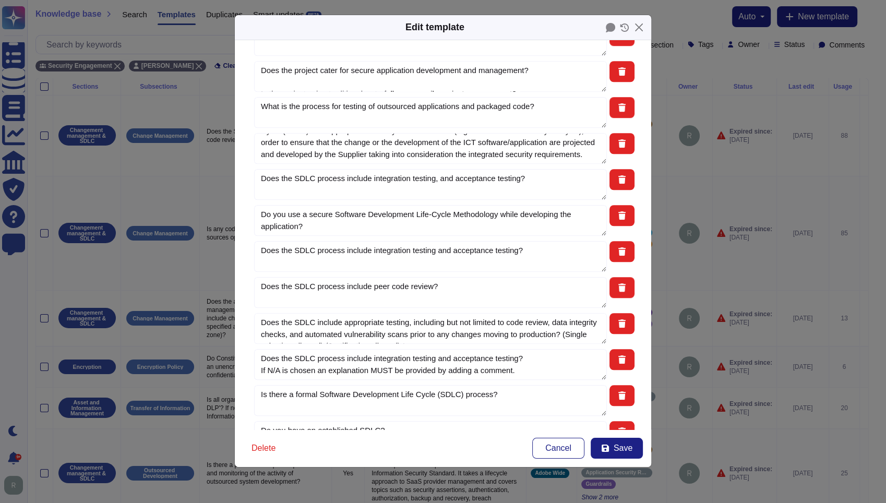
type textarea "Does the SDLC process include integration testing and acceptance testing? If N/…"
click at [625, 446] on span "Save" at bounding box center [623, 448] width 19 height 8
type input "2023-07-14"
type textarea "14.7 Does the SDLC include appropriate testing, including but not limited to co…"
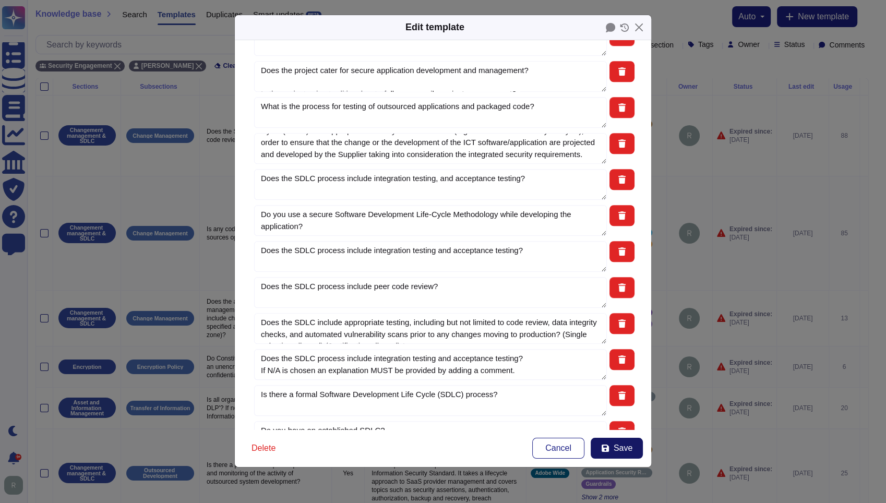
type textarea "I.2.2.4 - Does the SDLC process include integration testing and acceptance test…"
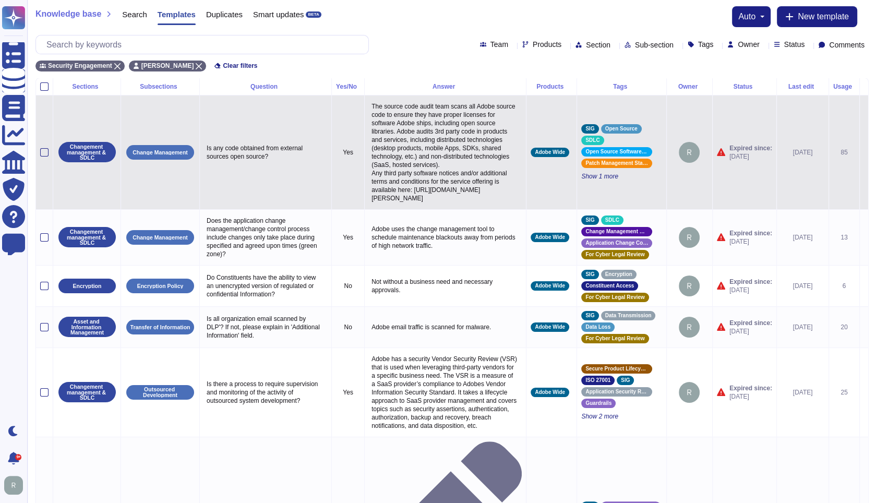
click at [273, 162] on p "Is any code obtained from external sources open source?" at bounding box center [265, 152] width 123 height 22
click at [273, 162] on textarea "Is any code obtained from external sources open source?" at bounding box center [266, 154] width 125 height 27
type textarea "Is any code obtained from external sources open source?"
click at [445, 167] on p "The source code audit team scans all Adobe source code to ensure they have prop…" at bounding box center [445, 152] width 153 height 105
type textarea "The source code audit team scans all Adobe source code to ensure they have prop…"
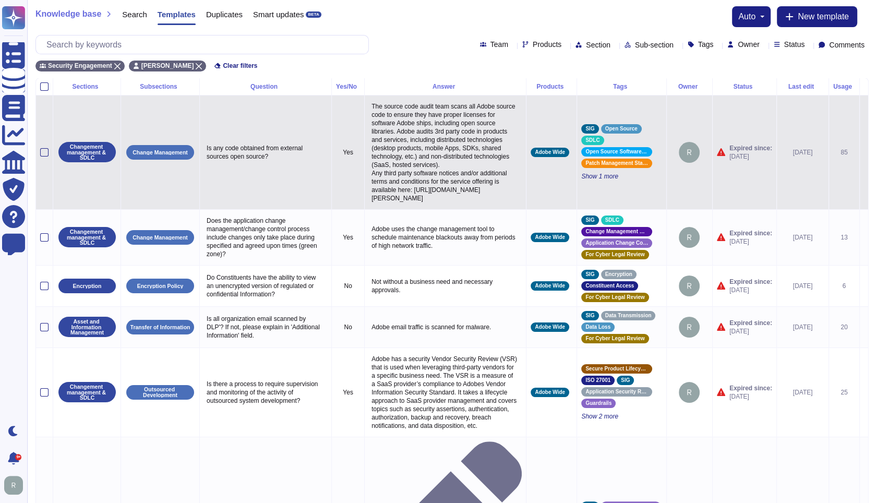
click at [864, 153] on icon at bounding box center [864, 153] width 0 height 0
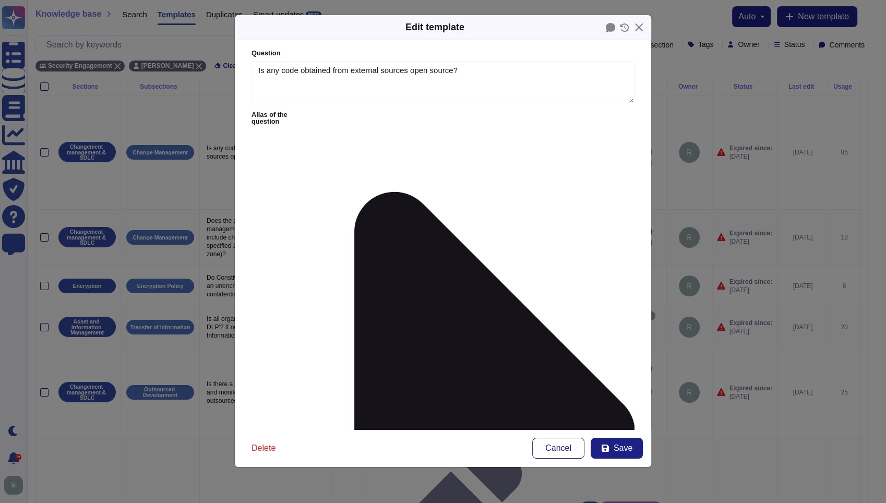
type textarea "Is any code obtained from external sources open source?"
type textarea "The source code audit team scans all Adobe source code to ensure they have prop…"
click at [354, 192] on icon at bounding box center [494, 433] width 281 height 482
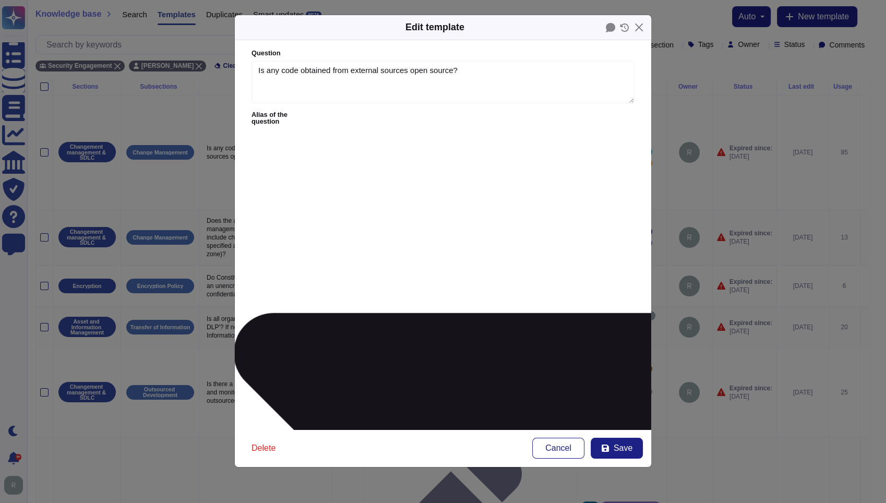
type textarea "Does the solution include the use of open source software?"
type textarea "Do you use open source code?"
type textarea "Are all software and hardware components under active support contracts? If no …"
type textarea "6.7. Do you perform periodic reviews of all secondary applications, third party…"
type textarea "23.Only up-to-date, trusted, and licensed sources of software development tools…"
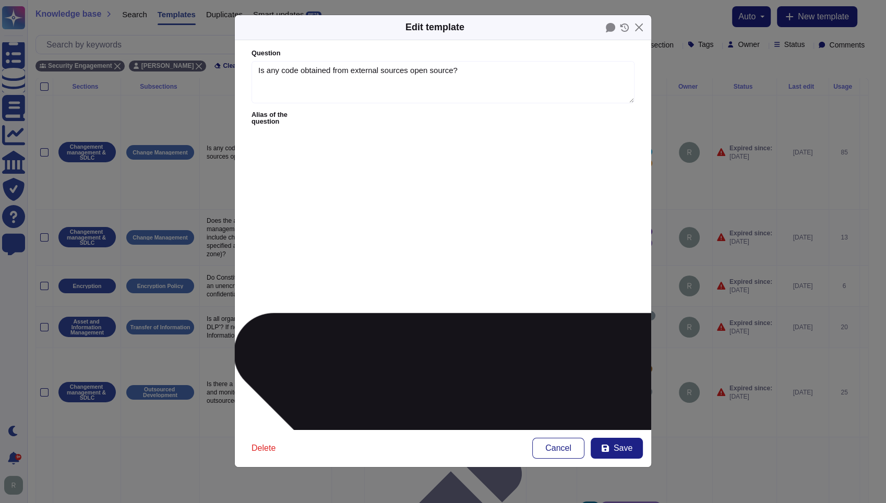
type textarea "In case of open source software, the community is active and the software is al…"
type textarea "In the case of open source software, a service contract is signed if possible."
type textarea "Vendor will warrant that the open source code(if used) will not impact the prov…"
type textarea "Does any component of the prescribed solution consist of open source software? …"
type textarea "There is a policy in place to ensure compliance with intellectual property righ…"
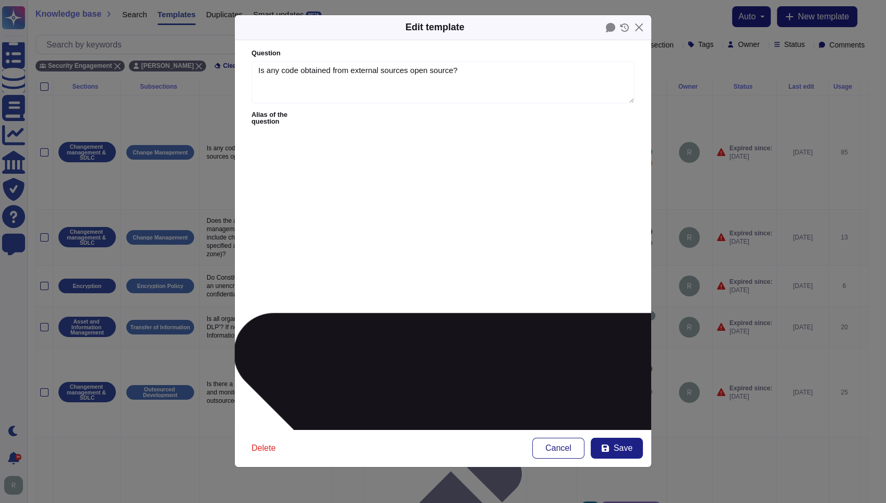
type textarea "The application source code and third party libraries should not contain time b…"
type textarea "15.9 Does the web application make use of open source software?"
type textarea "Can you please provide 1. List all of the programming languages used for this a…"
type textarea "Describe use of any open source or third party components."
type textarea "List of all licensed tools/technologies used by the solution, if any,along with…"
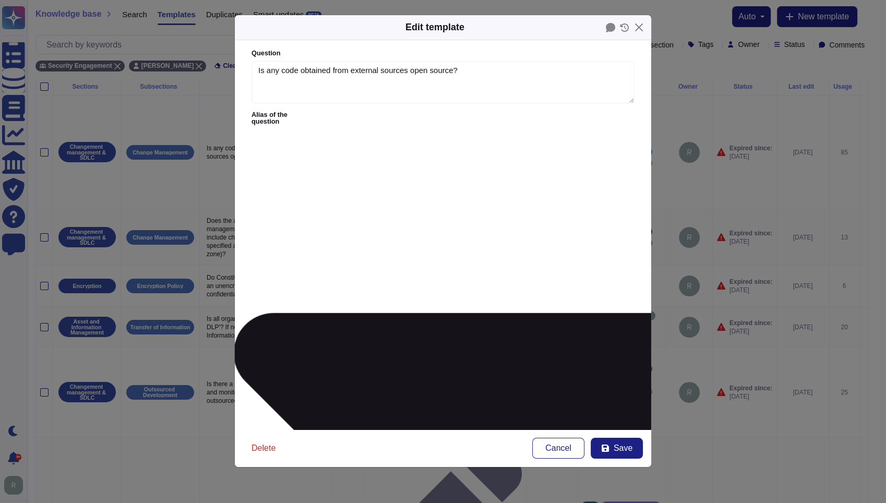
type textarea "Do you allow Open-Source Software/Solutions to be installed within your environ…"
type textarea "41. Are there any open source dependencies across any of your solutions, and in…"
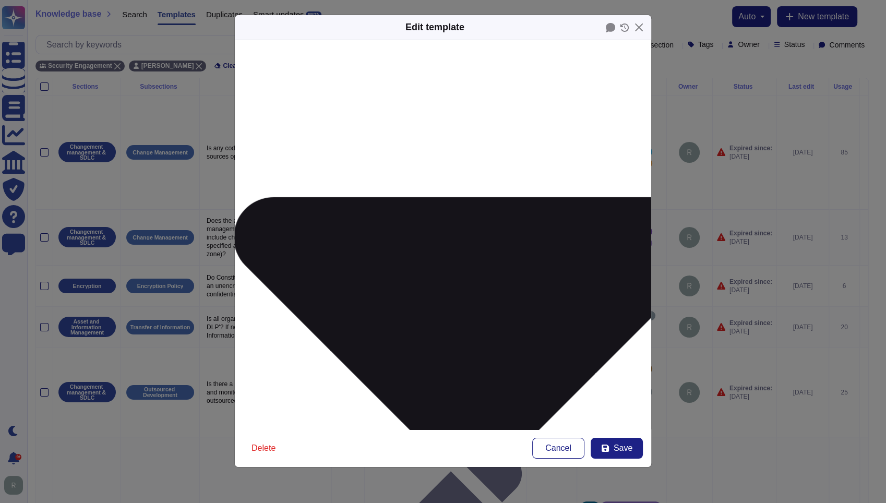
scroll to position [11, 0]
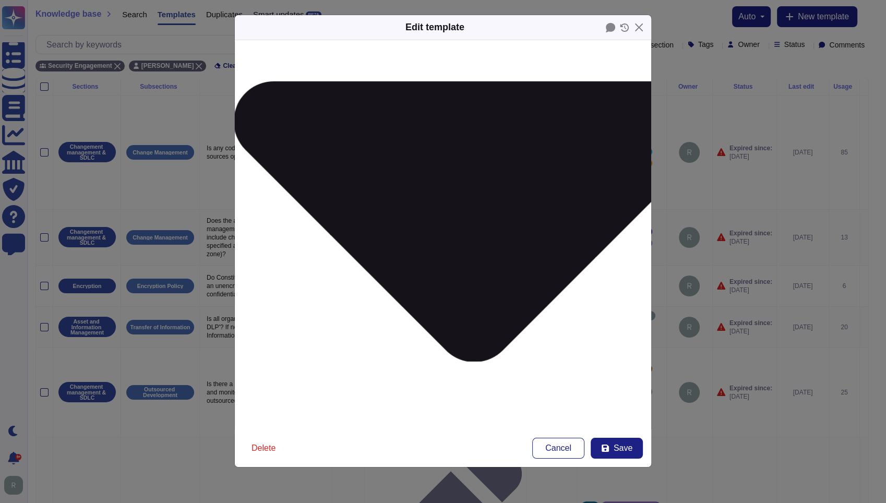
scroll to position [70, 0]
drag, startPoint x: 425, startPoint y: 301, endPoint x: 451, endPoint y: 391, distance: 94.0
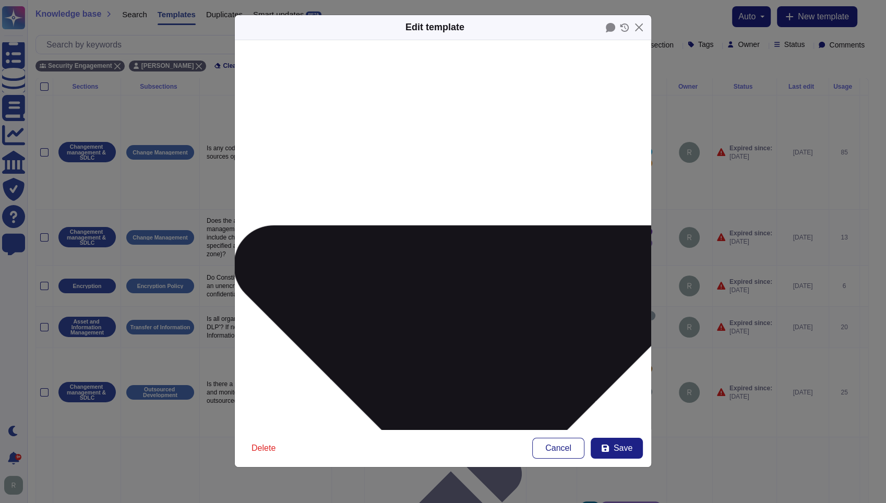
scroll to position [174, 0]
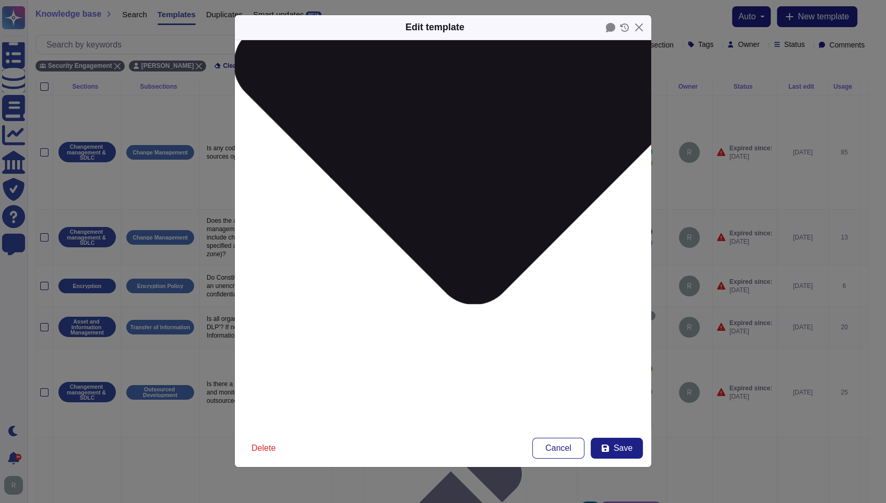
scroll to position [290, 0]
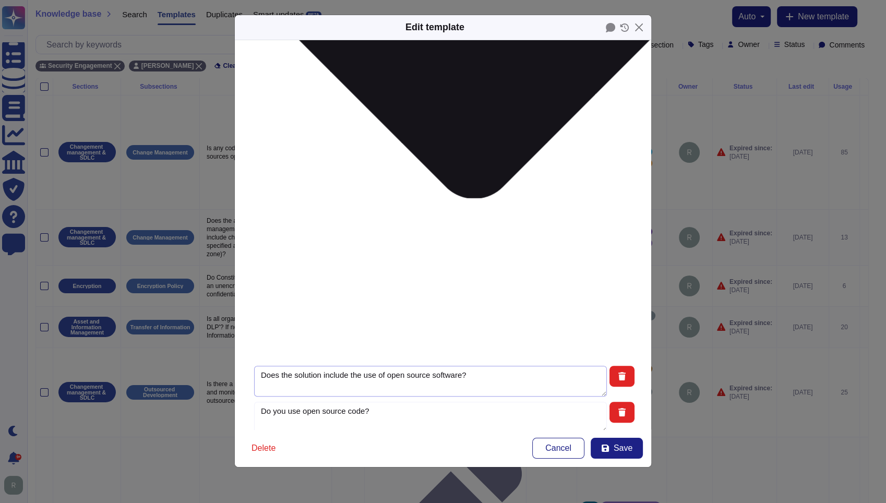
scroll to position [630, 0]
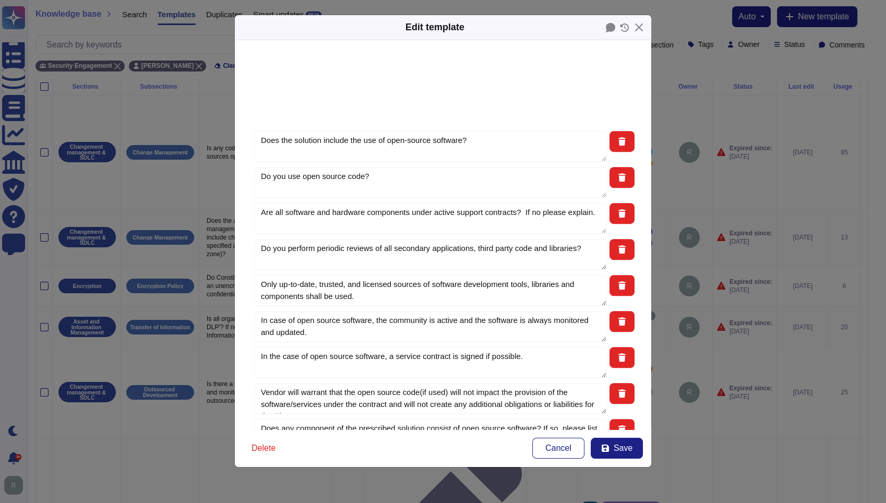
click at [607, 448] on icon at bounding box center [605, 448] width 7 height 7
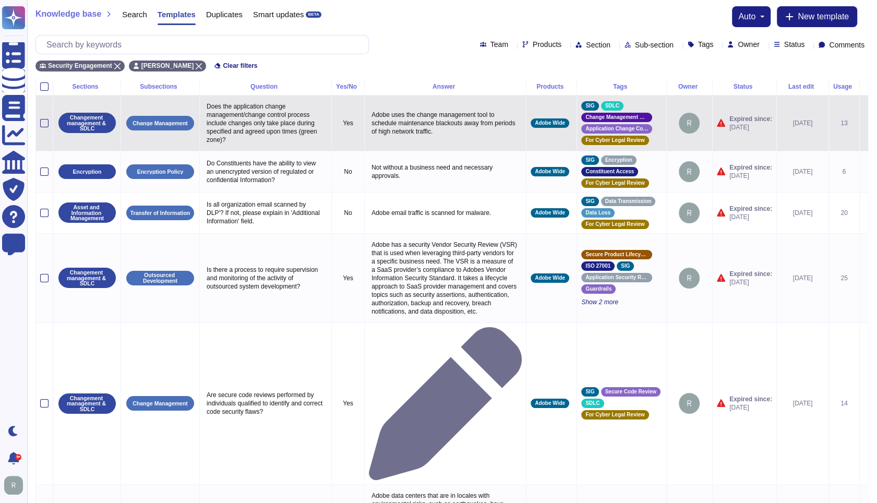
click at [270, 133] on p "Does the application change management/change control process include changes o…" at bounding box center [265, 123] width 123 height 47
click at [465, 115] on p "Adobe uses the change management tool to schedule maintenance blackouts away fr…" at bounding box center [445, 123] width 153 height 30
click at [864, 124] on icon at bounding box center [864, 124] width 0 height 0
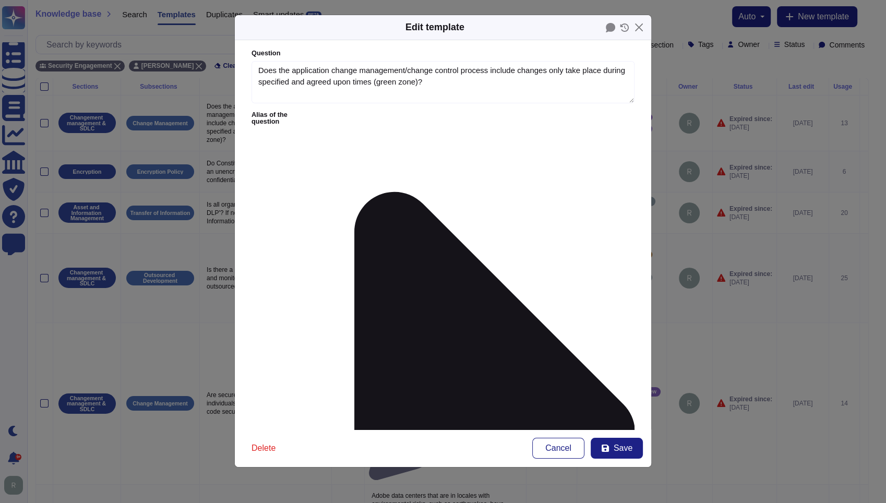
click at [354, 192] on icon at bounding box center [494, 433] width 281 height 482
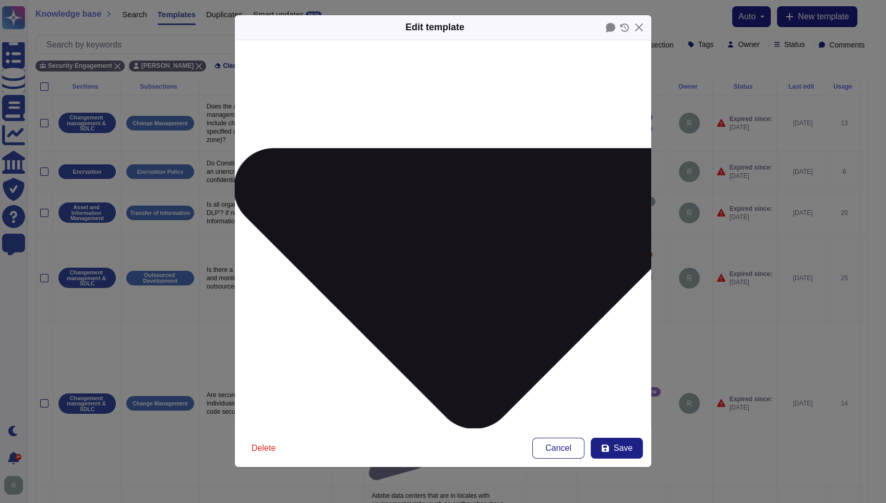
scroll to position [165, 0]
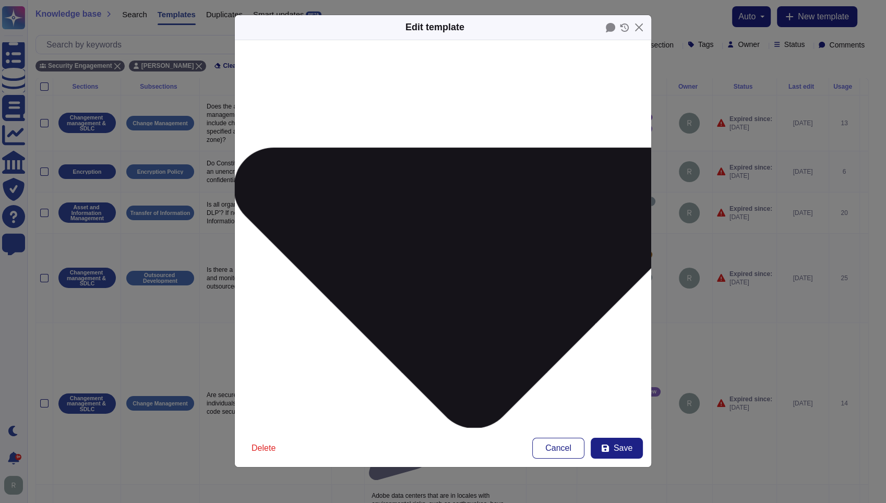
click at [624, 446] on span "Save" at bounding box center [623, 448] width 19 height 8
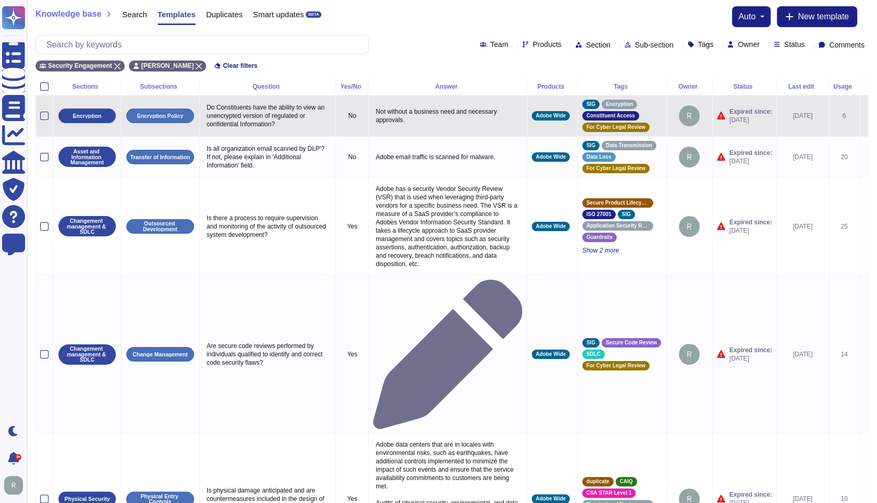
click at [292, 116] on p "Do Constituents have the ability to view an unencrypted version of regulated or…" at bounding box center [267, 116] width 127 height 30
click at [413, 115] on p "Not without a business need and necessary approvals." at bounding box center [448, 116] width 150 height 22
click at [864, 116] on icon at bounding box center [864, 116] width 0 height 0
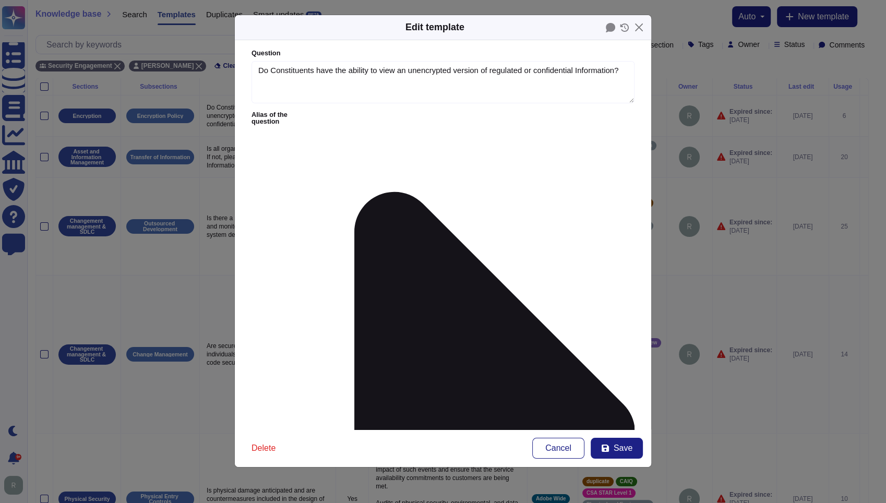
click at [354, 192] on icon at bounding box center [494, 433] width 281 height 482
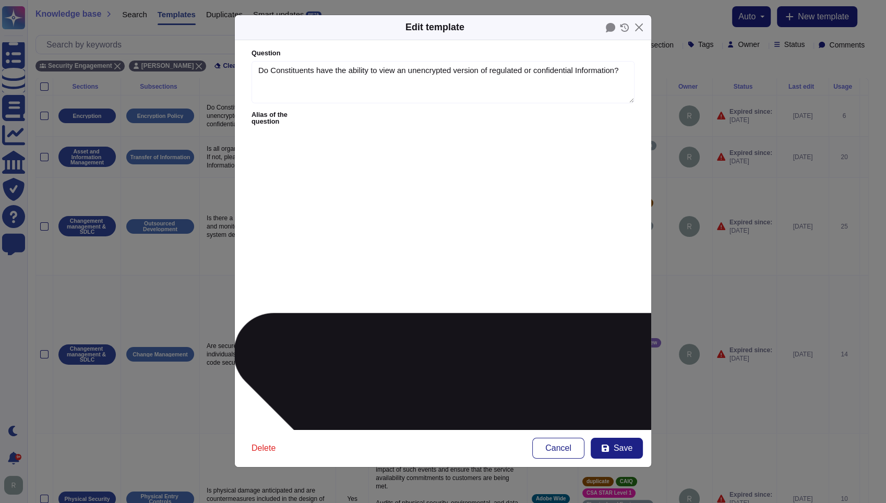
click at [334, 313] on icon at bounding box center [474, 453] width 482 height 281
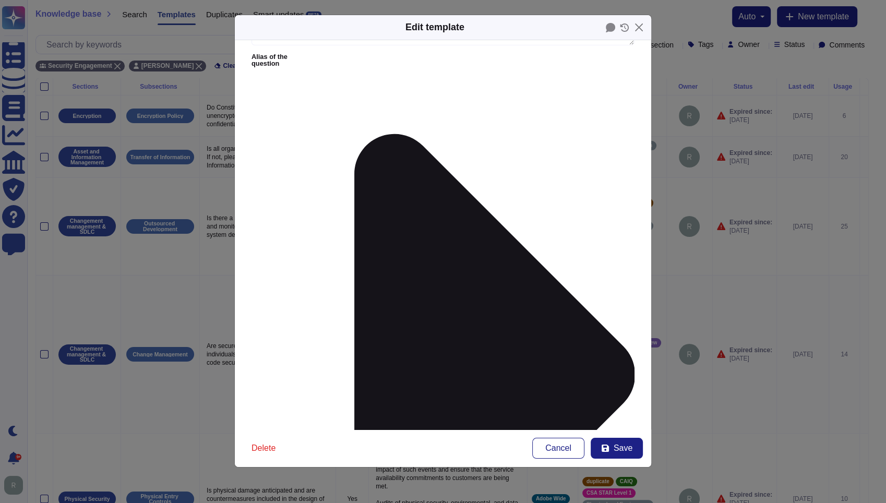
scroll to position [69, 0]
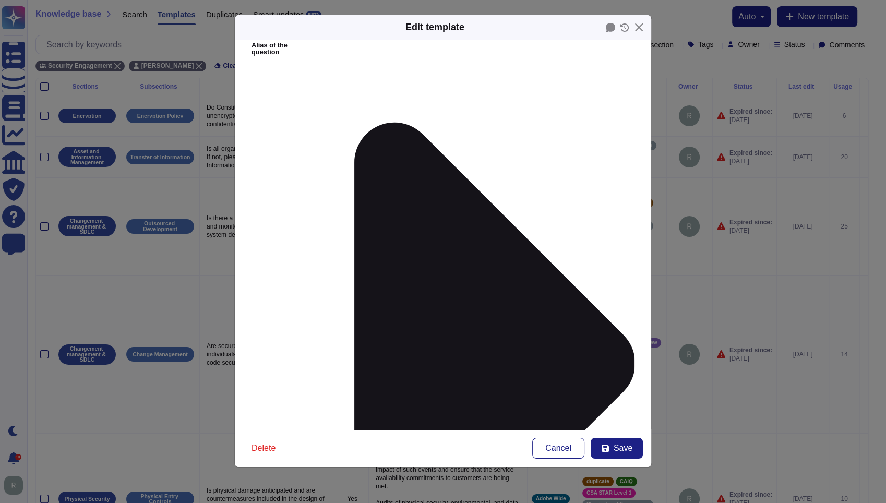
click at [603, 447] on icon at bounding box center [605, 448] width 7 height 7
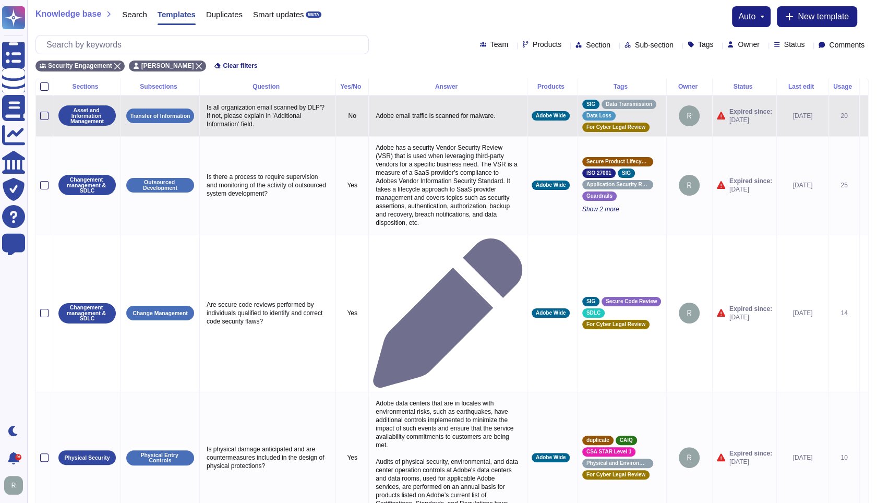
click at [864, 116] on icon at bounding box center [864, 116] width 0 height 0
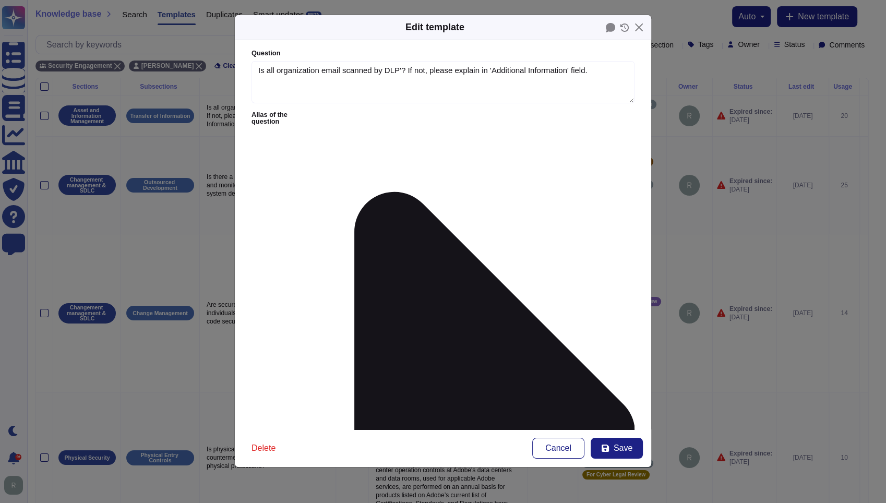
click at [320, 118] on form "Question Is all organization email scanned by DLP'? If not, please explain in '…" at bounding box center [443, 234] width 416 height 389
click at [320, 115] on icon at bounding box center [444, 248] width 267 height 267
click at [298, 113] on label "Alias of the question" at bounding box center [442, 433] width 383 height 642
click at [354, 192] on icon at bounding box center [494, 433] width 281 height 482
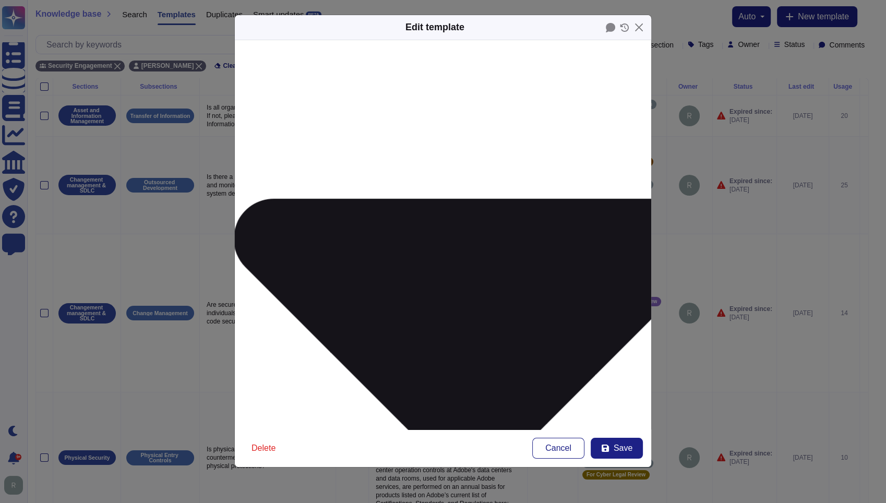
scroll to position [116, 0]
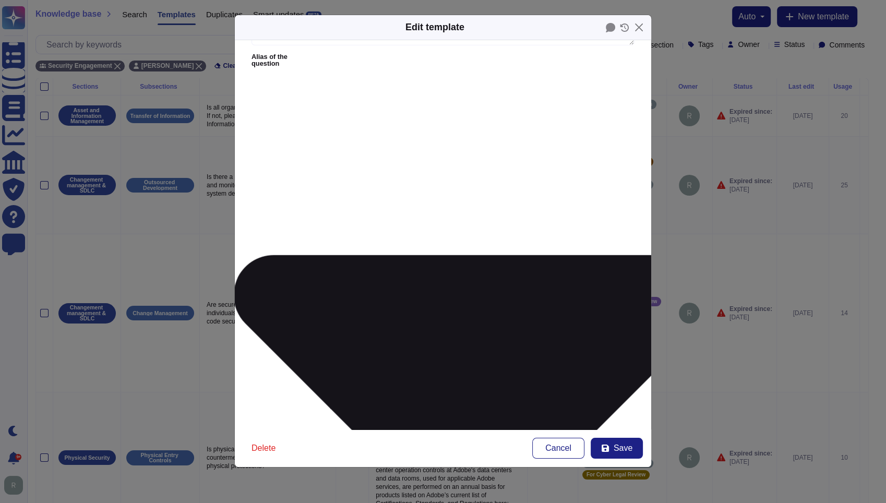
scroll to position [46, 0]
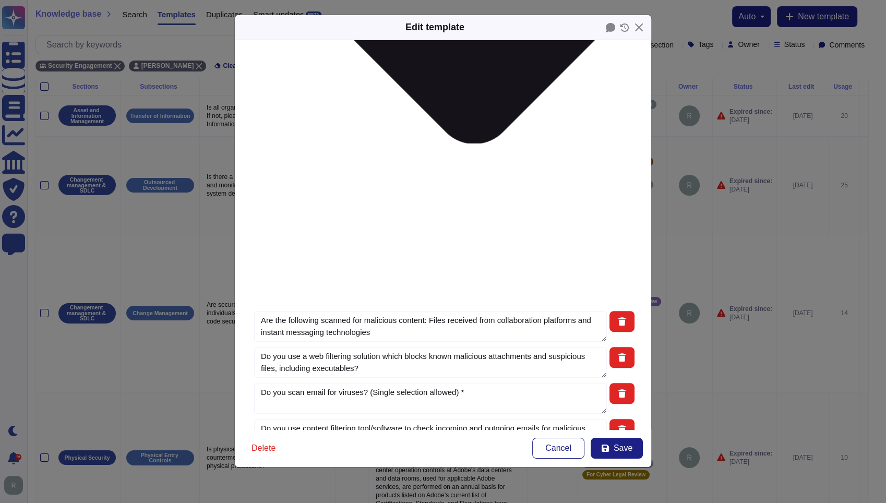
scroll to position [451, 0]
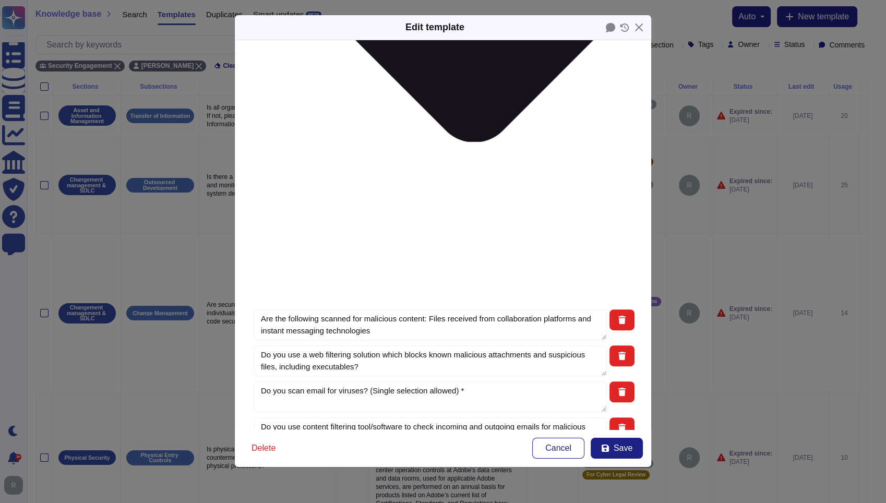
click at [602, 446] on icon at bounding box center [605, 448] width 7 height 7
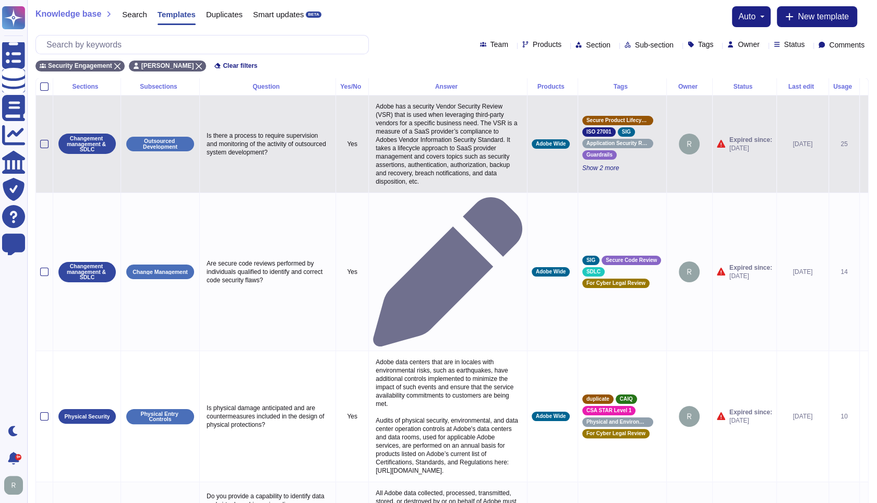
click at [270, 143] on p "Is there a process to require supervision and monitoring of the activity of out…" at bounding box center [267, 144] width 127 height 30
click at [409, 127] on p "Adobe has a security Vendor Security Review (VSR) that is used when leveraging …" at bounding box center [448, 144] width 150 height 89
click at [864, 145] on icon at bounding box center [864, 145] width 0 height 0
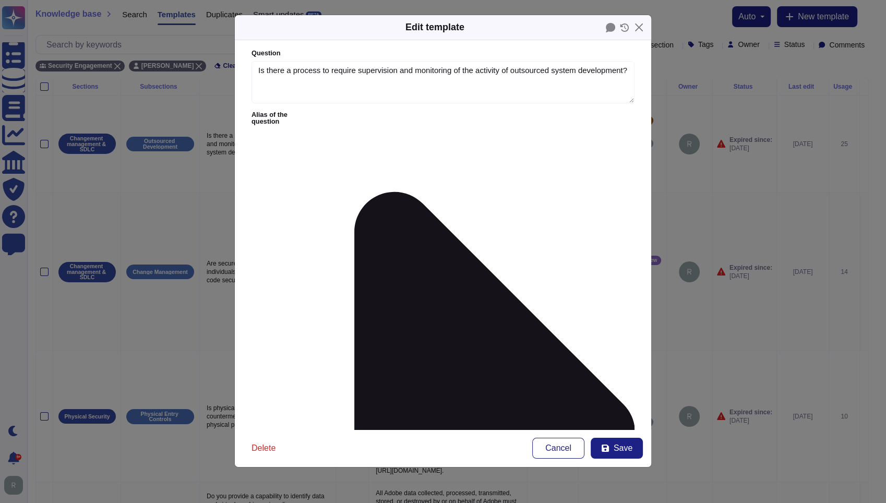
click at [354, 192] on icon at bounding box center [494, 433] width 281 height 482
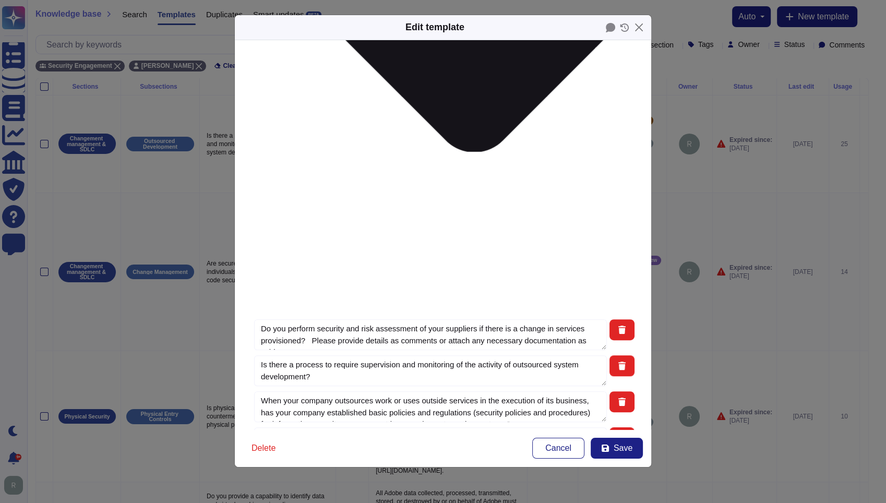
scroll to position [451, 0]
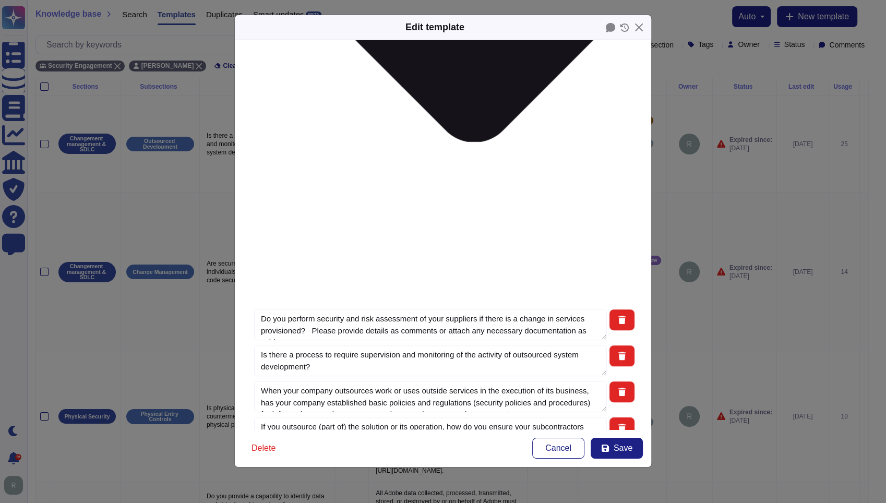
click at [619, 447] on span "Save" at bounding box center [623, 448] width 19 height 8
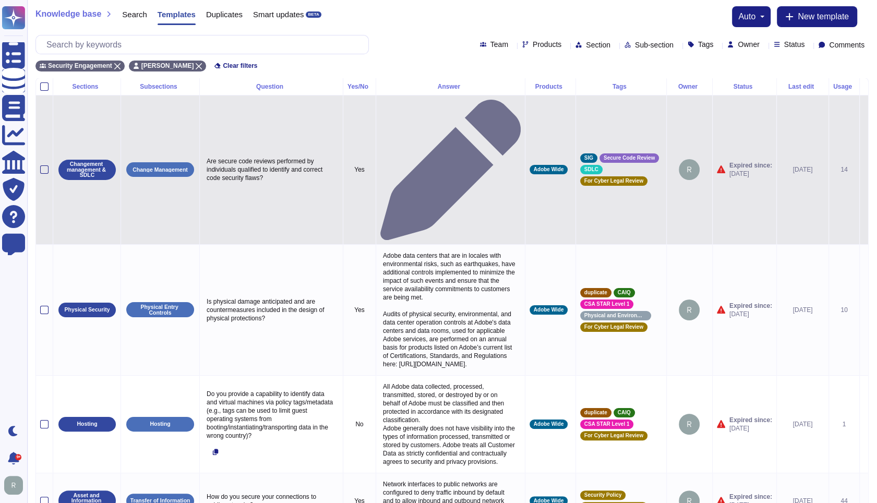
click at [864, 170] on icon at bounding box center [864, 170] width 0 height 0
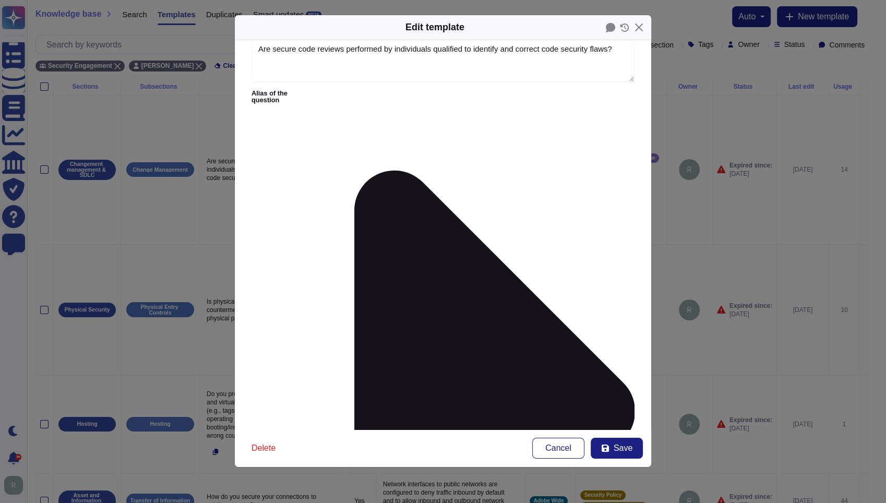
scroll to position [69, 0]
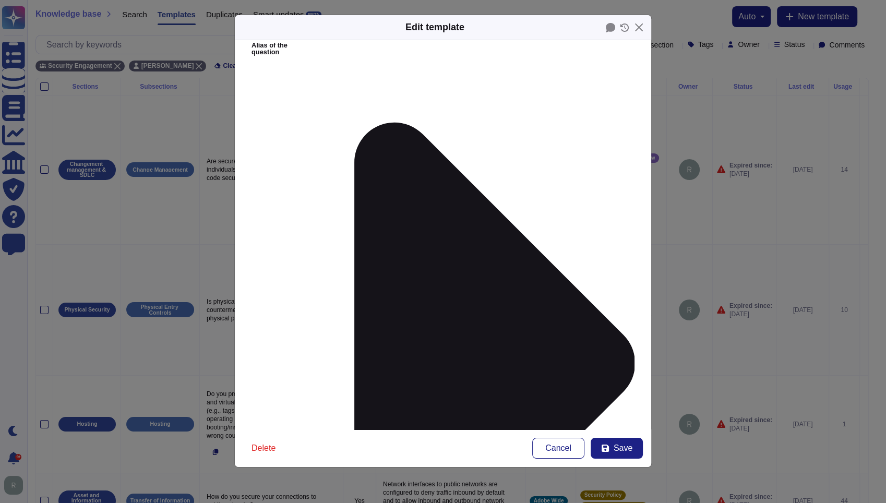
click at [605, 445] on icon at bounding box center [605, 448] width 7 height 7
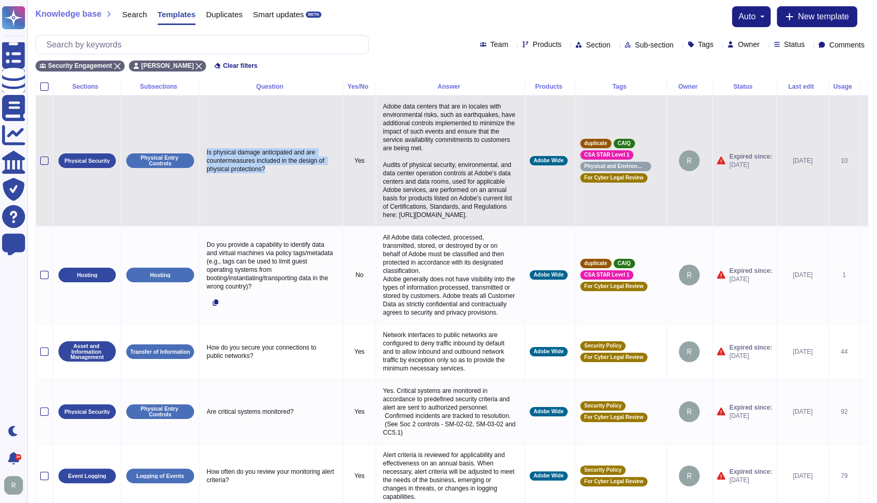
drag, startPoint x: 266, startPoint y: 177, endPoint x: 206, endPoint y: 159, distance: 63.2
click at [206, 159] on p "Is physical damage anticipated and are countermeasures included in the design o…" at bounding box center [271, 161] width 135 height 30
click at [244, 166] on textarea "Is physical damage anticipated and are countermeasures included in the design o…" at bounding box center [270, 163] width 132 height 35
click at [246, 166] on textarea "Is physical damage anticipated and are countermeasures included in the design o…" at bounding box center [270, 163] width 132 height 35
click at [466, 197] on p "Adobe data centers that are in locales with environmental risks, such as earthq…" at bounding box center [450, 161] width 140 height 122
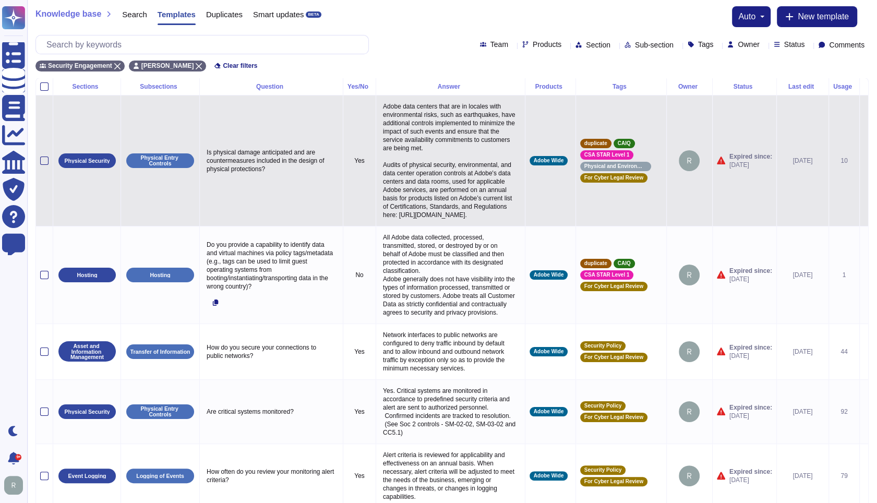
click at [864, 161] on icon at bounding box center [864, 161] width 0 height 0
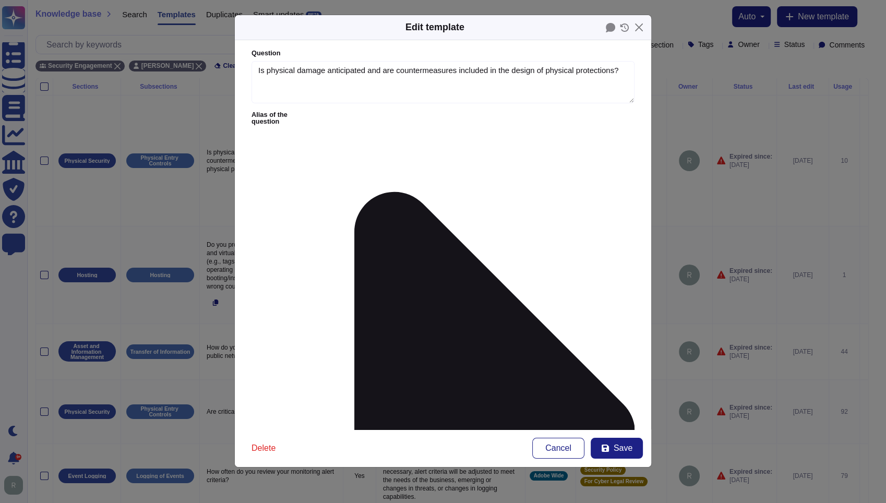
click at [354, 192] on icon at bounding box center [494, 433] width 281 height 482
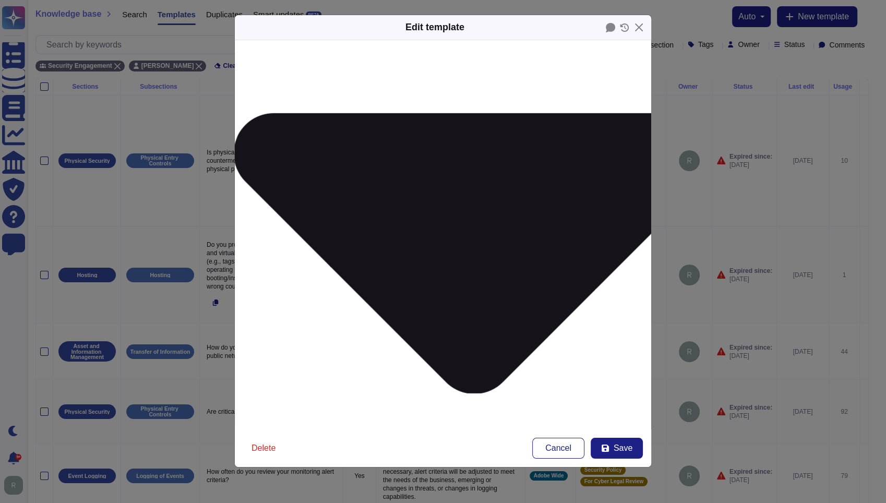
scroll to position [201, 0]
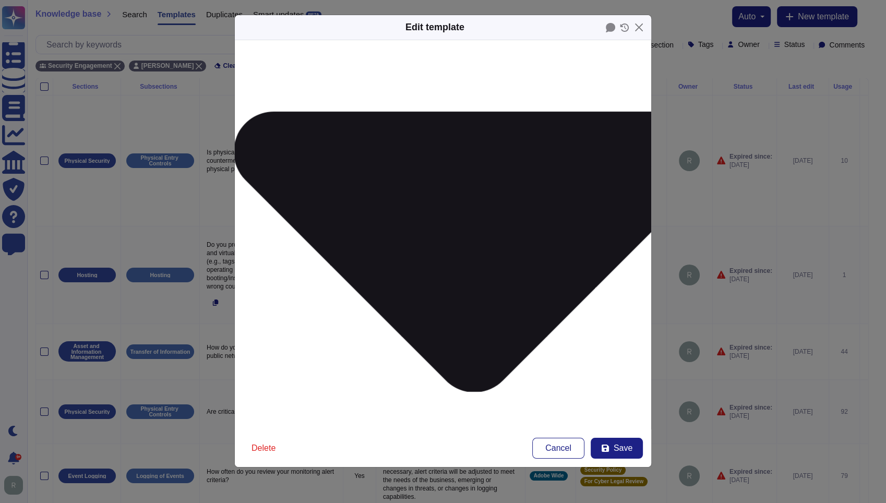
click at [617, 444] on span "Save" at bounding box center [623, 448] width 19 height 8
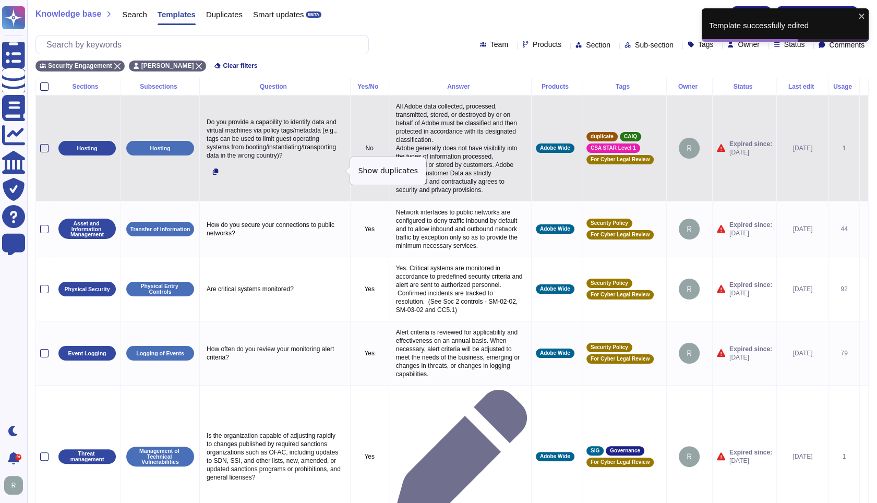
click at [280, 165] on div at bounding box center [275, 171] width 142 height 19
click at [295, 152] on p "Do you provide a capability to identify data and virtual machines via policy ta…" at bounding box center [275, 138] width 142 height 47
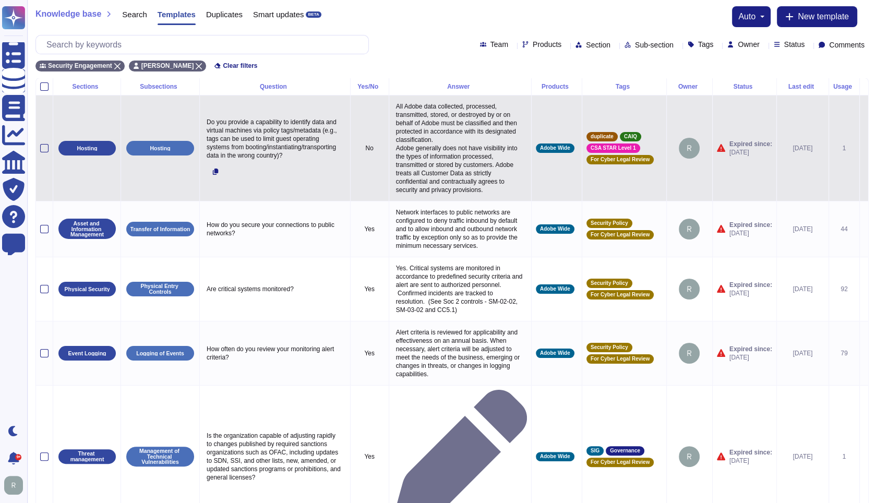
click at [451, 140] on p "All Adobe data collected, processed, transmitted, stored, or destroyed by or on…" at bounding box center [460, 148] width 134 height 97
click at [864, 149] on icon at bounding box center [864, 149] width 0 height 0
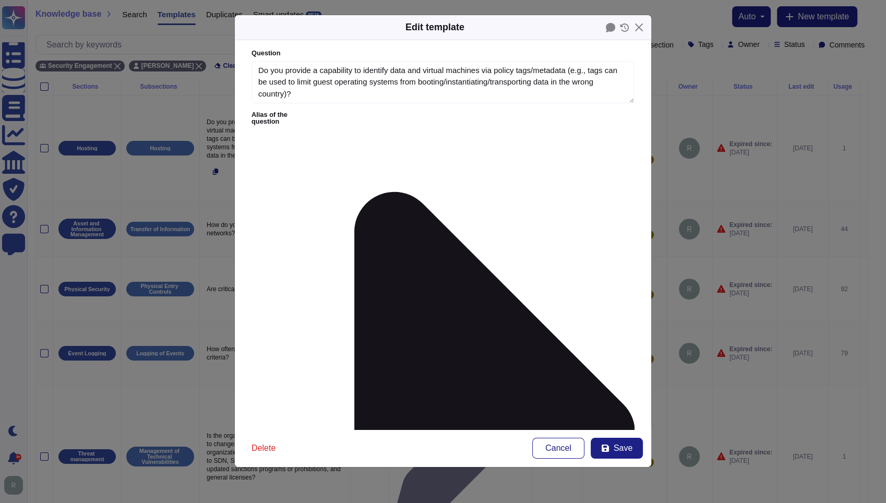
scroll to position [0, 0]
click at [354, 192] on icon at bounding box center [494, 433] width 281 height 482
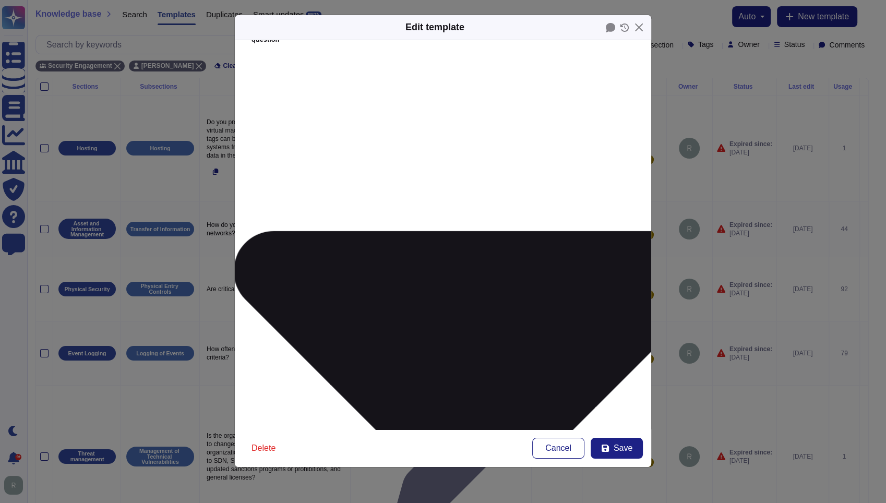
scroll to position [94, 0]
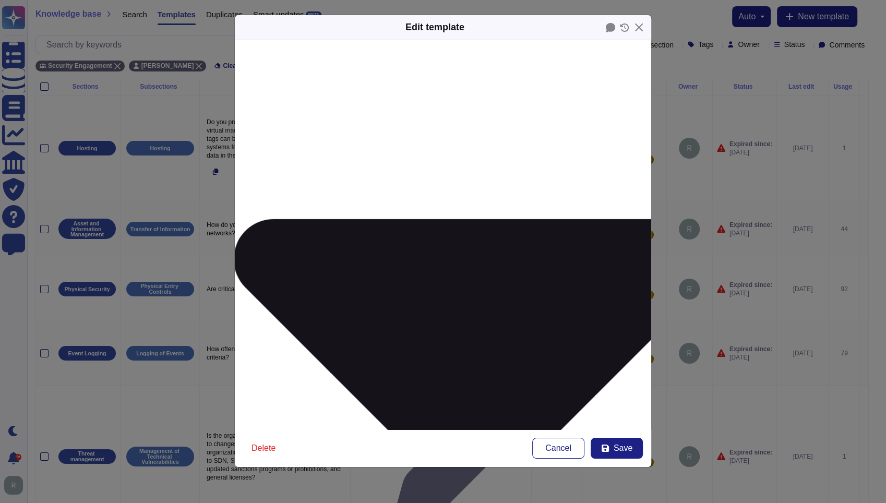
click at [620, 451] on span "Save" at bounding box center [623, 448] width 19 height 8
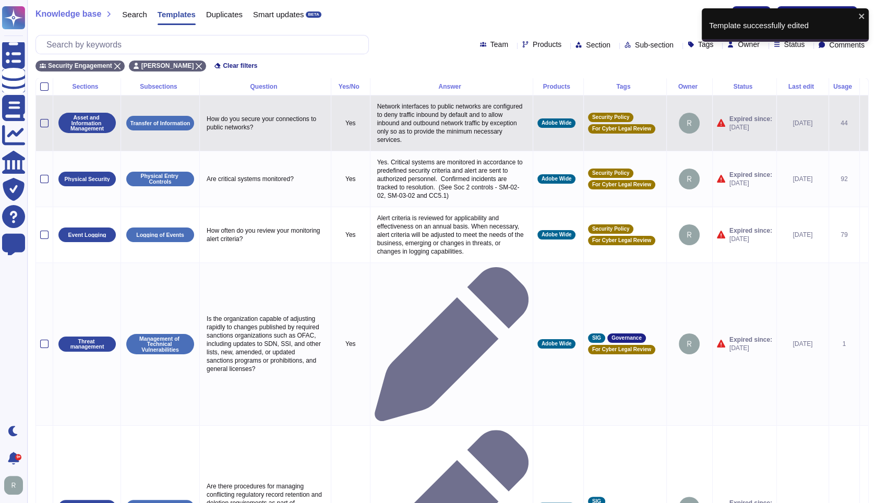
click at [259, 129] on p "How do you secure your connections to public networks?" at bounding box center [265, 123] width 123 height 22
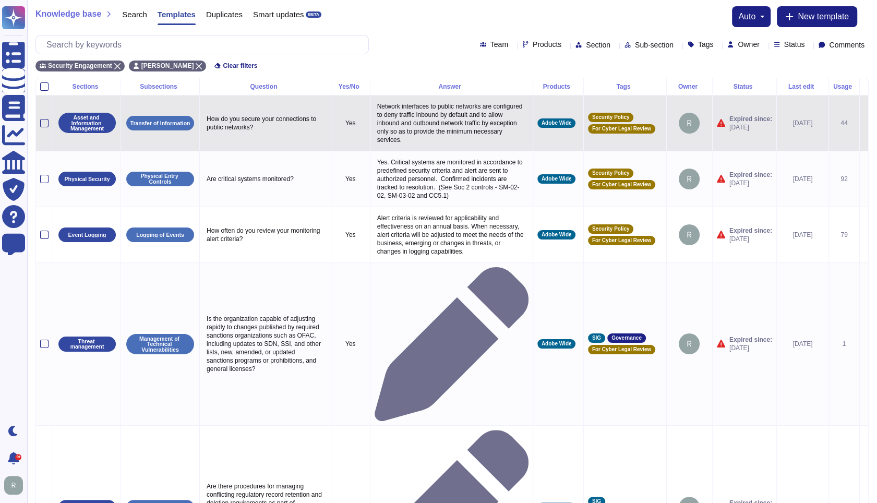
click at [420, 134] on p "Network interfaces to public networks are configured to deny traffic inbound by…" at bounding box center [452, 123] width 154 height 47
click at [864, 124] on icon at bounding box center [864, 124] width 0 height 0
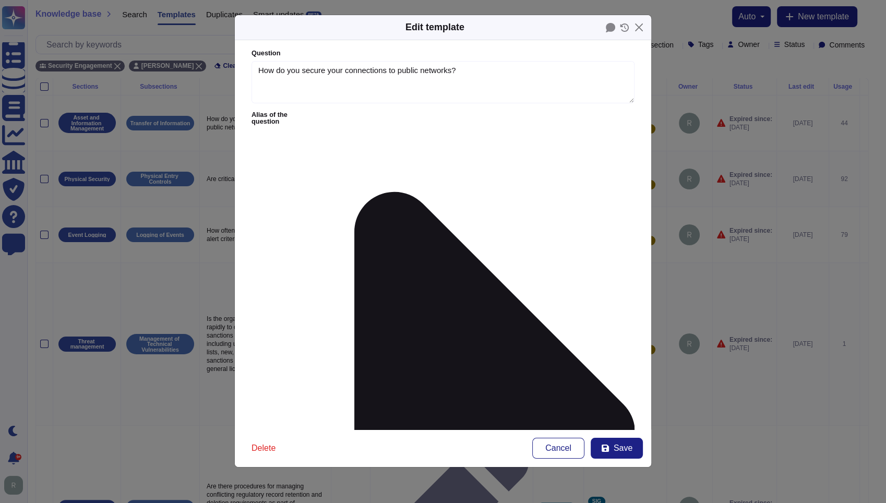
click at [354, 192] on icon at bounding box center [494, 433] width 281 height 482
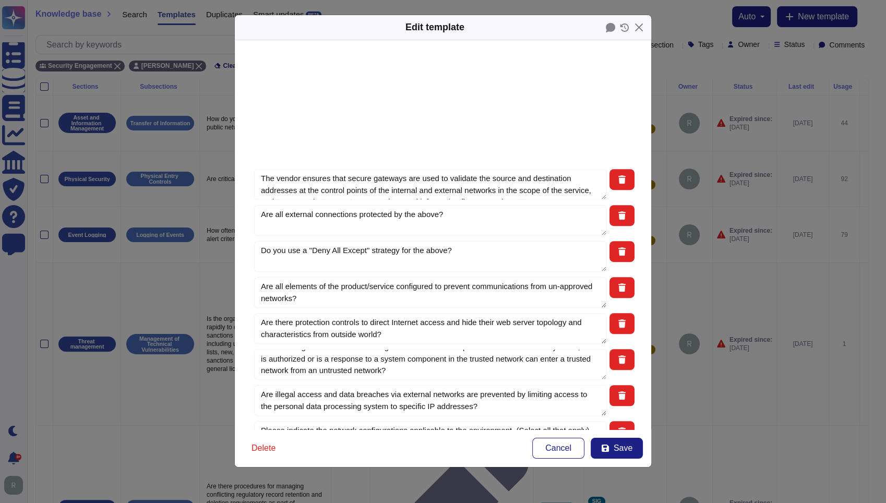
scroll to position [594, 0]
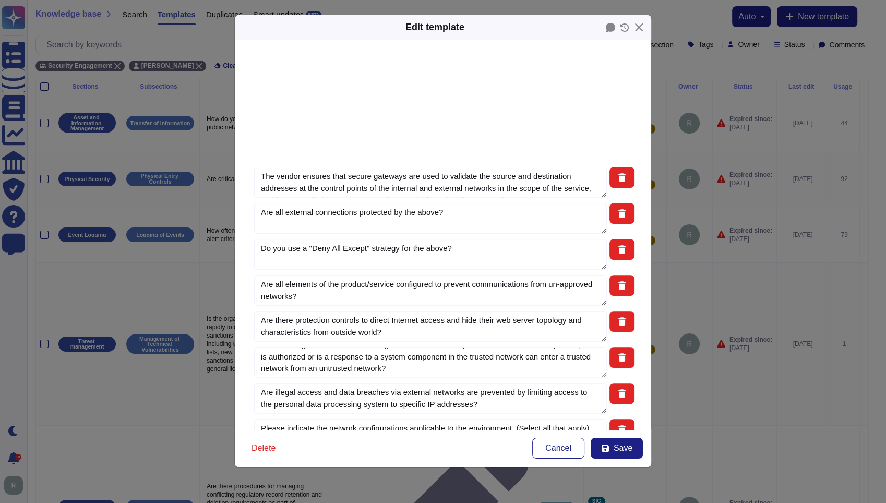
click at [605, 450] on icon at bounding box center [605, 448] width 8 height 8
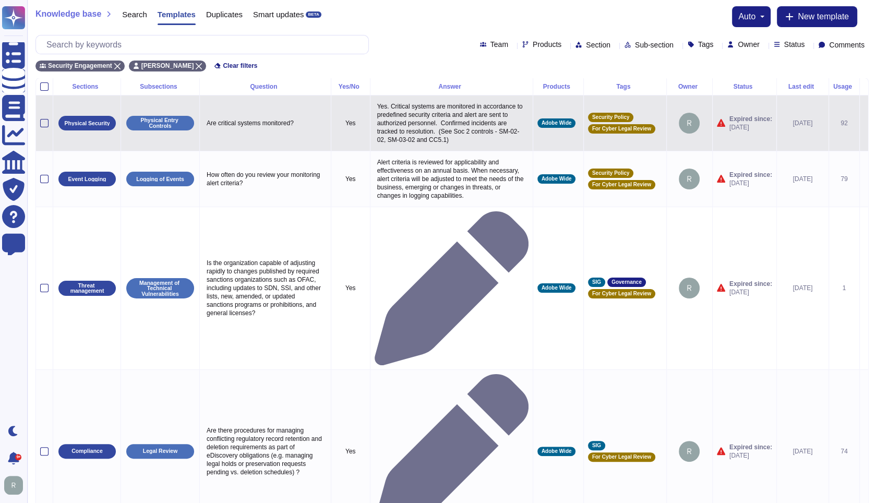
click at [864, 124] on icon at bounding box center [864, 124] width 0 height 0
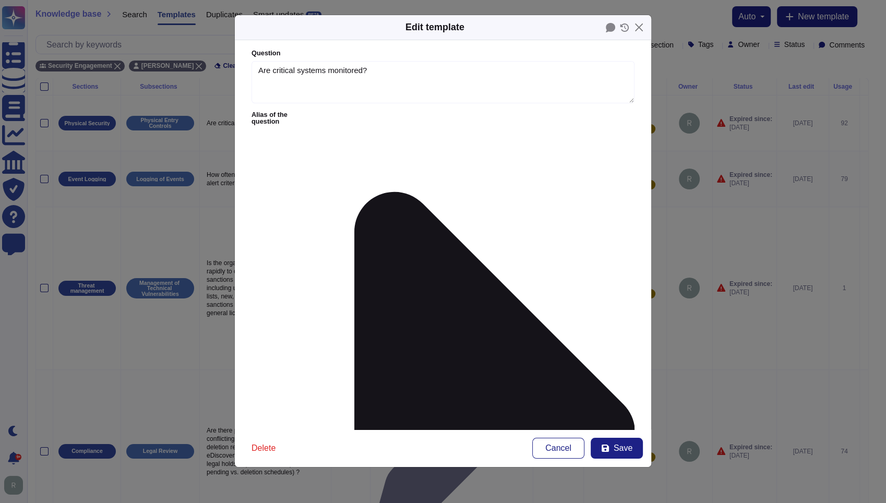
click at [354, 192] on icon at bounding box center [494, 433] width 281 height 482
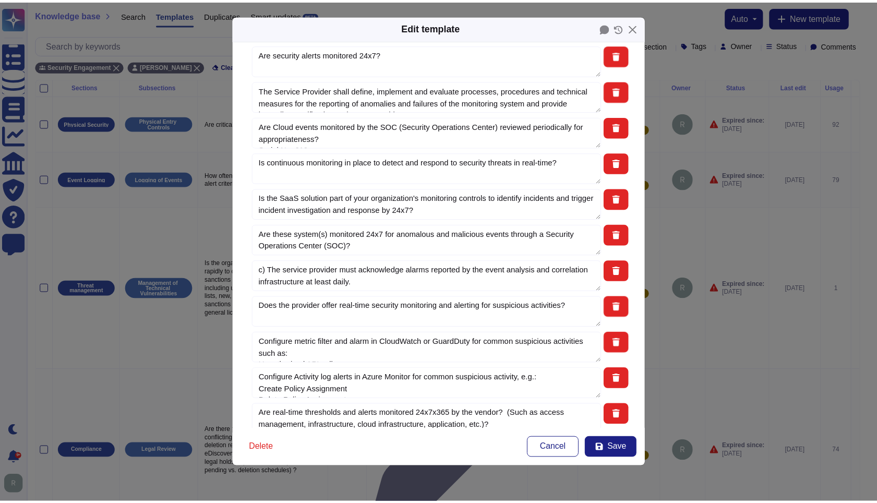
scroll to position [951, 0]
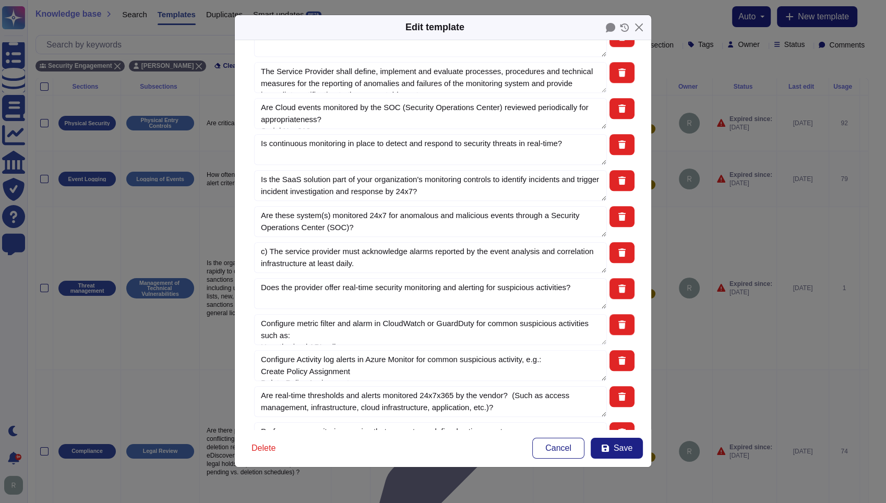
click at [617, 448] on span "Save" at bounding box center [623, 448] width 19 height 8
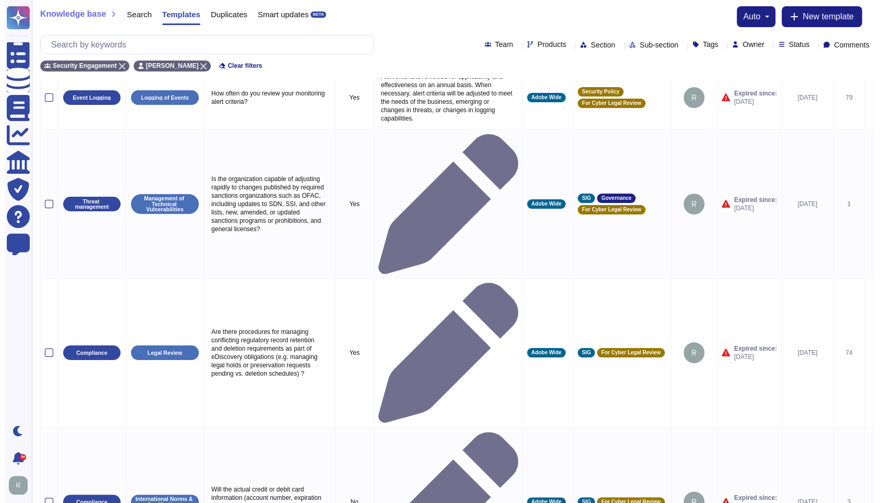
scroll to position [0, 0]
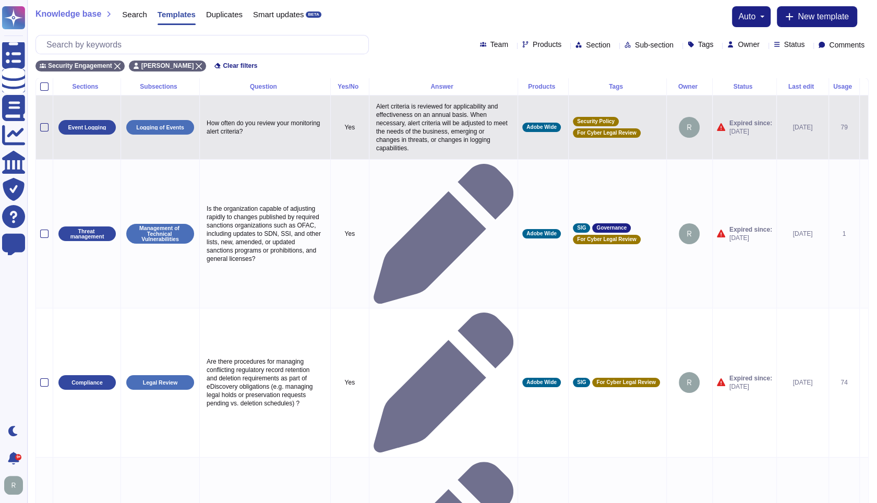
click at [864, 128] on icon at bounding box center [864, 128] width 0 height 0
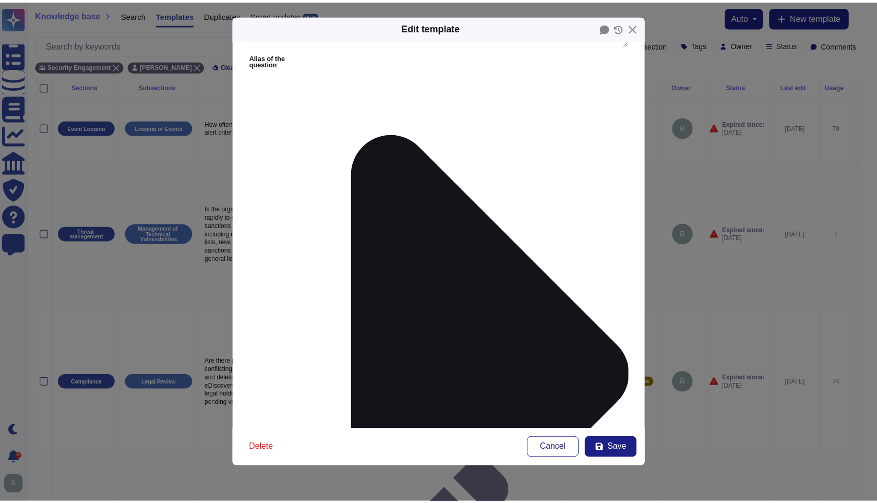
scroll to position [69, 0]
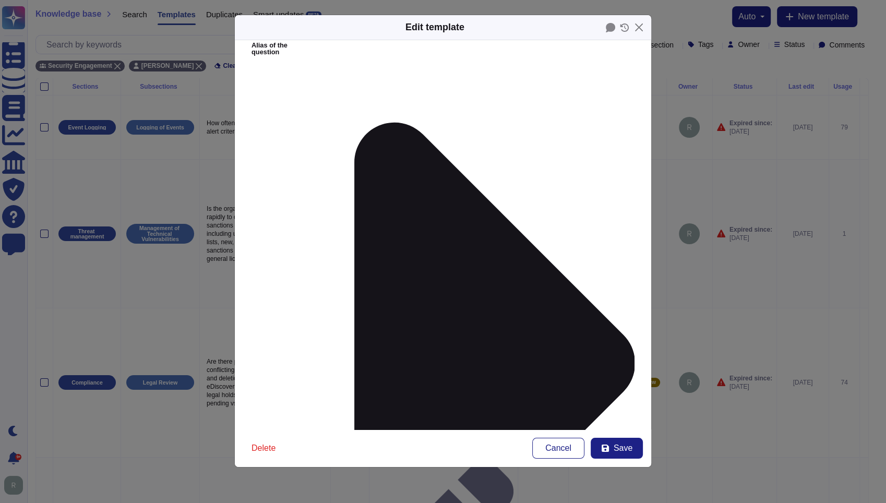
click at [614, 448] on span "Save" at bounding box center [623, 448] width 19 height 8
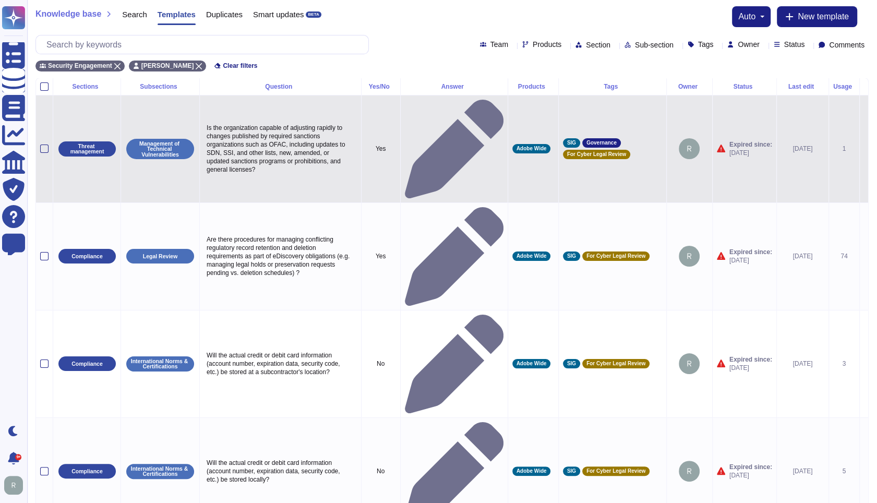
click at [298, 136] on p "Is the organization capable of adjusting rapidly to changes published by requir…" at bounding box center [280, 148] width 153 height 55
